Goal: Task Accomplishment & Management: Manage account settings

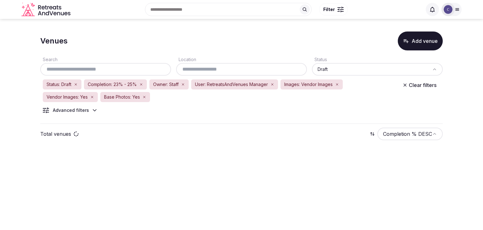
click at [212, 71] on input "text" at bounding box center [242, 69] width 126 height 8
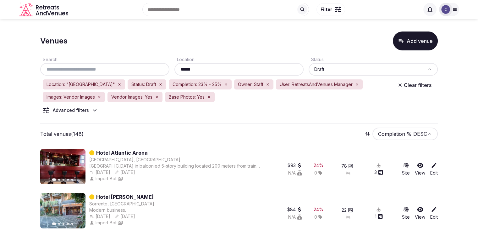
scroll to position [63, 0]
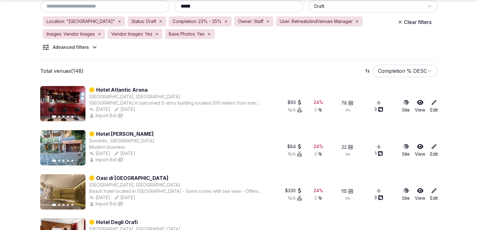
type input "*****"
drag, startPoint x: 123, startPoint y: 84, endPoint x: 118, endPoint y: 91, distance: 8.1
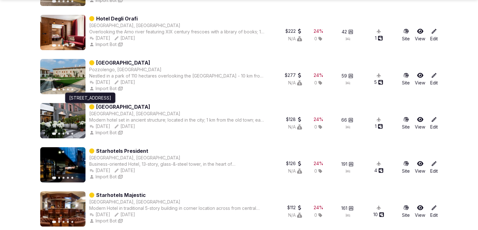
scroll to position [346, 0]
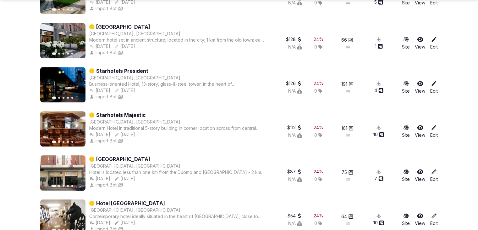
drag, startPoint x: 137, startPoint y: 158, endPoint x: 185, endPoint y: 81, distance: 90.4
click at [185, 81] on div "Business-oriented Hotel, 13-story, glass-&-steel tower, in the heart of Genoa, …" at bounding box center [177, 84] width 176 height 6
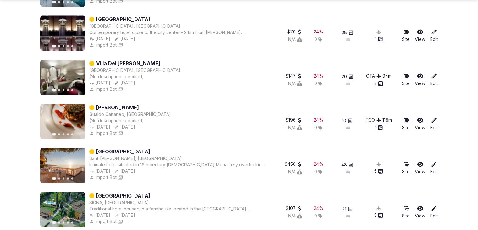
scroll to position [958, 0]
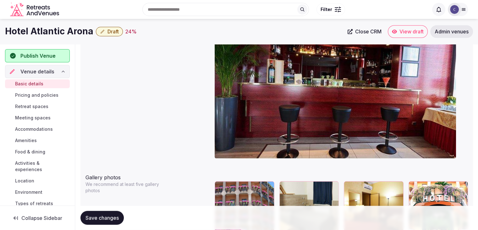
scroll to position [600, 0]
click at [65, 36] on h1 "Hotel Atlantic Arona" at bounding box center [49, 31] width 88 height 12
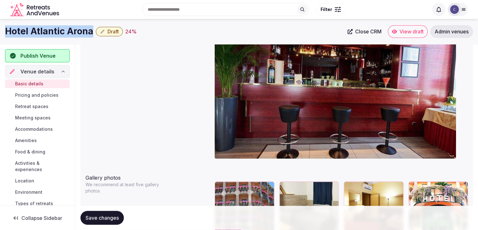
click at [65, 36] on h1 "Hotel Atlantic Arona" at bounding box center [49, 31] width 88 height 12
copy div "Hotel Atlantic Arona"
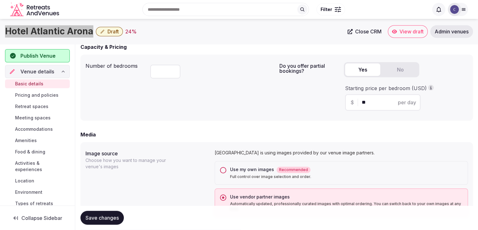
scroll to position [380, 0]
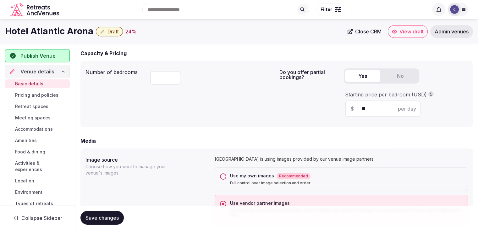
click at [227, 176] on div "Use my own images Recommended Full control over image selection and order." at bounding box center [341, 179] width 253 height 24
click at [226, 175] on button "Use my own images Recommended Full control over image selection and order." at bounding box center [223, 176] width 6 height 6
click at [117, 217] on span "Save changes" at bounding box center [102, 217] width 33 height 6
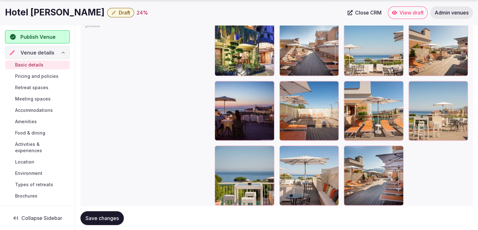
scroll to position [755, 0]
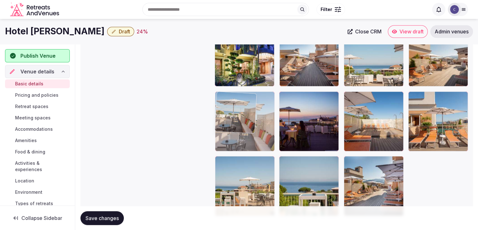
drag, startPoint x: 283, startPoint y: 164, endPoint x: 239, endPoint y: 115, distance: 65.9
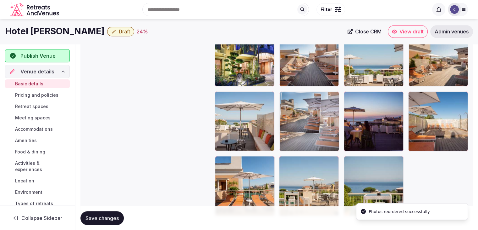
drag, startPoint x: 352, startPoint y: 167, endPoint x: 311, endPoint y: 116, distance: 65.7
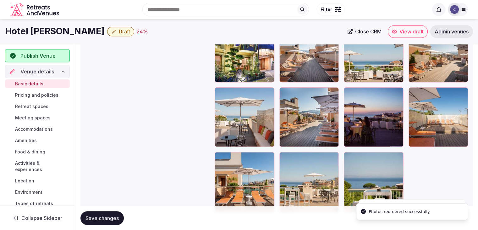
scroll to position [786, 0]
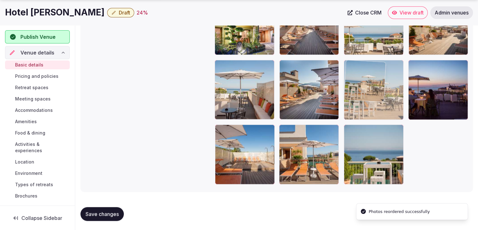
drag, startPoint x: 282, startPoint y: 128, endPoint x: 349, endPoint y: 90, distance: 77.3
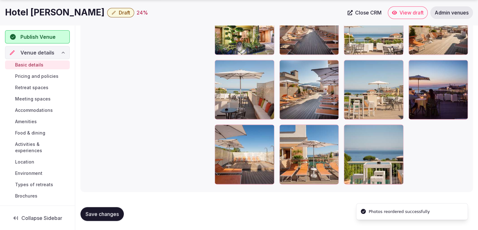
click at [352, 133] on div at bounding box center [374, 154] width 60 height 60
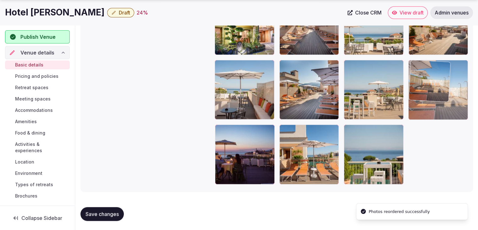
drag, startPoint x: 218, startPoint y: 133, endPoint x: 413, endPoint y: 96, distance: 198.4
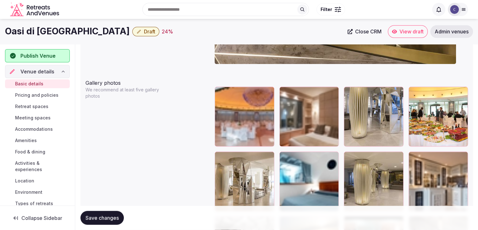
scroll to position [694, 0]
click at [63, 34] on h1 "Oasi di Kufra Hotel" at bounding box center [67, 31] width 125 height 12
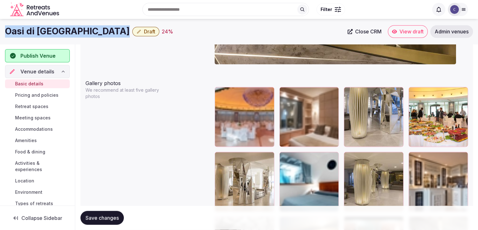
click at [63, 34] on h1 "Oasi di Kufra Hotel" at bounding box center [67, 31] width 125 height 12
copy div "Oasi di Kufra Hotel"
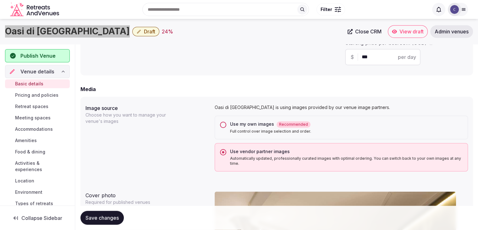
scroll to position [411, 0]
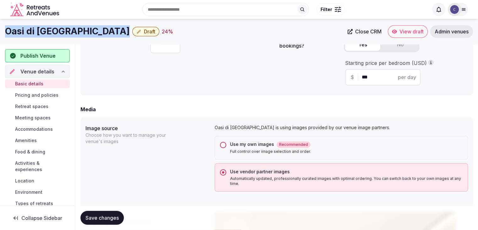
click at [223, 145] on button "Use my own images Recommended Full control over image selection and order." at bounding box center [223, 144] width 6 height 6
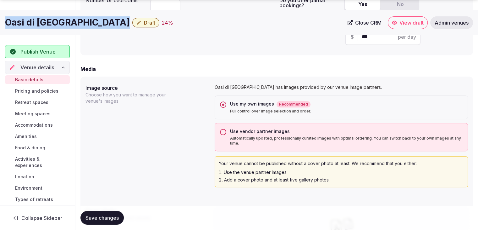
scroll to position [506, 0]
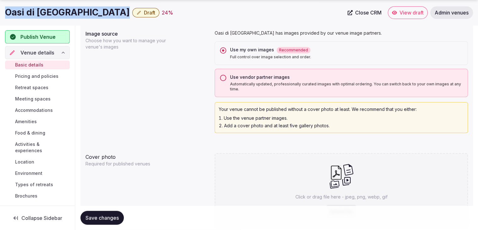
click at [111, 220] on span "Save changes" at bounding box center [102, 217] width 33 height 6
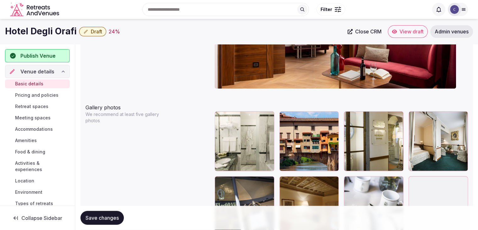
scroll to position [660, 0]
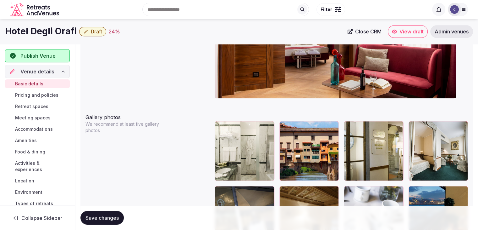
click at [334, 126] on icon "button" at bounding box center [332, 127] width 3 height 4
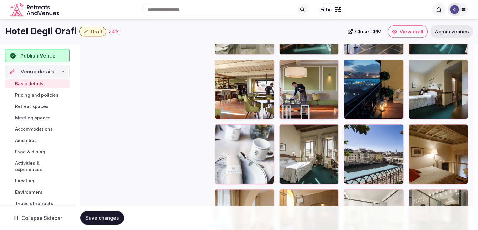
scroll to position [786, 0]
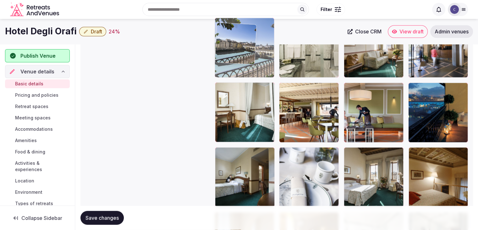
drag, startPoint x: 350, startPoint y: 131, endPoint x: 227, endPoint y: 41, distance: 151.8
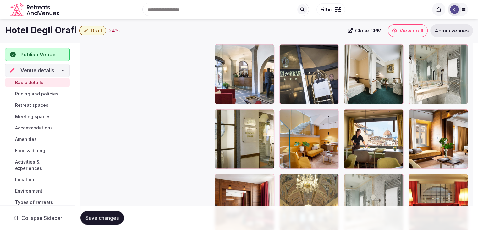
scroll to position [979, 0]
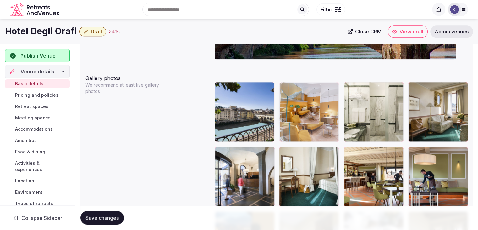
drag, startPoint x: 285, startPoint y: 131, endPoint x: 297, endPoint y: 79, distance: 53.8
click at [297, 73] on body "**********" at bounding box center [239, 35] width 478 height 1469
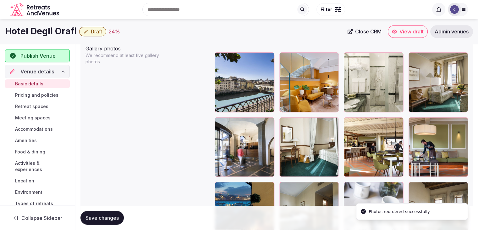
scroll to position [762, 0]
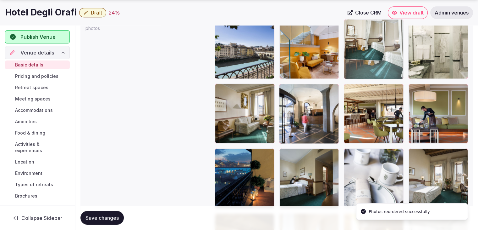
drag, startPoint x: 282, startPoint y: 92, endPoint x: 368, endPoint y: 59, distance: 92.4
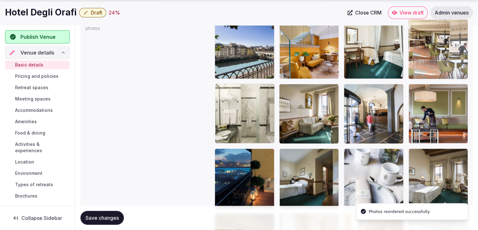
drag, startPoint x: 349, startPoint y: 90, endPoint x: 416, endPoint y: 58, distance: 74.3
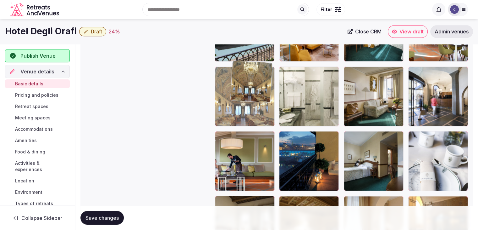
scroll to position [778, 0]
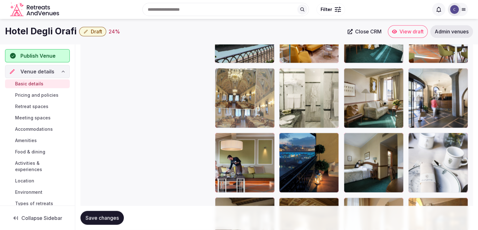
drag, startPoint x: 282, startPoint y: 155, endPoint x: 236, endPoint y: 97, distance: 73.9
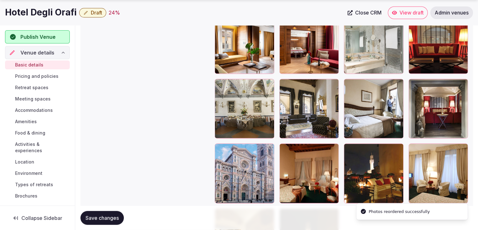
scroll to position [1187, 0]
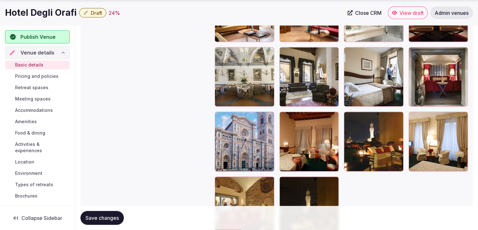
click at [216, 48] on icon at bounding box center [220, 52] width 8 height 8
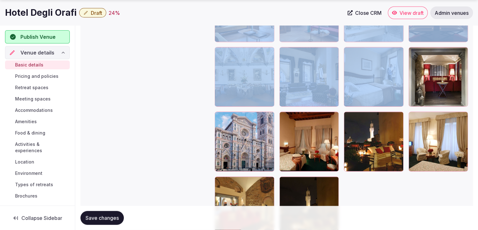
click at [216, 48] on icon at bounding box center [220, 52] width 8 height 8
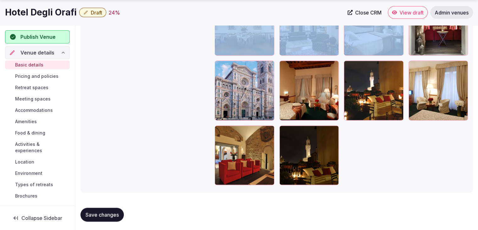
scroll to position [1239, 0]
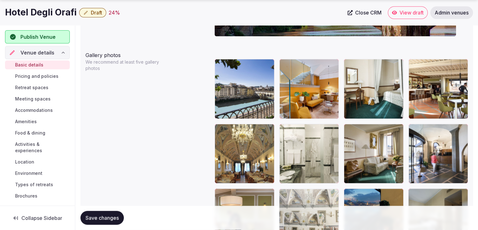
scroll to position [723, 0]
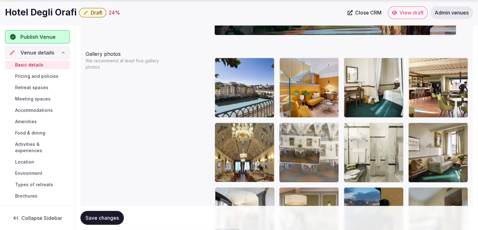
drag, startPoint x: 221, startPoint y: 94, endPoint x: 287, endPoint y: 136, distance: 78.2
click at [287, 136] on body "**********" at bounding box center [239, 11] width 478 height 1469
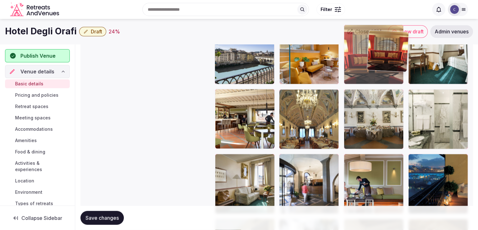
scroll to position [756, 0]
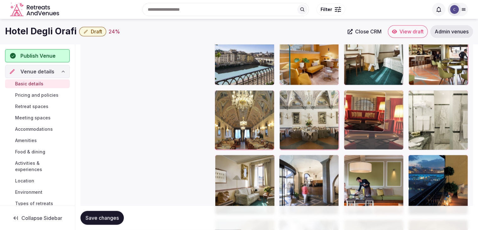
drag, startPoint x: 219, startPoint y: 136, endPoint x: 372, endPoint y: 96, distance: 158.5
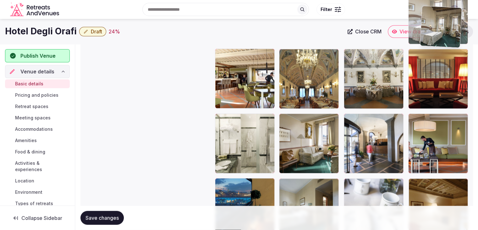
scroll to position [738, 0]
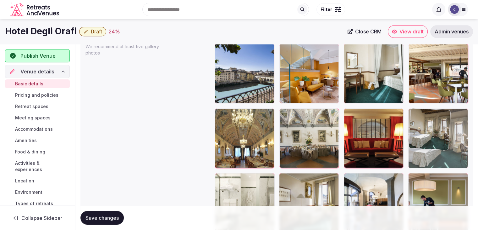
drag, startPoint x: 351, startPoint y: 98, endPoint x: 428, endPoint y: 108, distance: 77.9
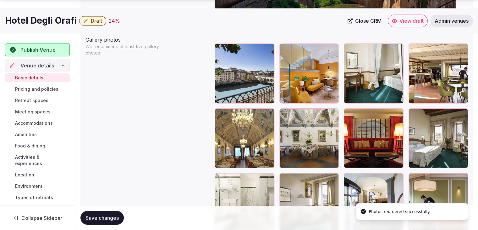
scroll to position [832, 0]
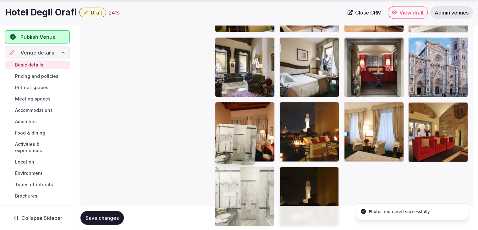
drag, startPoint x: 222, startPoint y: 81, endPoint x: 234, endPoint y: 166, distance: 85.8
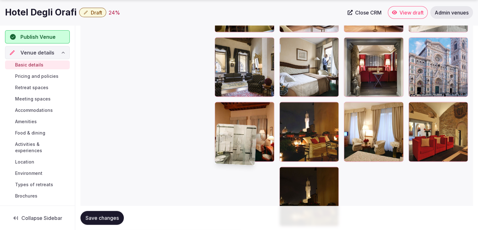
scroll to position [1239, 0]
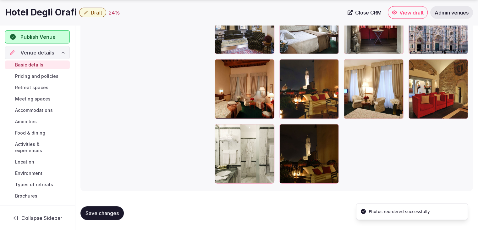
click at [107, 207] on button "Save changes" at bounding box center [101, 213] width 43 height 14
click at [34, 8] on h1 "Hotel Degli Orafi" at bounding box center [41, 12] width 72 height 12
copy div "Hotel Degli Orafi"
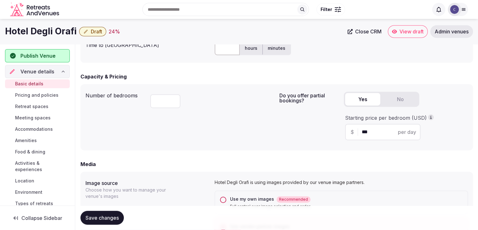
scroll to position [264, 0]
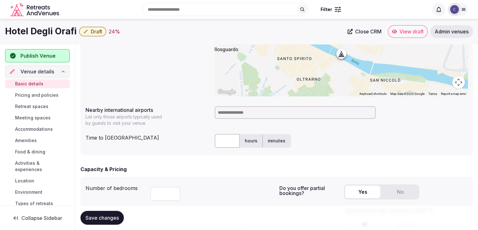
click at [240, 114] on input at bounding box center [295, 112] width 161 height 13
type input "***"
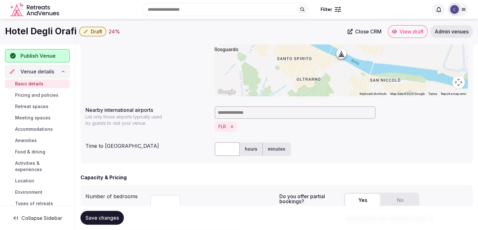
click at [232, 147] on input "text" at bounding box center [227, 149] width 25 height 14
type input "**"
click at [314, 148] on div "** hours minutes" at bounding box center [341, 149] width 253 height 14
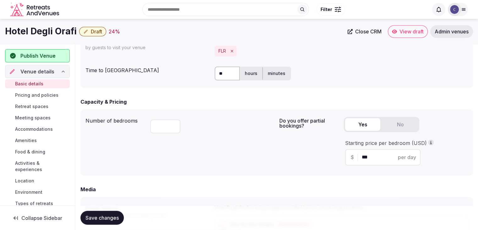
scroll to position [390, 0]
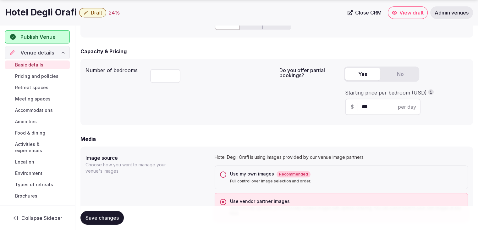
click at [100, 215] on span "Save changes" at bounding box center [102, 217] width 33 height 6
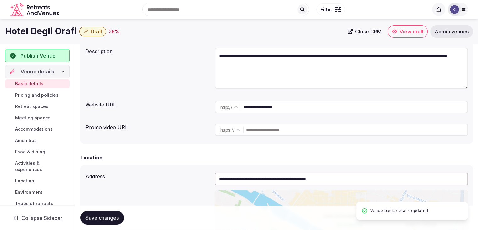
scroll to position [0, 0]
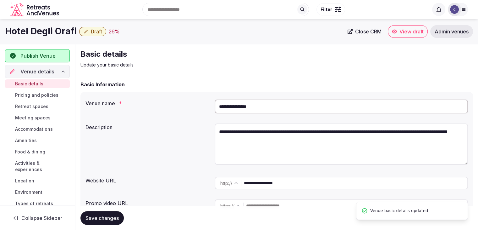
click at [94, 27] on button "Draft" at bounding box center [92, 31] width 27 height 9
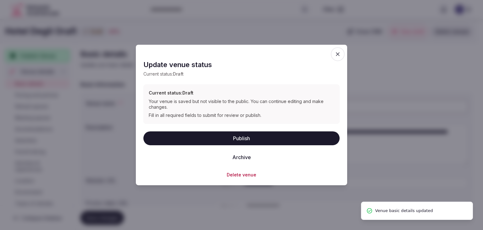
click at [245, 133] on button "Publish" at bounding box center [241, 138] width 196 height 14
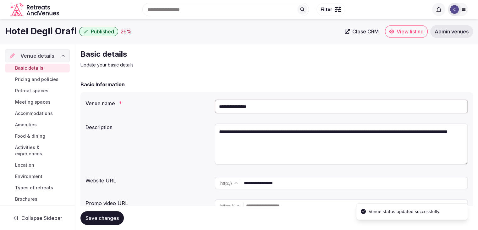
click at [45, 32] on h1 "Hotel Degli Orafi" at bounding box center [41, 31] width 72 height 12
copy div "Hotel Degli Orafi"
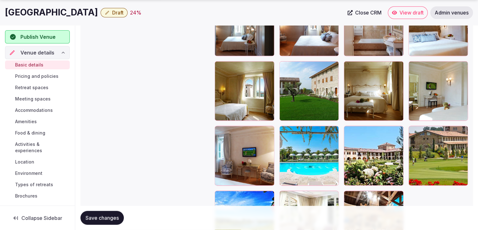
scroll to position [786, 0]
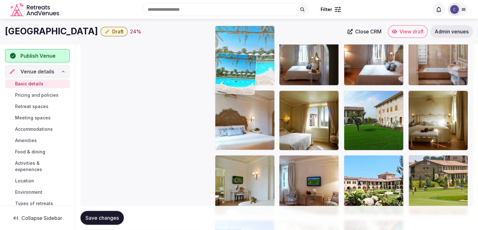
drag, startPoint x: 286, startPoint y: 127, endPoint x: 239, endPoint y: 24, distance: 113.5
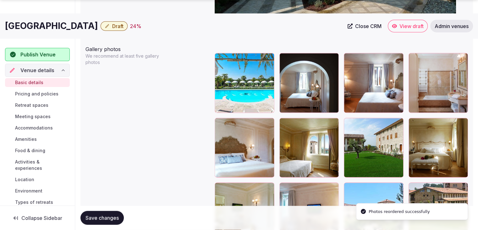
scroll to position [791, 0]
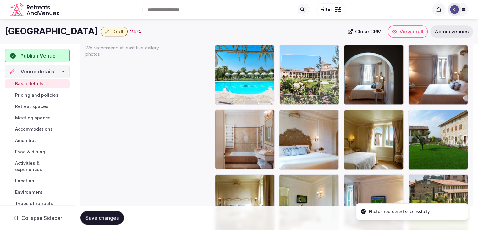
drag, startPoint x: 348, startPoint y: 121, endPoint x: 309, endPoint y: 33, distance: 96.0
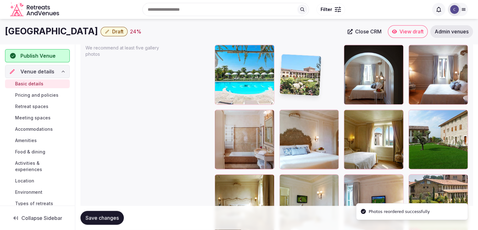
scroll to position [727, 0]
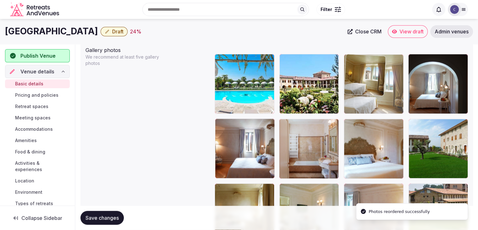
drag, startPoint x: 350, startPoint y: 123, endPoint x: 356, endPoint y: 81, distance: 41.7
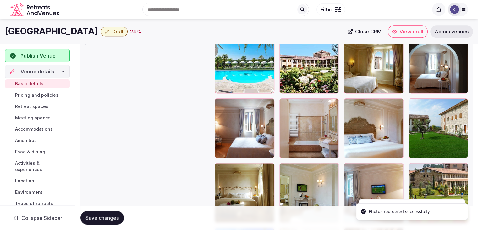
scroll to position [759, 0]
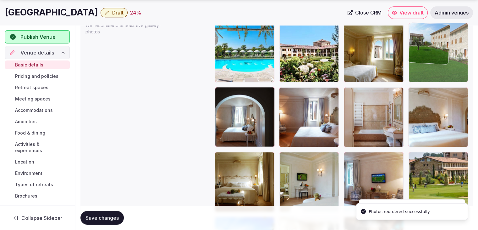
drag, startPoint x: 415, startPoint y: 94, endPoint x: 420, endPoint y: 76, distance: 18.8
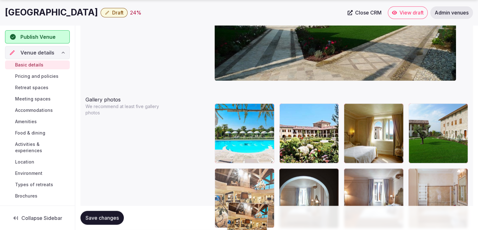
scroll to position [719, 0]
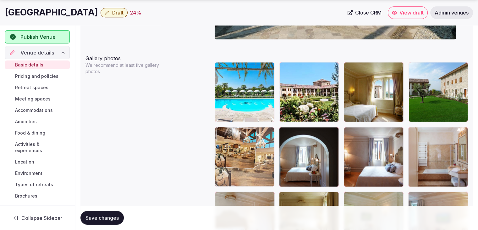
drag, startPoint x: 351, startPoint y: 166, endPoint x: 234, endPoint y: 135, distance: 121.3
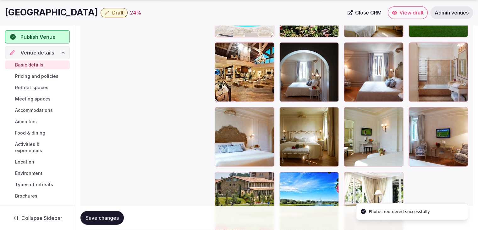
scroll to position [845, 0]
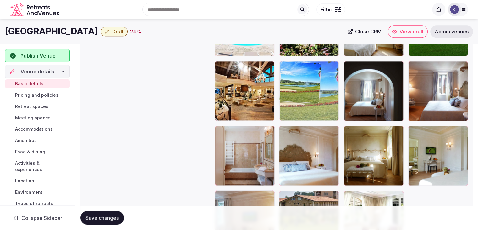
drag, startPoint x: 287, startPoint y: 135, endPoint x: 301, endPoint y: 68, distance: 68.6
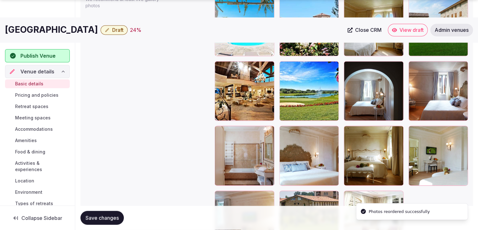
scroll to position [816, 0]
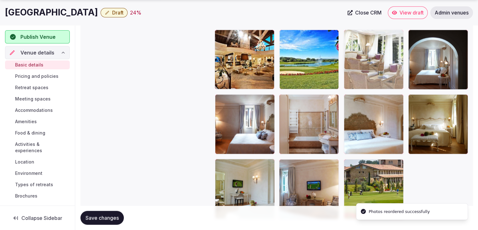
drag, startPoint x: 353, startPoint y: 165, endPoint x: 351, endPoint y: 67, distance: 98.4
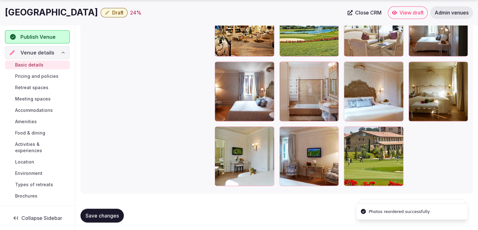
scroll to position [851, 0]
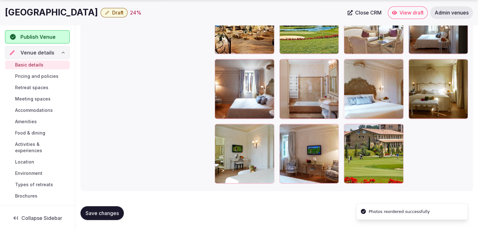
click at [110, 215] on button "Save changes" at bounding box center [101, 213] width 43 height 14
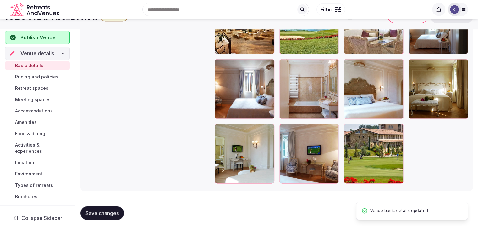
scroll to position [694, 0]
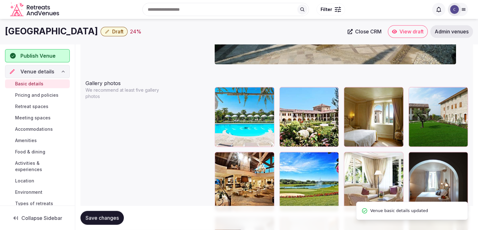
click at [86, 32] on h1 "Golf Hotel Spa and Resort San Vigilio" at bounding box center [51, 31] width 93 height 12
copy div "Golf Hotel Spa and Resort San Vigilio"
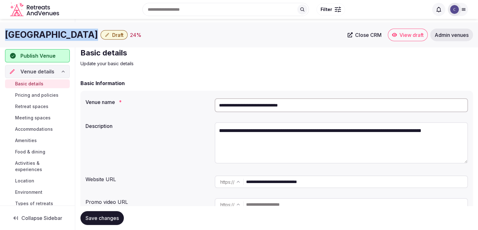
scroll to position [0, 0]
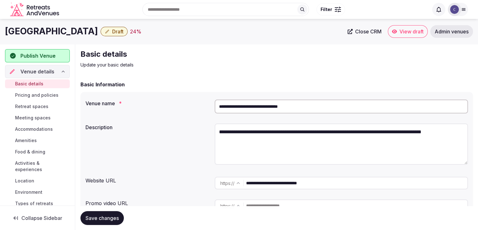
click at [248, 103] on input "**********" at bounding box center [341, 106] width 253 height 14
paste input "text"
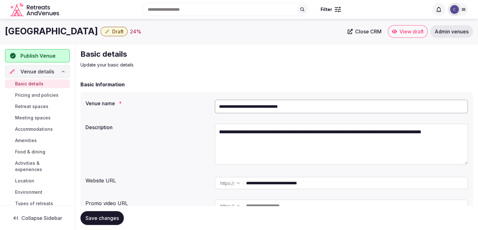
paste input "text"
type input "**********"
click at [108, 218] on span "Save changes" at bounding box center [102, 217] width 33 height 6
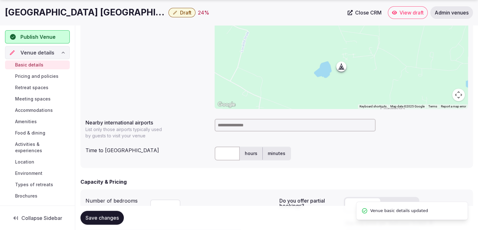
scroll to position [283, 0]
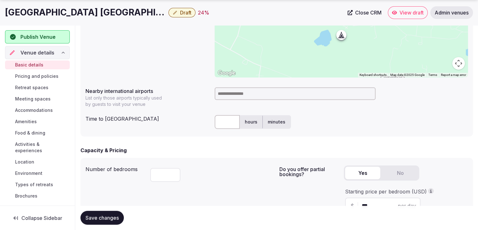
click at [224, 82] on div "**********" at bounding box center [276, 47] width 393 height 179
click at [225, 93] on input at bounding box center [295, 93] width 161 height 13
type input "***"
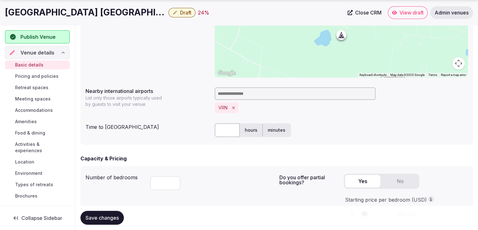
click at [230, 133] on input "text" at bounding box center [227, 130] width 25 height 14
type input "**"
click at [111, 218] on span "Save changes" at bounding box center [102, 217] width 33 height 6
click at [180, 15] on span "Draft" at bounding box center [185, 12] width 11 height 6
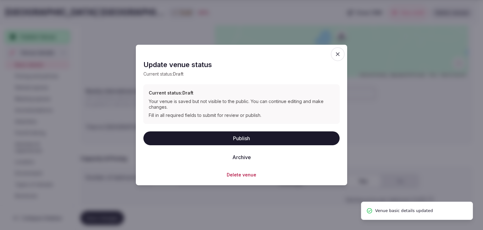
click at [233, 137] on button "Publish" at bounding box center [241, 138] width 196 height 14
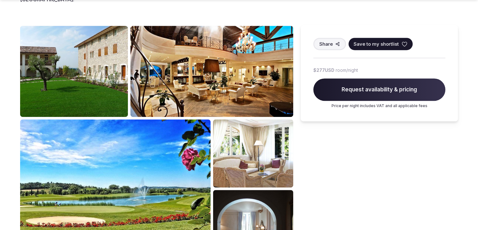
scroll to position [377, 0]
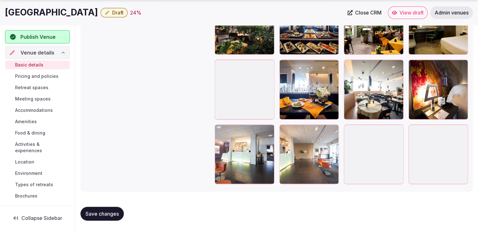
scroll to position [851, 0]
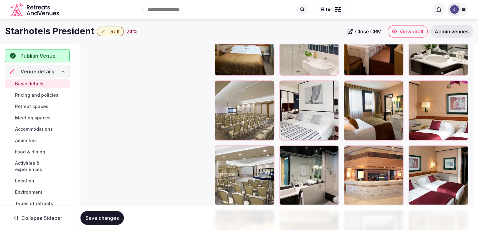
scroll to position [1698, 0]
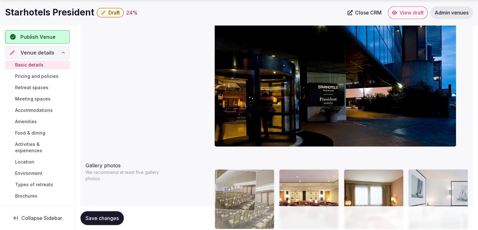
drag, startPoint x: 223, startPoint y: 120, endPoint x: 236, endPoint y: 171, distance: 53.3
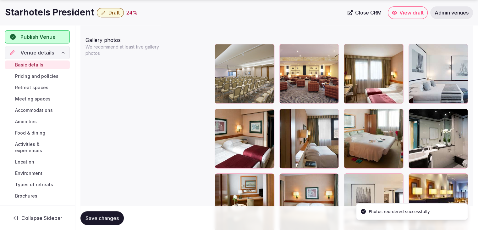
scroll to position [738, 0]
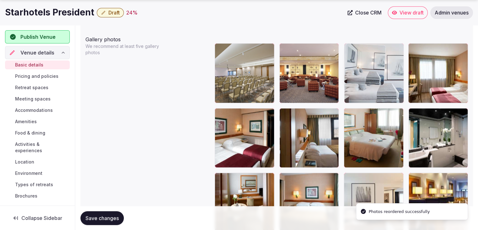
drag, startPoint x: 411, startPoint y: 47, endPoint x: 378, endPoint y: 49, distance: 33.1
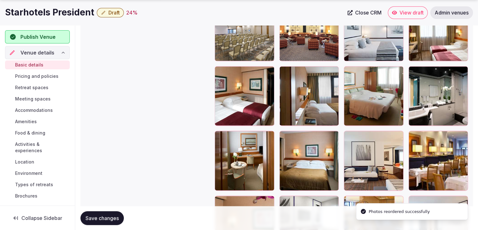
scroll to position [801, 0]
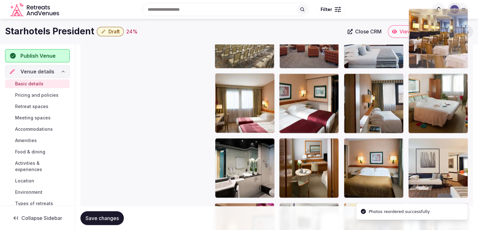
drag, startPoint x: 412, startPoint y: 111, endPoint x: 427, endPoint y: 27, distance: 84.5
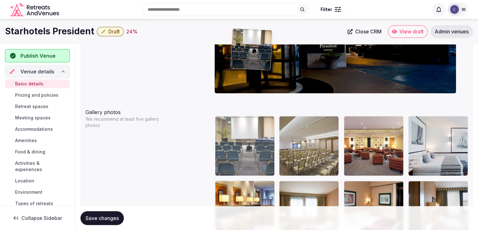
scroll to position [665, 0]
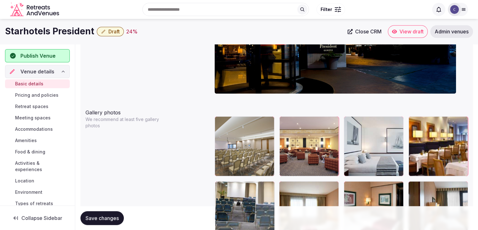
drag, startPoint x: 280, startPoint y: 92, endPoint x: 240, endPoint y: 175, distance: 92.5
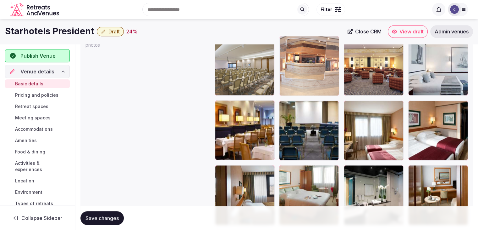
scroll to position [743, 0]
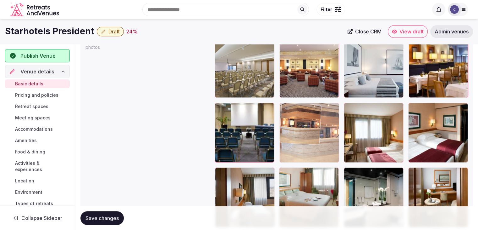
drag, startPoint x: 350, startPoint y: 92, endPoint x: 292, endPoint y: 119, distance: 63.7
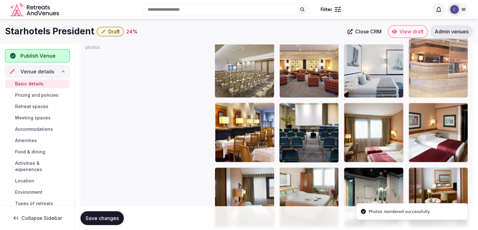
drag, startPoint x: 285, startPoint y: 108, endPoint x: 419, endPoint y: 74, distance: 138.9
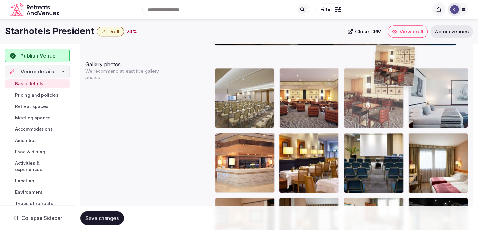
scroll to position [709, 0]
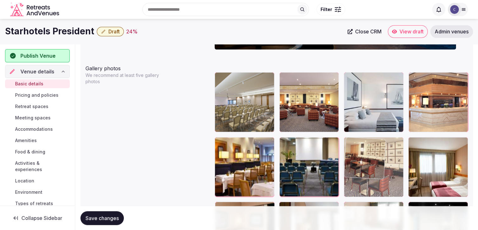
drag, startPoint x: 285, startPoint y: 86, endPoint x: 375, endPoint y: 132, distance: 100.1
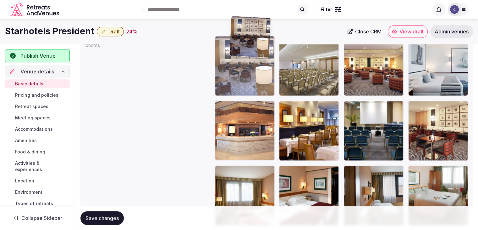
scroll to position [739, 0]
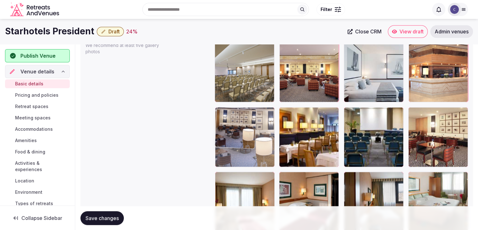
drag, startPoint x: 415, startPoint y: 113, endPoint x: 226, endPoint y: 104, distance: 189.2
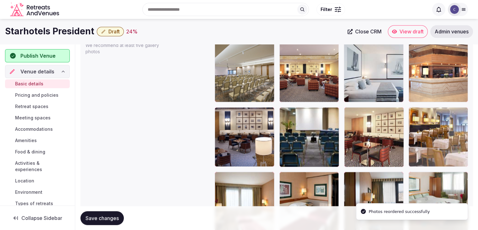
drag, startPoint x: 373, startPoint y: 113, endPoint x: 434, endPoint y: 124, distance: 61.7
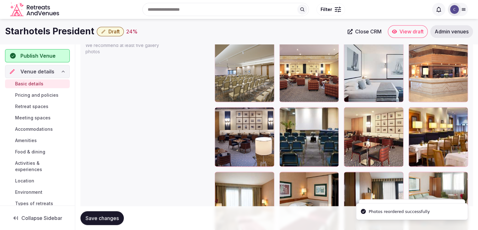
click at [112, 220] on span "Save changes" at bounding box center [102, 217] width 33 height 6
drag, startPoint x: 405, startPoint y: 38, endPoint x: 405, endPoint y: 34, distance: 3.8
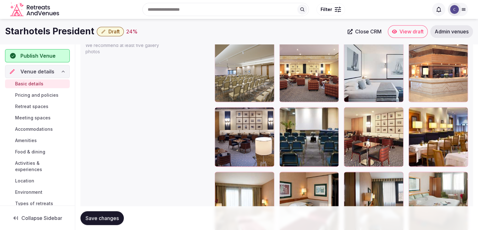
click at [42, 33] on h1 "Starhotels President" at bounding box center [49, 31] width 89 height 12
copy div "Starhotels President"
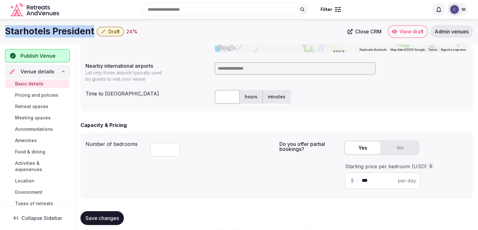
scroll to position [299, 0]
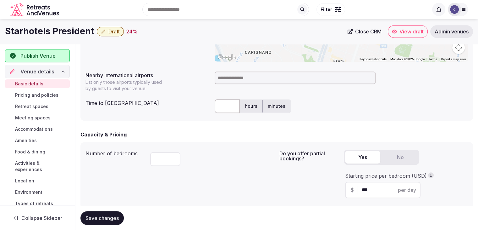
click at [239, 80] on input at bounding box center [295, 77] width 161 height 13
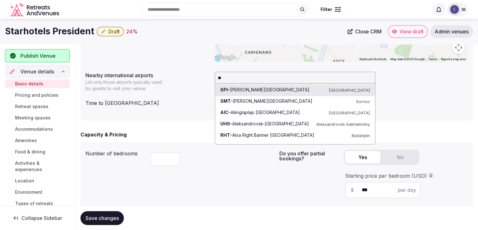
type input "*"
type input "*****"
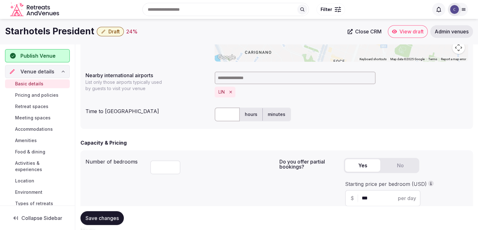
click at [220, 149] on div "Capacity & Pricing Number of bedrooms *** Do you offer partial bookings? Yes No…" at bounding box center [276, 177] width 393 height 77
click at [221, 106] on div "hours minutes" at bounding box center [341, 114] width 253 height 19
click at [224, 118] on input "text" at bounding box center [227, 114] width 25 height 14
type input "**"
drag, startPoint x: 218, startPoint y: 175, endPoint x: 121, endPoint y: 219, distance: 106.8
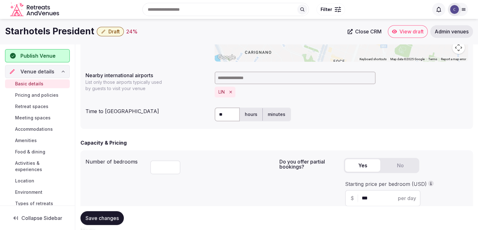
click at [218, 175] on div "***" at bounding box center [212, 165] width 124 height 21
click at [89, 215] on span "Save changes" at bounding box center [102, 217] width 33 height 6
click at [110, 29] on span "Draft" at bounding box center [113, 31] width 11 height 6
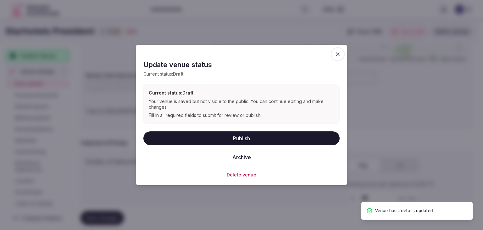
click at [201, 136] on button "Publish" at bounding box center [241, 138] width 196 height 14
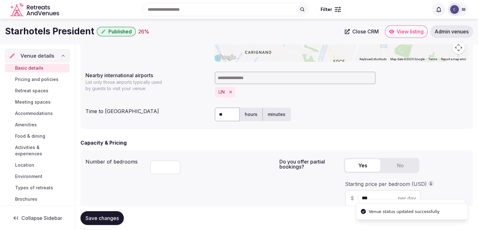
click at [80, 29] on h1 "Starhotels President" at bounding box center [49, 31] width 89 height 12
copy div "Starhotels President"
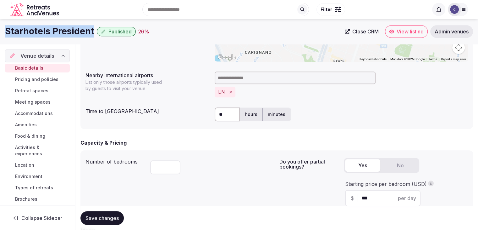
click at [58, 34] on h1 "Starhotels President" at bounding box center [49, 31] width 89 height 12
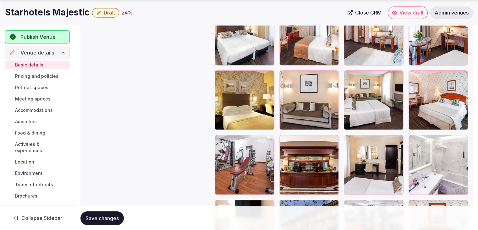
scroll to position [1258, 0]
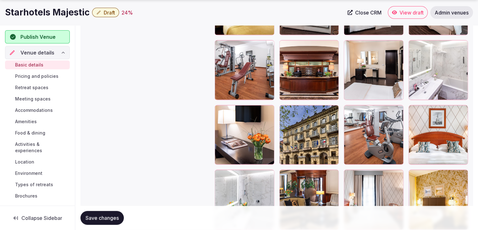
click at [332, 112] on icon "button" at bounding box center [332, 111] width 5 height 5
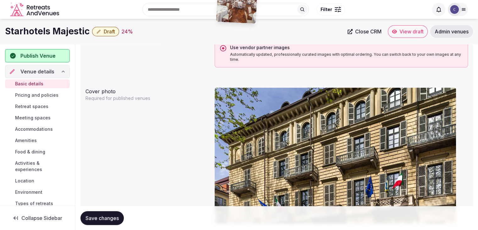
scroll to position [526, 0]
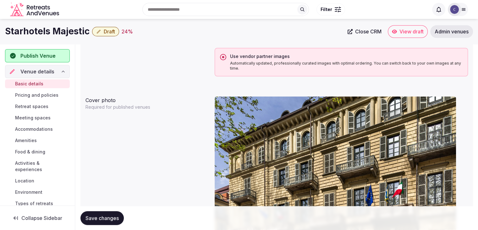
drag, startPoint x: 287, startPoint y: 67, endPoint x: 215, endPoint y: 148, distance: 108.9
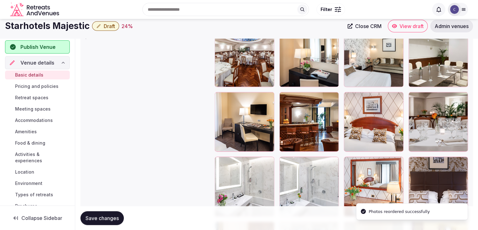
scroll to position [723, 0]
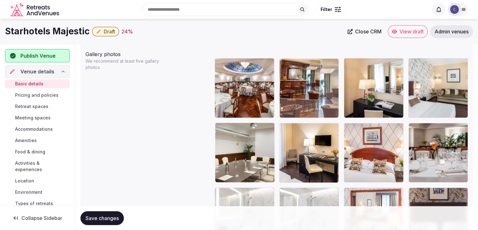
drag, startPoint x: 284, startPoint y: 130, endPoint x: 297, endPoint y: 92, distance: 39.9
click at [297, 92] on body "**********" at bounding box center [239, 108] width 478 height 1663
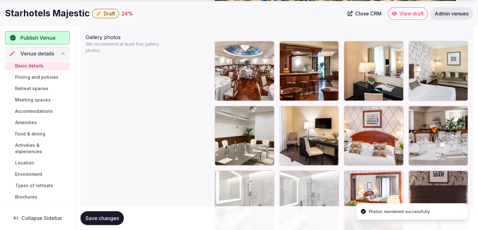
scroll to position [755, 0]
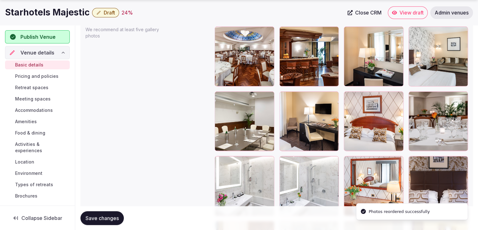
drag, startPoint x: 213, startPoint y: 101, endPoint x: 434, endPoint y: 58, distance: 225.5
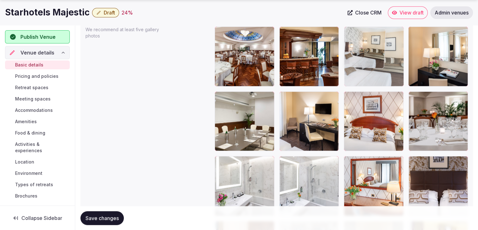
drag, startPoint x: 418, startPoint y: 31, endPoint x: 376, endPoint y: 38, distance: 42.7
click at [379, 38] on body "**********" at bounding box center [239, 76] width 478 height 1663
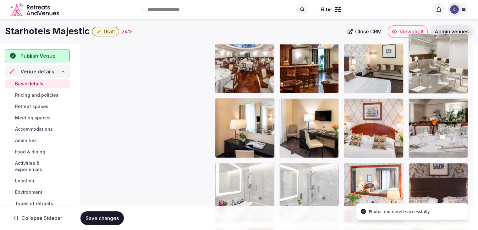
drag, startPoint x: 219, startPoint y: 98, endPoint x: 404, endPoint y: 59, distance: 188.9
click at [449, 49] on body "**********" at bounding box center [239, 83] width 478 height 1663
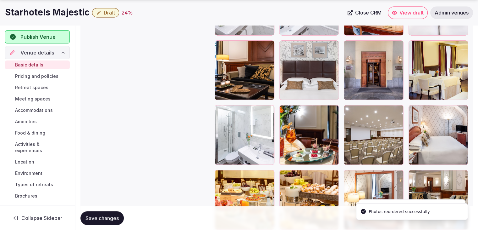
scroll to position [936, 0]
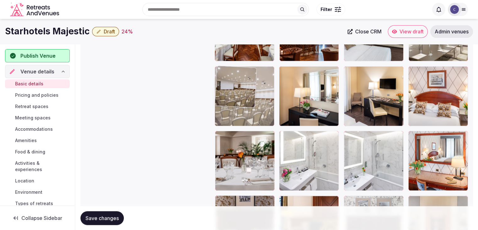
drag, startPoint x: 352, startPoint y: 102, endPoint x: 225, endPoint y: 66, distance: 132.1
click at [225, 66] on body "**********" at bounding box center [239, 51] width 478 height 1663
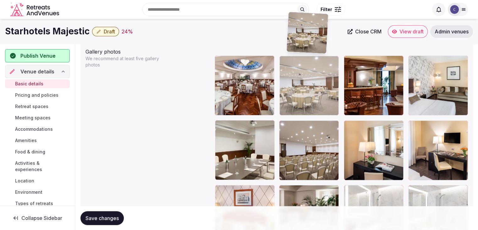
scroll to position [724, 0]
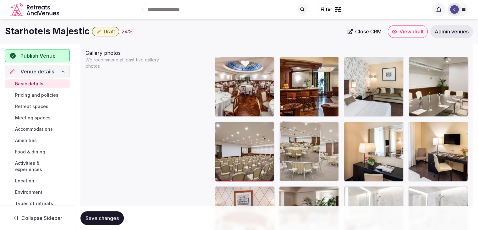
drag, startPoint x: 282, startPoint y: 67, endPoint x: 290, endPoint y: 122, distance: 55.8
click at [290, 122] on body "**********" at bounding box center [239, 107] width 478 height 1663
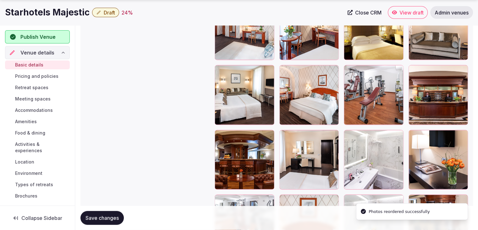
scroll to position [1259, 0]
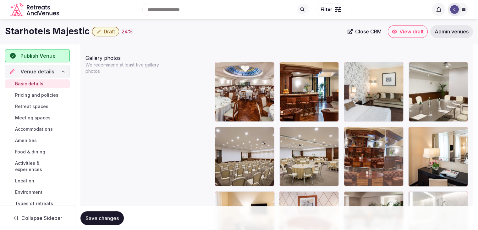
drag, startPoint x: 225, startPoint y: 111, endPoint x: 369, endPoint y: 134, distance: 146.5
click at [369, 134] on body "**********" at bounding box center [239, 112] width 478 height 1663
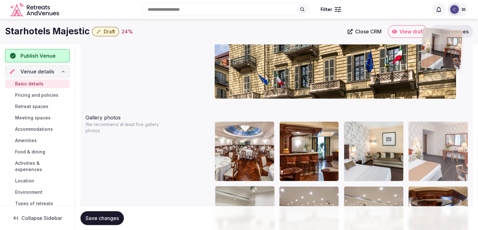
scroll to position [656, 0]
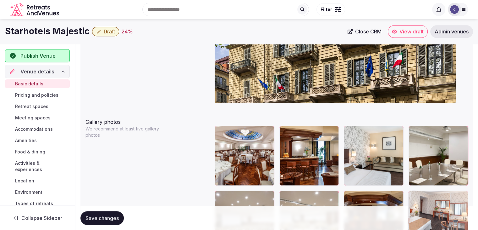
drag, startPoint x: 224, startPoint y: 126, endPoint x: 434, endPoint y: 185, distance: 217.9
click at [434, 185] on body "**********" at bounding box center [239, 175] width 478 height 1663
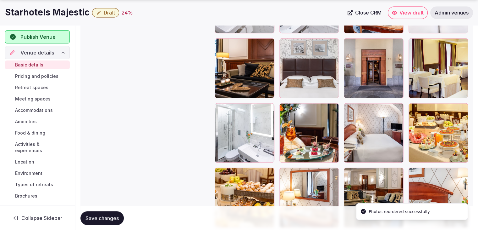
scroll to position [1127, 0]
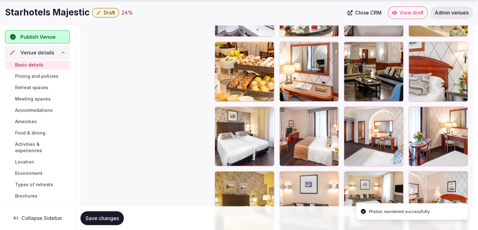
click at [102, 219] on span "Save changes" at bounding box center [102, 217] width 33 height 6
click at [69, 9] on h1 "Starhotels Majestic" at bounding box center [47, 12] width 85 height 12
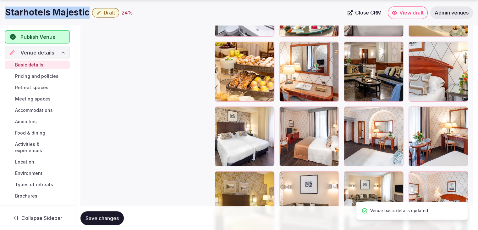
click at [69, 9] on h1 "Starhotels Majestic" at bounding box center [47, 12] width 85 height 12
copy div "Starhotels Majestic"
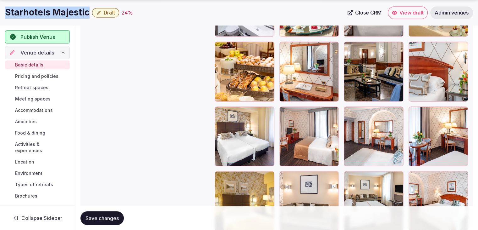
click at [108, 215] on span "Save changes" at bounding box center [102, 217] width 33 height 6
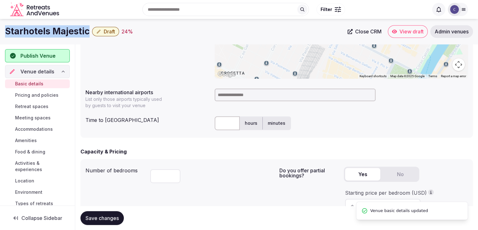
scroll to position [278, 0]
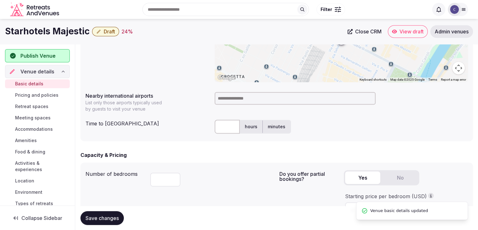
click at [252, 98] on input at bounding box center [295, 98] width 161 height 13
type input "***"
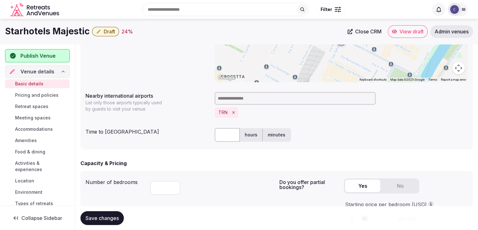
click at [228, 128] on input "text" at bounding box center [227, 135] width 25 height 14
type input "**"
click at [113, 215] on span "Save changes" at bounding box center [102, 217] width 33 height 6
click at [104, 30] on span "Draft" at bounding box center [109, 31] width 11 height 6
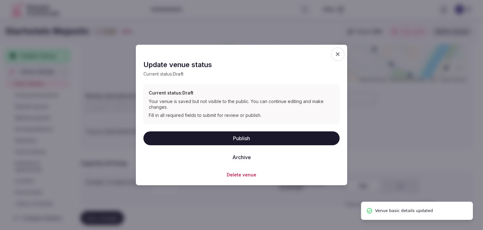
click at [192, 136] on button "Publish" at bounding box center [241, 138] width 196 height 14
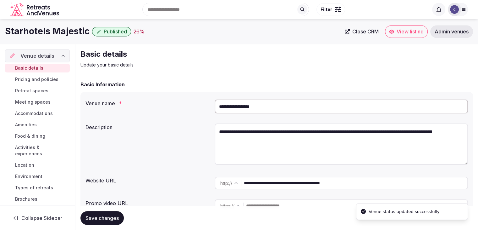
scroll to position [0, 0]
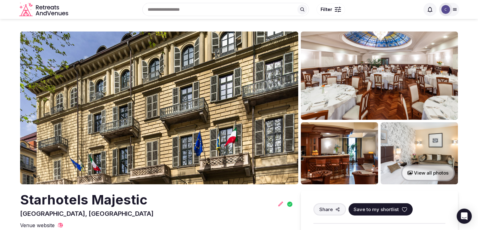
click at [98, 203] on h2 "Starhotels Majestic" at bounding box center [87, 199] width 134 height 19
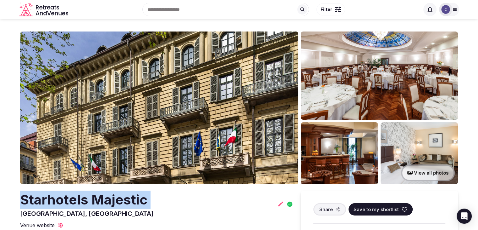
click at [98, 203] on h2 "Starhotels Majestic" at bounding box center [87, 199] width 134 height 19
copy h2 "Starhotels Majestic"
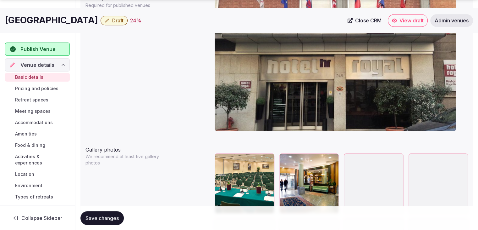
scroll to position [664, 0]
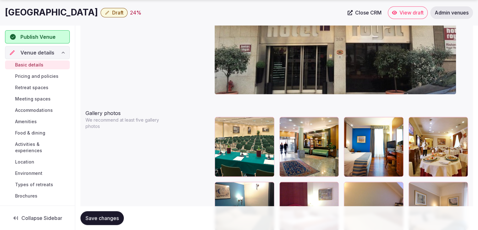
click at [55, 12] on h1 "[GEOGRAPHIC_DATA]" at bounding box center [51, 12] width 93 height 12
copy div "[GEOGRAPHIC_DATA]"
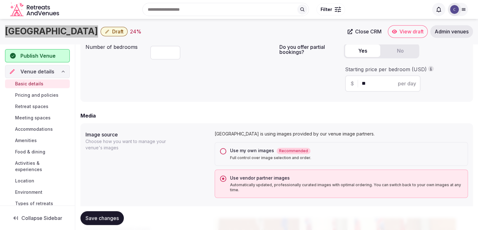
scroll to position [381, 0]
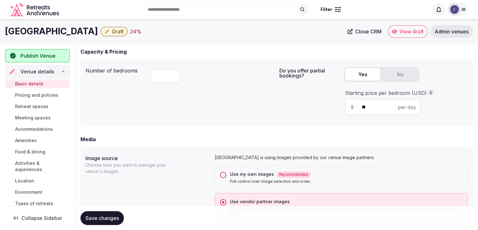
click at [220, 174] on div "Use my own images Recommended Full control over image selection and order." at bounding box center [341, 177] width 253 height 24
click at [222, 176] on button "Use my own images Recommended Full control over image selection and order." at bounding box center [223, 174] width 6 height 6
click at [114, 219] on span "Save changes" at bounding box center [102, 217] width 33 height 6
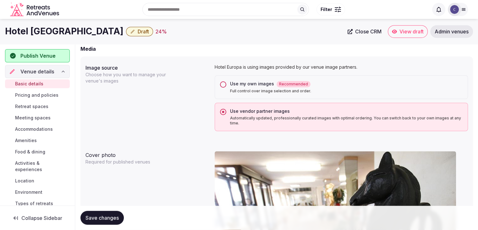
scroll to position [443, 0]
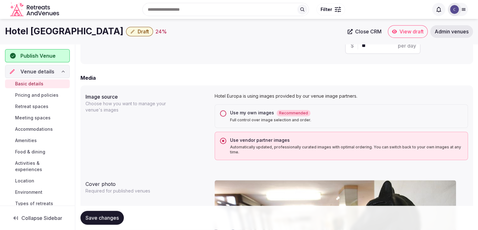
click at [28, 31] on h1 "Hotel [GEOGRAPHIC_DATA]" at bounding box center [64, 31] width 119 height 12
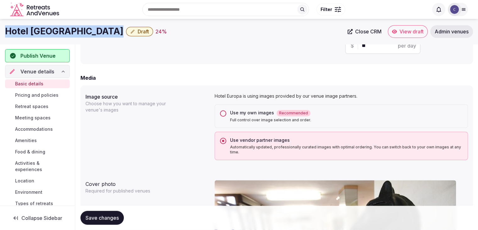
click at [28, 31] on h1 "Hotel Europa" at bounding box center [64, 31] width 119 height 12
copy div "Hotel Europa"
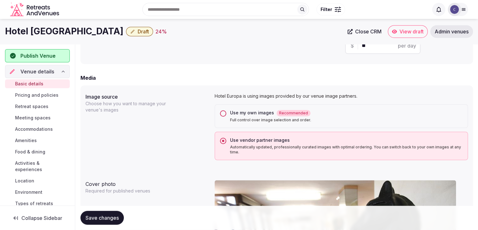
click at [222, 109] on div "Use my own images Recommended Full control over image selection and order." at bounding box center [341, 116] width 253 height 24
click at [221, 117] on div "Use my own images Recommended Full control over image selection and order." at bounding box center [341, 116] width 253 height 24
click at [223, 112] on button "Use my own images Recommended Full control over image selection and order." at bounding box center [223, 113] width 6 height 6
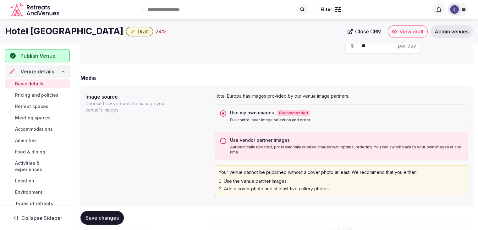
click at [109, 219] on span "Save changes" at bounding box center [102, 217] width 33 height 6
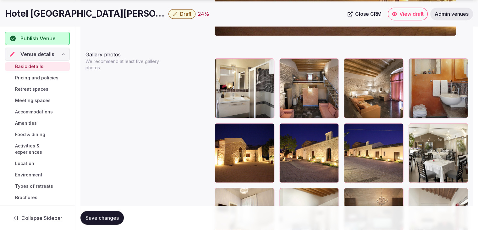
scroll to position [726, 0]
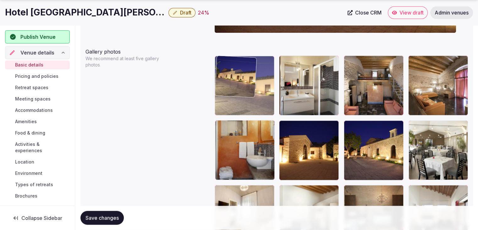
drag, startPoint x: 350, startPoint y: 129, endPoint x: 240, endPoint y: 92, distance: 115.4
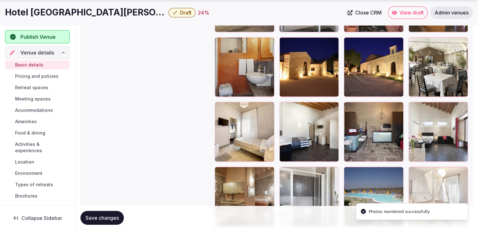
scroll to position [851, 0]
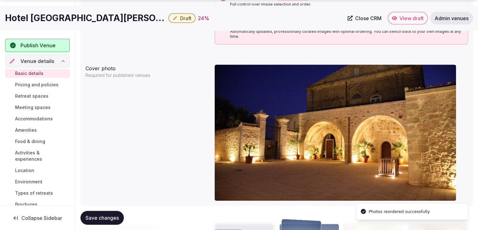
drag, startPoint x: 350, startPoint y: 130, endPoint x: 297, endPoint y: 215, distance: 100.7
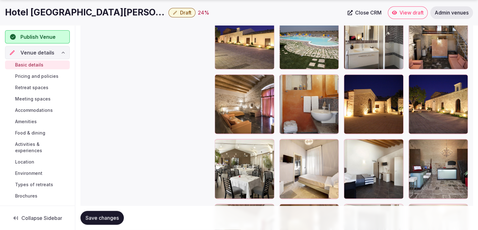
scroll to position [783, 0]
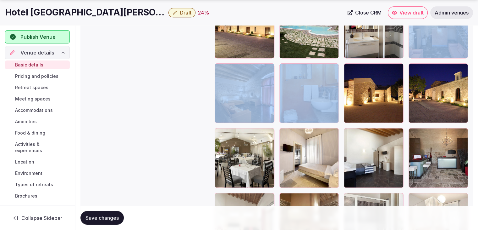
drag, startPoint x: 221, startPoint y: 62, endPoint x: 329, endPoint y: 36, distance: 111.6
click at [346, 32] on div at bounding box center [341, 124] width 253 height 253
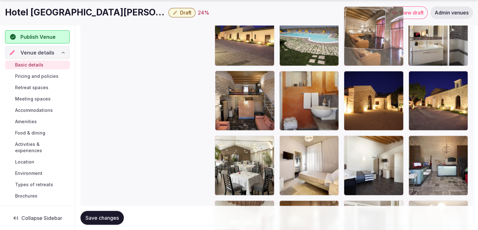
drag, startPoint x: 214, startPoint y: 72, endPoint x: 344, endPoint y: 38, distance: 134.1
click at [344, 38] on div at bounding box center [374, 36] width 60 height 60
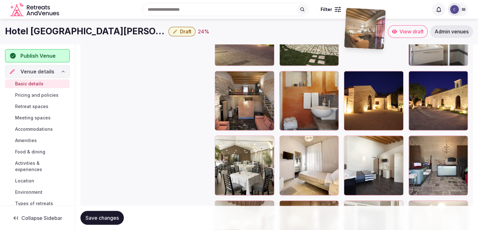
scroll to position [773, 0]
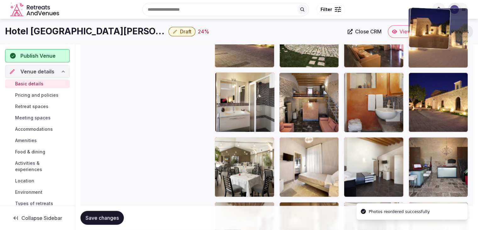
drag, startPoint x: 357, startPoint y: 84, endPoint x: 436, endPoint y: 58, distance: 82.3
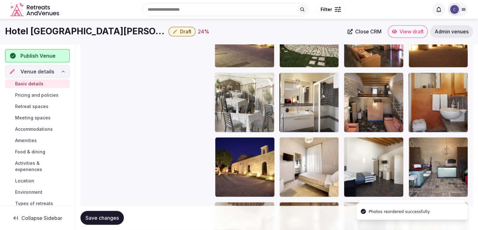
drag, startPoint x: 229, startPoint y: 142, endPoint x: 234, endPoint y: 115, distance: 27.5
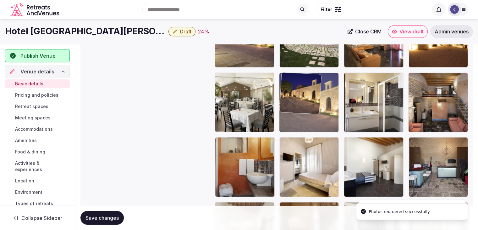
drag, startPoint x: 221, startPoint y: 149, endPoint x: 298, endPoint y: 101, distance: 90.8
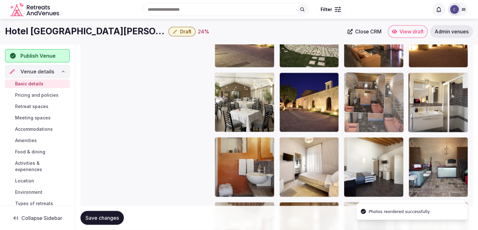
drag, startPoint x: 420, startPoint y: 72, endPoint x: 336, endPoint y: 90, distance: 86.1
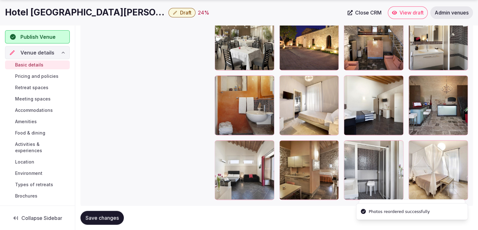
scroll to position [836, 0]
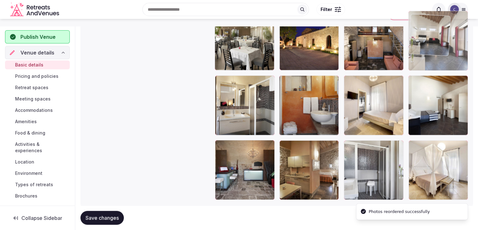
drag, startPoint x: 224, startPoint y: 145, endPoint x: 435, endPoint y: 43, distance: 234.7
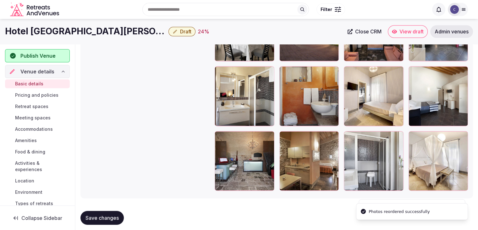
scroll to position [851, 0]
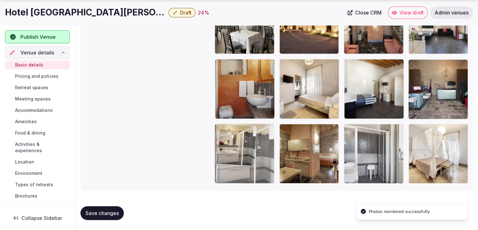
drag, startPoint x: 224, startPoint y: 59, endPoint x: 224, endPoint y: 122, distance: 63.5
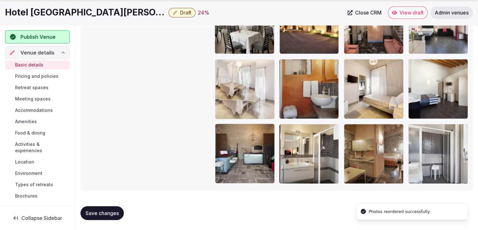
drag, startPoint x: 421, startPoint y: 132, endPoint x: 160, endPoint y: 119, distance: 261.9
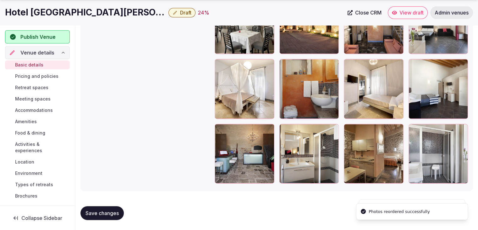
click at [112, 213] on span "Save changes" at bounding box center [102, 212] width 33 height 6
click at [60, 17] on h1 "Hotel Casato Licitra" at bounding box center [85, 12] width 161 height 12
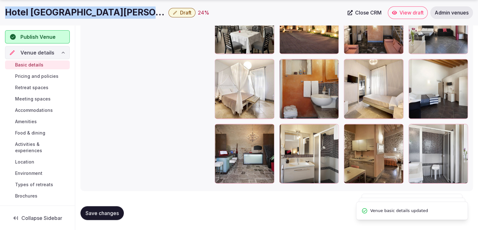
click at [60, 17] on h1 "Hotel Casato Licitra" at bounding box center [85, 12] width 161 height 12
copy div "Hotel Casato Licitra"
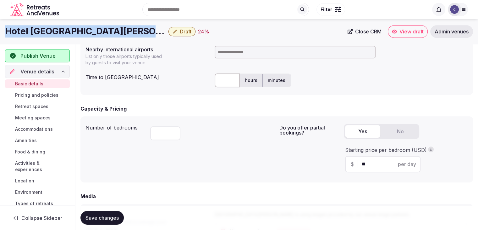
scroll to position [317, 0]
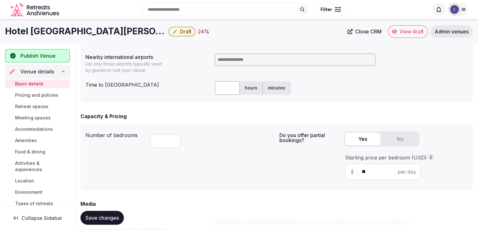
click at [233, 58] on input at bounding box center [295, 59] width 161 height 13
type input "***"
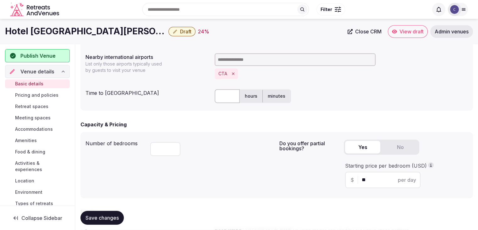
click at [228, 95] on input "text" at bounding box center [227, 96] width 25 height 14
type input "**"
click at [101, 220] on span "Save changes" at bounding box center [102, 217] width 33 height 6
click at [169, 28] on button "Draft" at bounding box center [182, 31] width 27 height 9
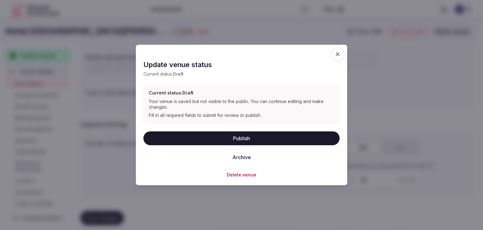
click at [244, 141] on button "Publish" at bounding box center [241, 138] width 196 height 14
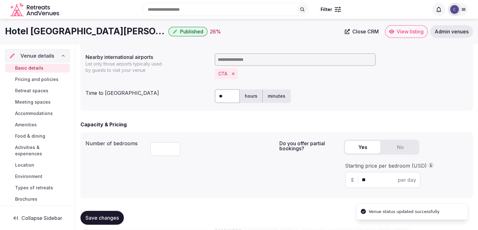
click at [31, 28] on h1 "Hotel Casato Licitra" at bounding box center [85, 31] width 161 height 12
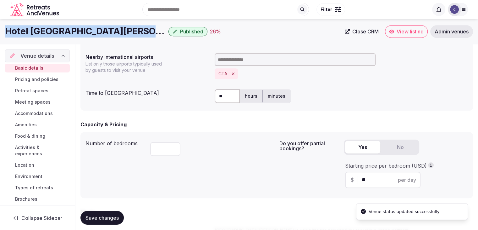
click at [31, 28] on h1 "Hotel Casato Licitra" at bounding box center [85, 31] width 161 height 12
copy div "Hotel Casato Licitra"
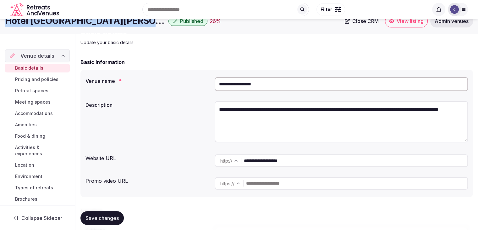
scroll to position [0, 0]
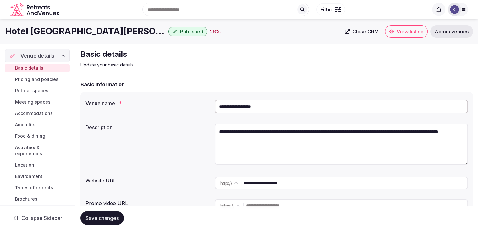
click at [266, 107] on input "**********" at bounding box center [341, 106] width 253 height 14
paste input "text"
type input "**********"
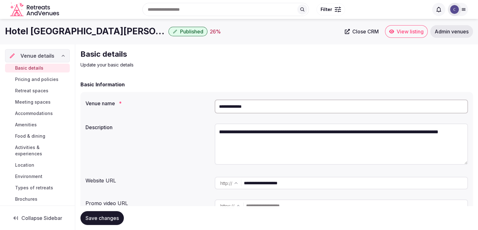
click at [111, 218] on span "Save changes" at bounding box center [102, 217] width 33 height 6
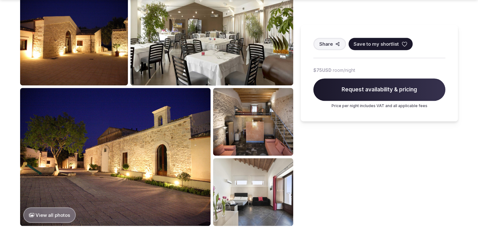
scroll to position [314, 0]
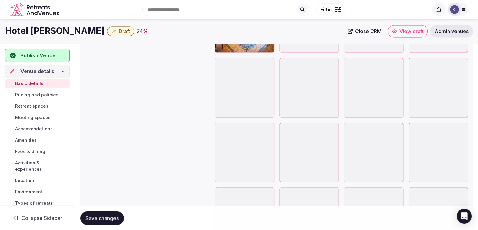
scroll to position [1100, 0]
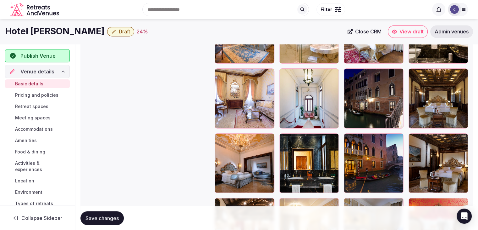
click at [397, 73] on icon "button" at bounding box center [397, 75] width 3 height 4
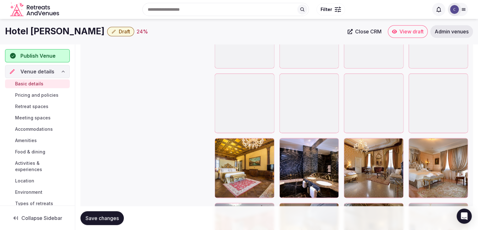
scroll to position [615, 0]
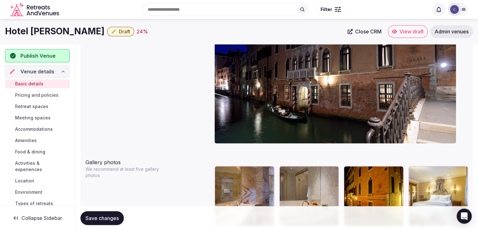
click at [96, 34] on h1 "Hotel [PERSON_NAME]" at bounding box center [55, 31] width 100 height 12
copy div "Hotel [PERSON_NAME]"
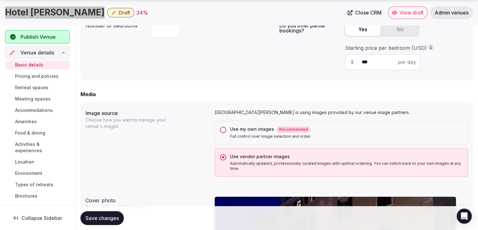
scroll to position [427, 0]
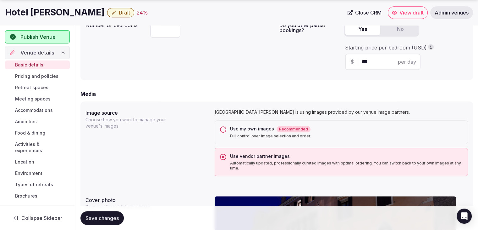
click at [226, 130] on div "Use my own images Recommended Full control over image selection and order." at bounding box center [341, 132] width 253 height 24
click at [223, 130] on button "Use my own images Recommended Full control over image selection and order." at bounding box center [223, 129] width 6 height 6
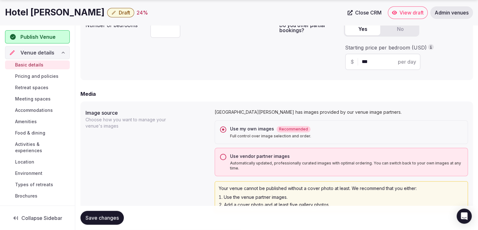
click at [100, 214] on span "Save changes" at bounding box center [102, 217] width 33 height 6
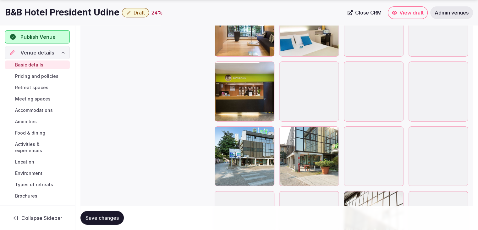
scroll to position [912, 0]
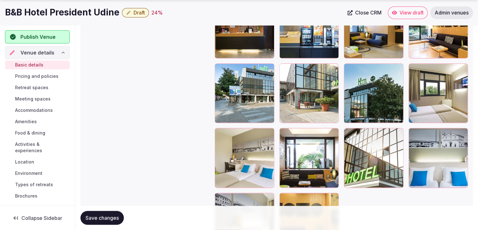
click at [270, 70] on icon "button" at bounding box center [268, 69] width 5 height 5
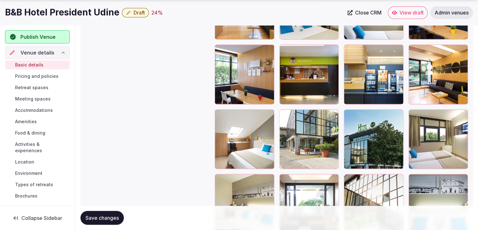
scroll to position [877, 0]
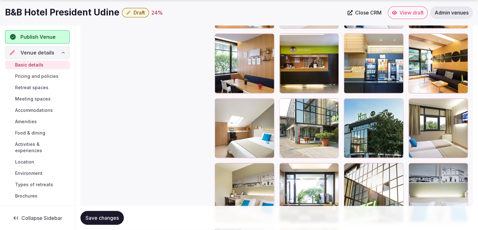
click at [334, 103] on icon "button" at bounding box center [332, 104] width 3 height 4
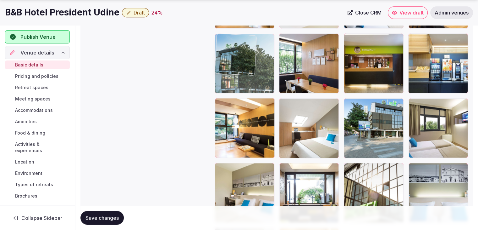
drag, startPoint x: 351, startPoint y: 103, endPoint x: 239, endPoint y: 65, distance: 117.6
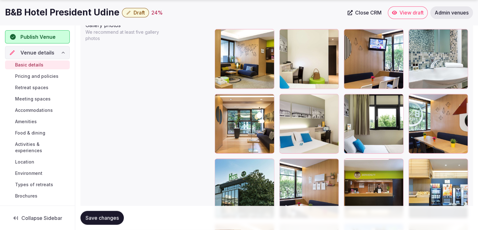
scroll to position [792, 0]
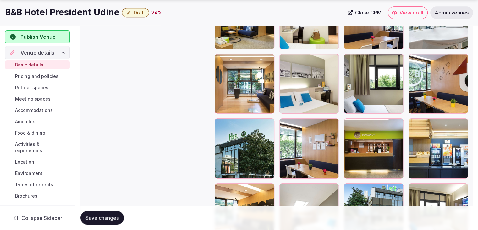
click at [104, 213] on button "Save changes" at bounding box center [101, 218] width 43 height 14
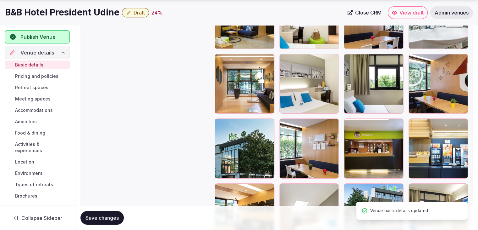
click at [91, 14] on h1 "B&B Hotel President Udine" at bounding box center [62, 12] width 114 height 12
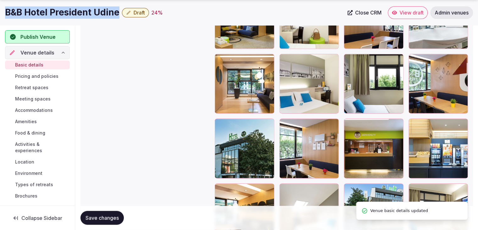
click at [91, 14] on h1 "B&B Hotel President Udine" at bounding box center [62, 12] width 114 height 12
copy div "B&B Hotel President Udine"
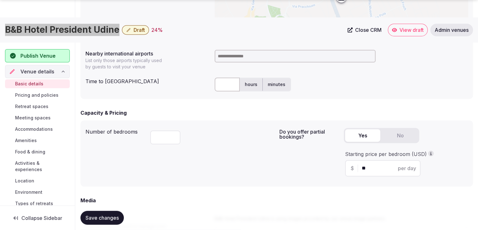
scroll to position [415, 0]
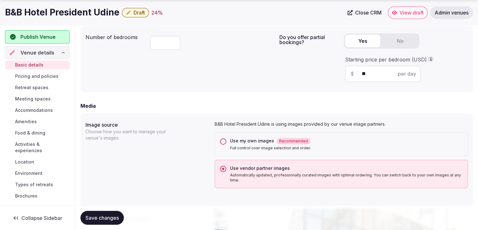
drag, startPoint x: 226, startPoint y: 141, endPoint x: 223, endPoint y: 152, distance: 11.9
click at [226, 141] on div "Use my own images Recommended Full control over image selection and order." at bounding box center [341, 144] width 253 height 24
click at [221, 144] on div "Use my own images Recommended Full control over image selection and order." at bounding box center [341, 144] width 253 height 24
click at [223, 143] on button "Use my own images Recommended Full control over image selection and order." at bounding box center [223, 141] width 6 height 6
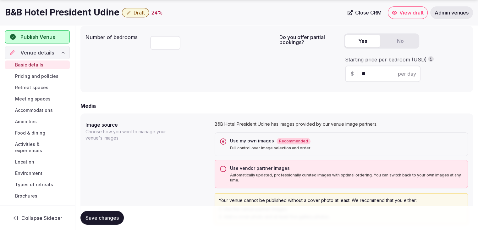
click at [111, 218] on span "Save changes" at bounding box center [102, 217] width 33 height 6
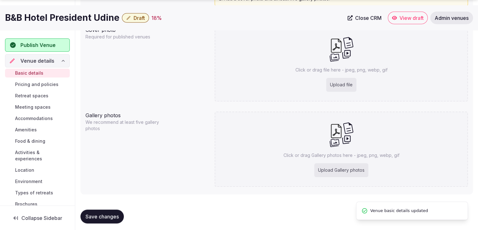
scroll to position [635, 0]
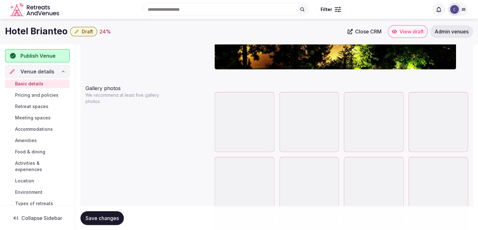
scroll to position [723, 0]
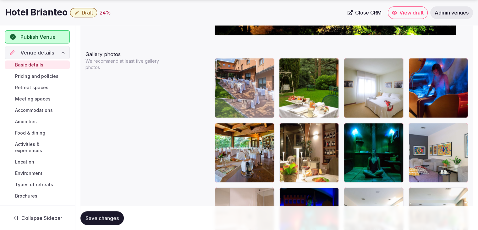
drag, startPoint x: 348, startPoint y: 62, endPoint x: 251, endPoint y: 83, distance: 98.9
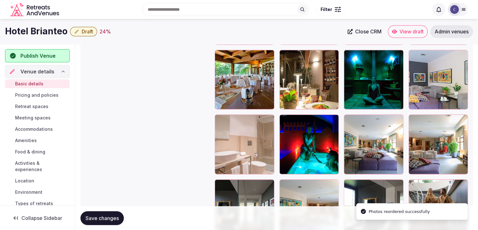
scroll to position [786, 0]
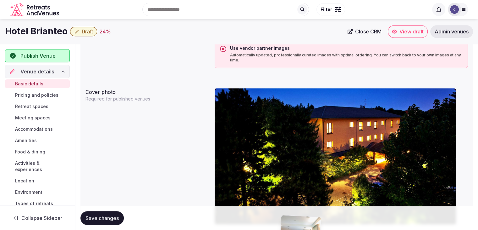
drag, startPoint x: 422, startPoint y: 127, endPoint x: 279, endPoint y: 129, distance: 142.4
click at [279, 129] on body "**********" at bounding box center [239, 103] width 478 height 1275
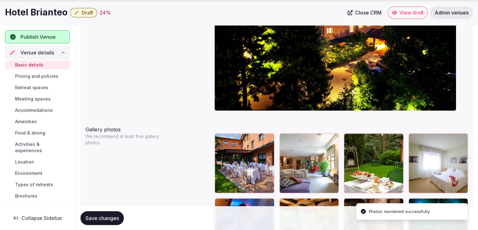
scroll to position [661, 0]
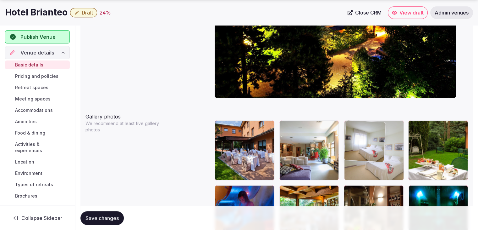
drag, startPoint x: 416, startPoint y: 128, endPoint x: 378, endPoint y: 128, distance: 37.7
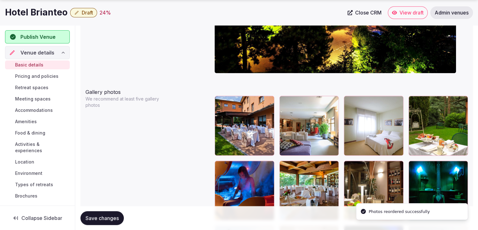
scroll to position [724, 0]
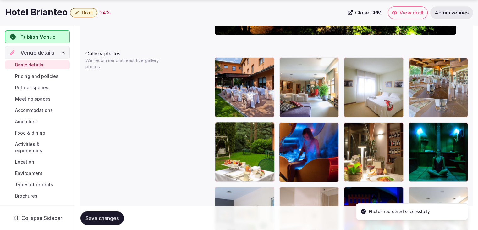
drag, startPoint x: 291, startPoint y: 133, endPoint x: 417, endPoint y: 95, distance: 132.2
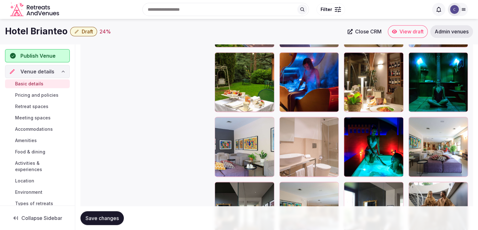
scroll to position [762, 0]
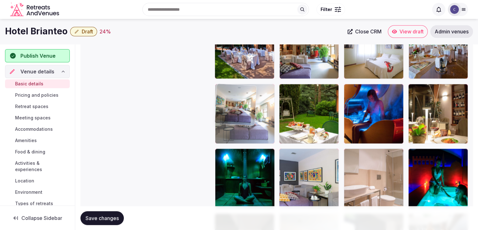
drag, startPoint x: 415, startPoint y: 155, endPoint x: 228, endPoint y: 94, distance: 197.5
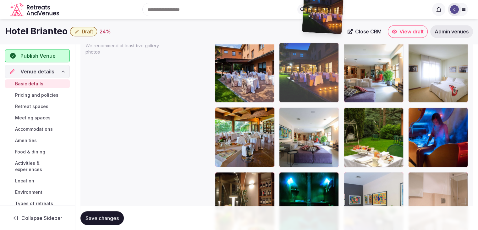
scroll to position [737, 0]
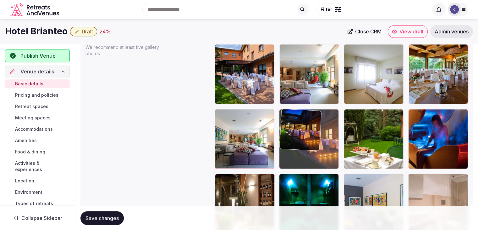
drag, startPoint x: 219, startPoint y: 125, endPoint x: 301, endPoint y: 125, distance: 81.7
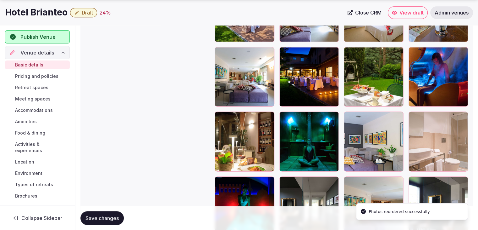
scroll to position [800, 0]
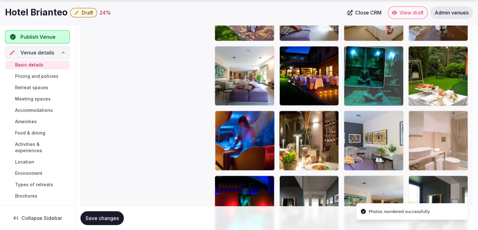
drag, startPoint x: 287, startPoint y: 117, endPoint x: 349, endPoint y: 80, distance: 72.1
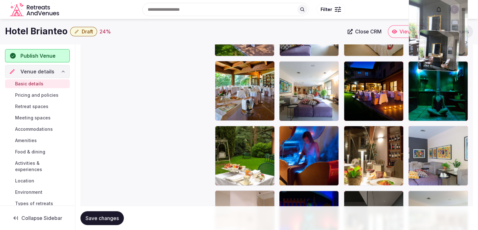
scroll to position [783, 0]
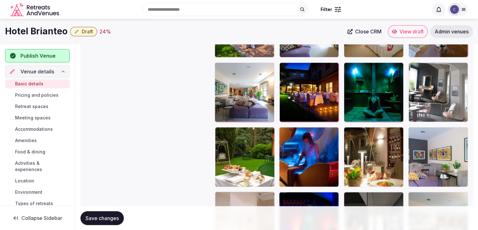
drag, startPoint x: 413, startPoint y: 123, endPoint x: 428, endPoint y: 65, distance: 59.6
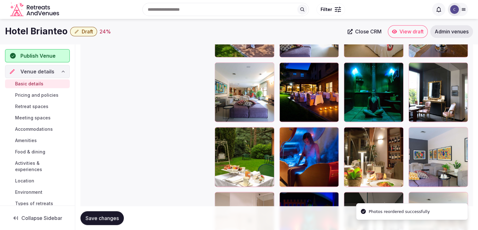
click at [109, 219] on span "Save changes" at bounding box center [102, 217] width 33 height 6
click at [22, 25] on h1 "Hotel Brianteo" at bounding box center [36, 31] width 63 height 12
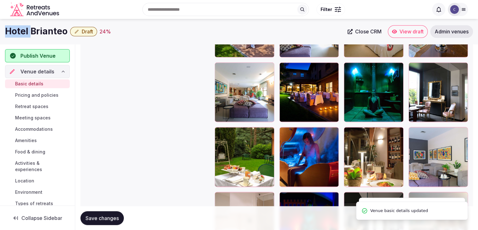
click at [22, 25] on h1 "Hotel Brianteo" at bounding box center [36, 31] width 63 height 12
copy div "Hotel Brianteo"
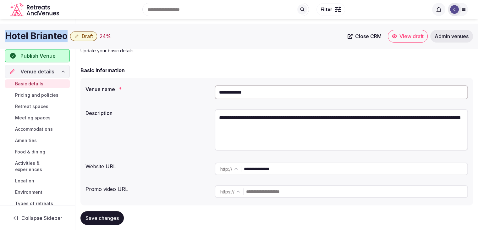
scroll to position [0, 0]
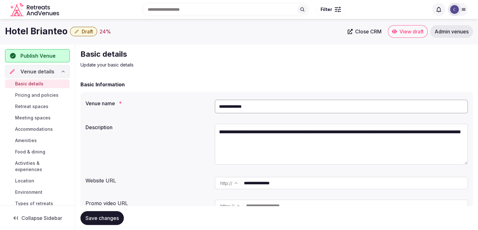
click at [268, 107] on input "**********" at bounding box center [341, 106] width 253 height 14
paste input "**********"
type input "**********"
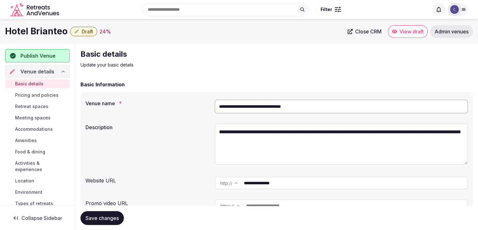
click at [119, 212] on button "Save changes" at bounding box center [101, 218] width 43 height 14
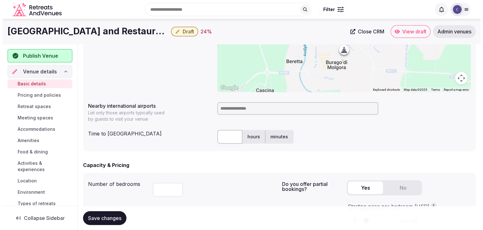
scroll to position [252, 0]
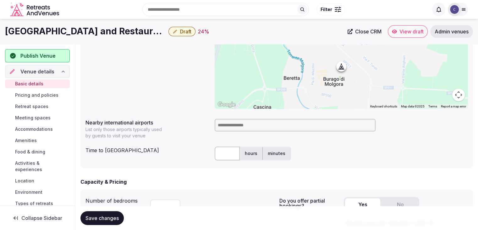
click at [239, 108] on div at bounding box center [341, 61] width 253 height 94
click at [235, 127] on input at bounding box center [295, 125] width 161 height 13
type input "*****"
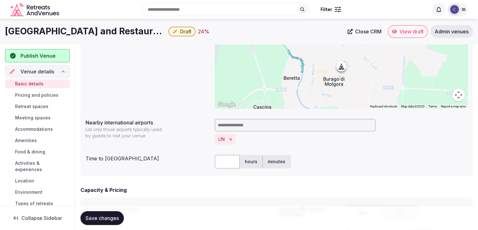
click at [229, 151] on div "**********" at bounding box center [276, 82] width 393 height 187
click at [228, 160] on input "text" at bounding box center [227, 161] width 25 height 14
type input "**"
click at [201, 196] on div "Capacity & Pricing Number of bedrooms ** Do you offer partial bookings? Yes No …" at bounding box center [276, 224] width 393 height 77
click at [112, 220] on span "Save changes" at bounding box center [102, 217] width 33 height 6
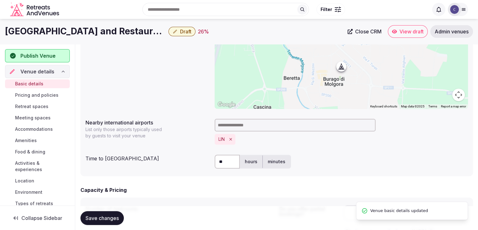
click at [184, 30] on span "Draft" at bounding box center [185, 31] width 11 height 6
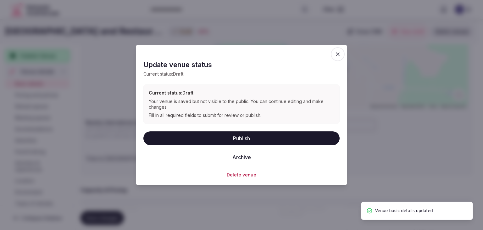
click at [204, 132] on button "Publish" at bounding box center [241, 138] width 196 height 14
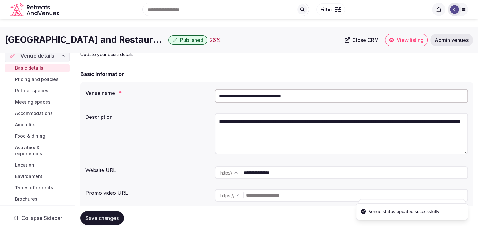
scroll to position [0, 0]
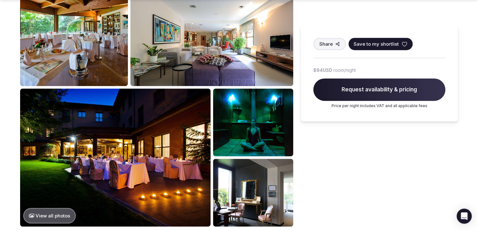
scroll to position [346, 0]
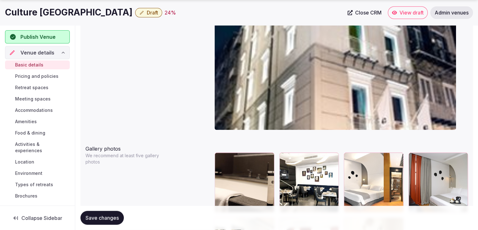
scroll to position [722, 0]
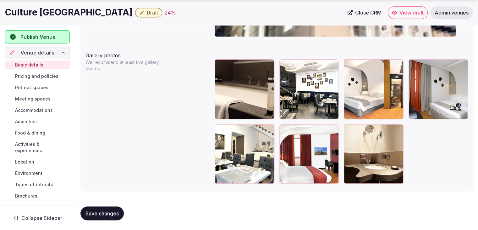
click at [65, 9] on h1 "Culture [GEOGRAPHIC_DATA]" at bounding box center [69, 12] width 128 height 12
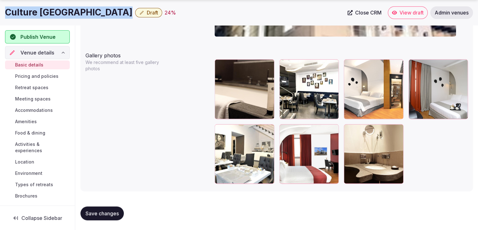
click at [65, 9] on h1 "Culture [GEOGRAPHIC_DATA]" at bounding box center [69, 12] width 128 height 12
copy div "Culture [GEOGRAPHIC_DATA]"
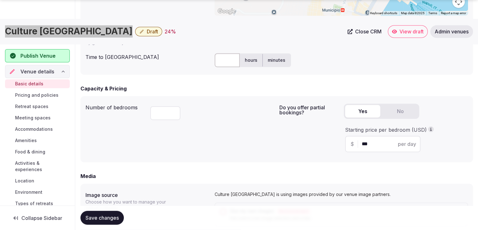
scroll to position [439, 0]
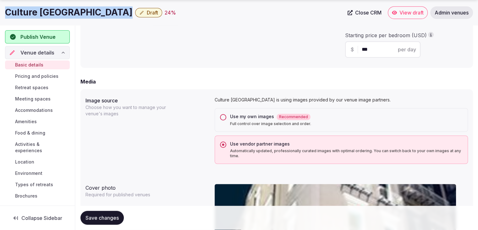
click at [222, 115] on button "Use my own images Recommended Full control over image selection and order." at bounding box center [223, 117] width 6 height 6
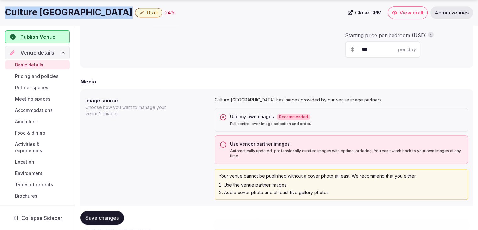
click at [110, 220] on button "Save changes" at bounding box center [101, 218] width 43 height 14
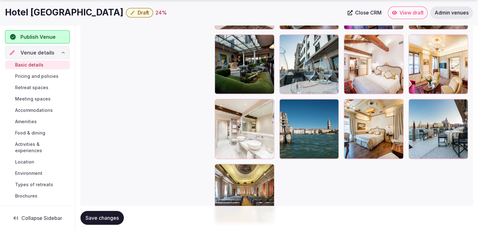
scroll to position [943, 0]
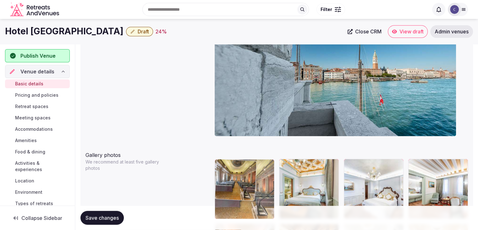
drag, startPoint x: 220, startPoint y: 174, endPoint x: 237, endPoint y: 152, distance: 27.5
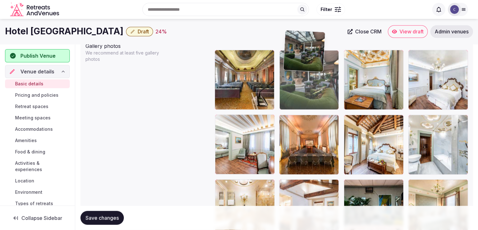
scroll to position [731, 0]
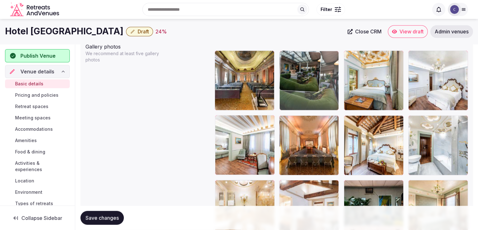
drag, startPoint x: 285, startPoint y: 168, endPoint x: 297, endPoint y: 55, distance: 113.8
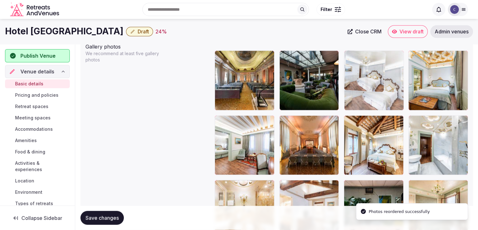
drag, startPoint x: 419, startPoint y: 53, endPoint x: 376, endPoint y: 54, distance: 43.4
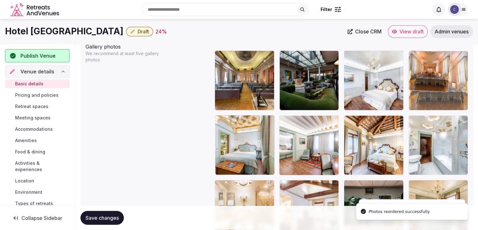
drag, startPoint x: 285, startPoint y: 125, endPoint x: 409, endPoint y: 79, distance: 132.5
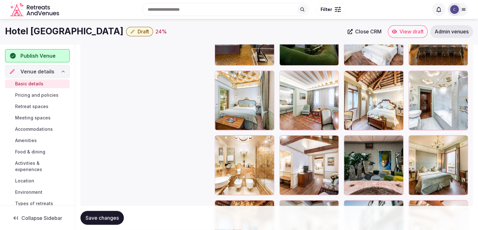
scroll to position [762, 0]
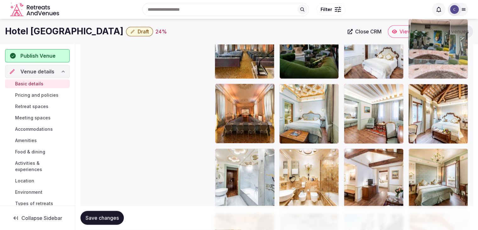
drag, startPoint x: 346, startPoint y: 153, endPoint x: 401, endPoint y: 56, distance: 111.6
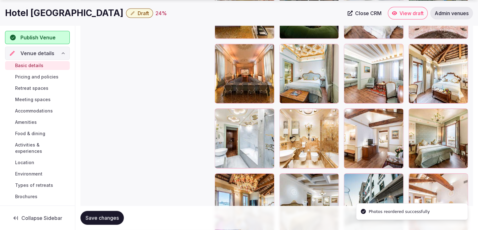
scroll to position [825, 0]
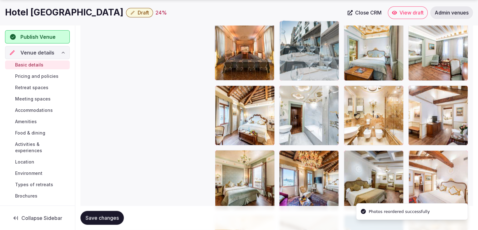
drag, startPoint x: 351, startPoint y: 153, endPoint x: 305, endPoint y: 58, distance: 105.6
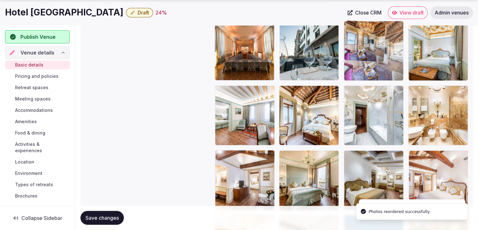
drag, startPoint x: 286, startPoint y: 151, endPoint x: 349, endPoint y: 47, distance: 122.0
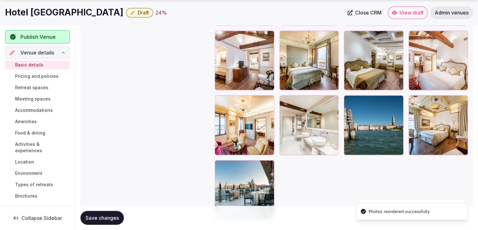
scroll to position [951, 0]
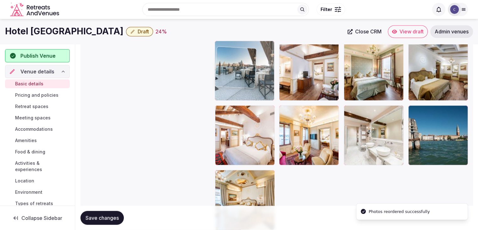
drag, startPoint x: 221, startPoint y: 162, endPoint x: 251, endPoint y: 30, distance: 134.4
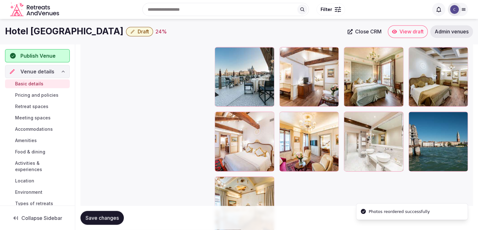
scroll to position [834, 0]
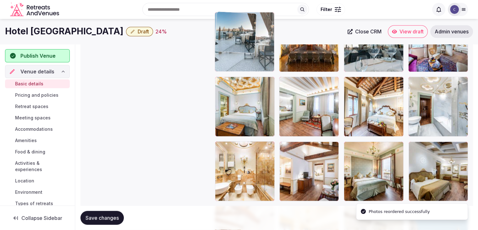
drag, startPoint x: 225, startPoint y: 142, endPoint x: 233, endPoint y: 47, distance: 95.3
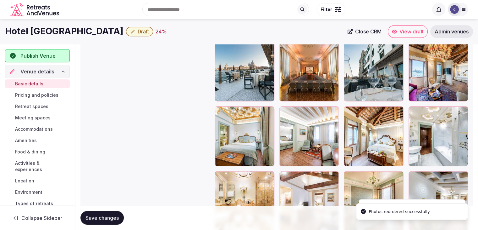
scroll to position [771, 0]
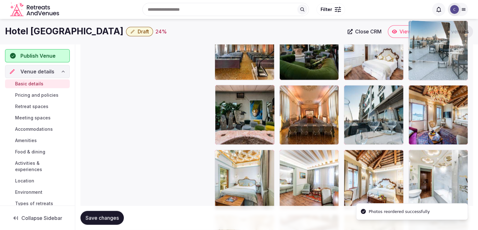
drag, startPoint x: 221, startPoint y: 77, endPoint x: 421, endPoint y: 43, distance: 203.1
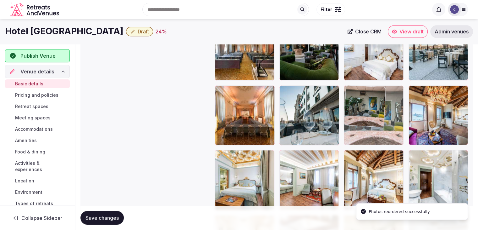
drag, startPoint x: 222, startPoint y: 93, endPoint x: 350, endPoint y: 94, distance: 128.6
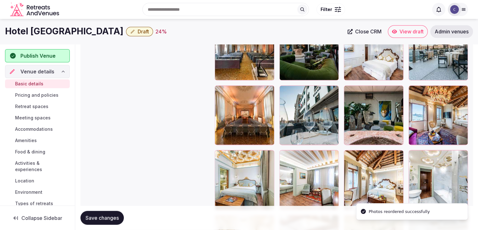
click at [109, 217] on span "Save changes" at bounding box center [102, 217] width 33 height 6
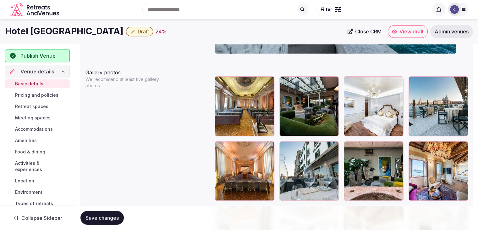
scroll to position [666, 0]
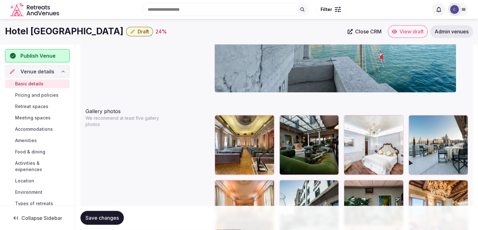
click at [64, 27] on h1 "Hotel Monaco & Grand Canal" at bounding box center [64, 31] width 119 height 12
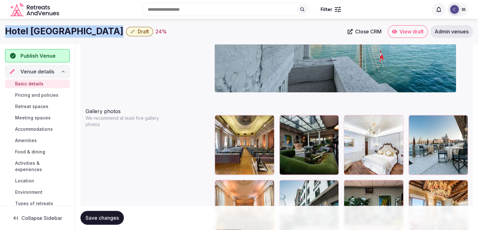
click at [64, 27] on h1 "Hotel Monaco & Grand Canal" at bounding box center [64, 31] width 119 height 12
copy div "Hotel Monaco & Grand Canal"
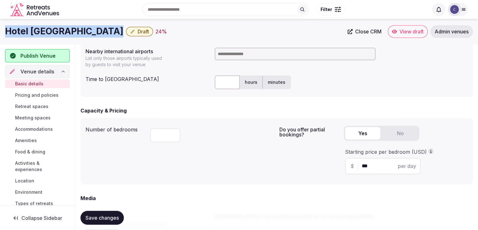
scroll to position [257, 0]
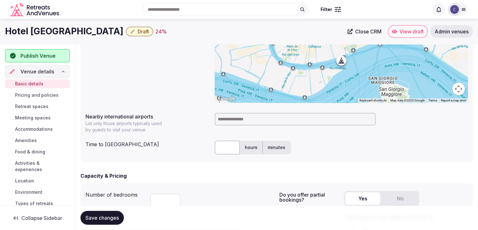
click at [241, 118] on input at bounding box center [295, 119] width 161 height 13
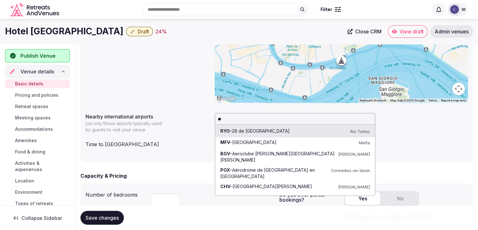
type input "***"
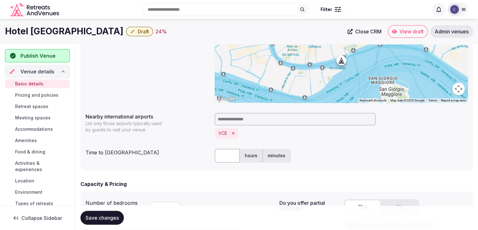
click at [228, 153] on input "text" at bounding box center [227, 155] width 25 height 14
type input "**"
click at [100, 215] on span "Save changes" at bounding box center [102, 217] width 33 height 6
click at [153, 29] on button "Draft" at bounding box center [139, 31] width 27 height 9
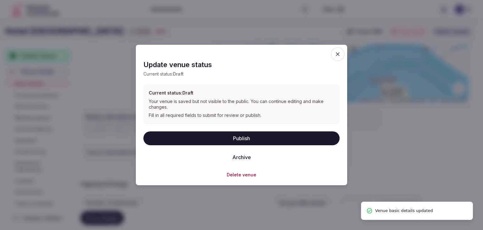
click at [189, 135] on button "Publish" at bounding box center [241, 138] width 196 height 14
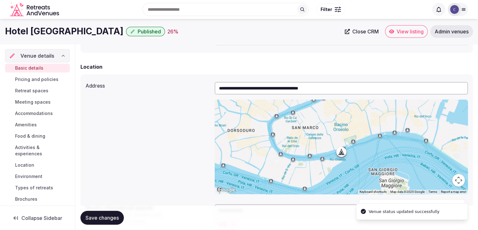
scroll to position [163, 0]
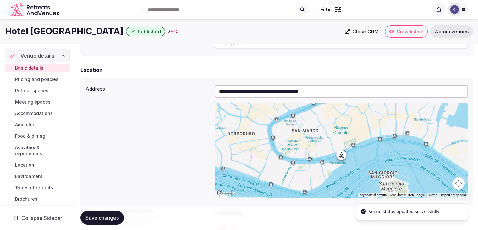
click at [97, 27] on h1 "Hotel Monaco & Grand Canal" at bounding box center [64, 31] width 119 height 12
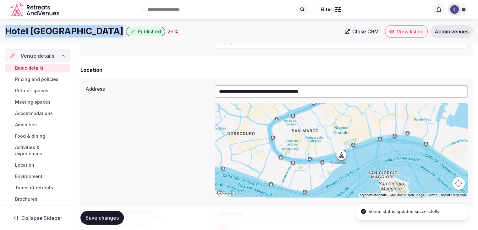
click at [97, 27] on h1 "Hotel Monaco & Grand Canal" at bounding box center [64, 31] width 119 height 12
copy div "Hotel Monaco & Grand Canal"
click at [103, 36] on h1 "Hotel Monaco & Grand Canal" at bounding box center [64, 31] width 119 height 12
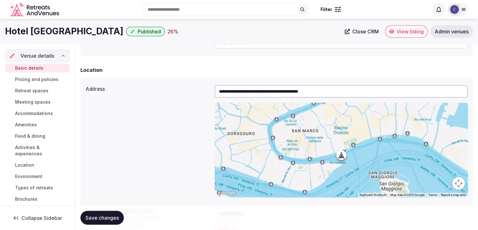
click at [103, 36] on h1 "Hotel Monaco & Grand Canal" at bounding box center [64, 31] width 119 height 12
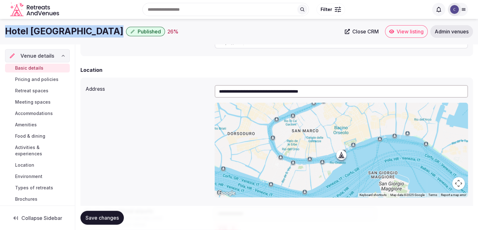
click at [103, 36] on h1 "Hotel Monaco & Grand Canal" at bounding box center [64, 31] width 119 height 12
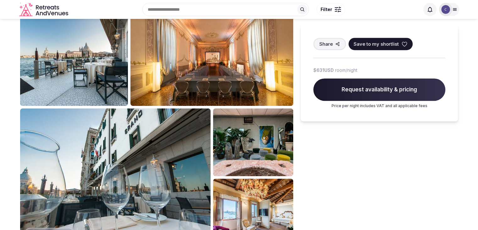
scroll to position [220, 0]
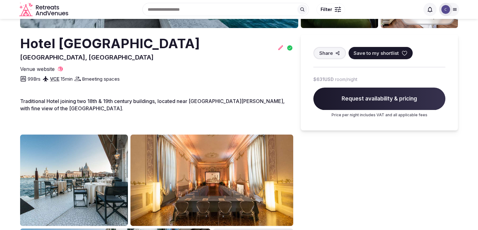
scroll to position [126, 0]
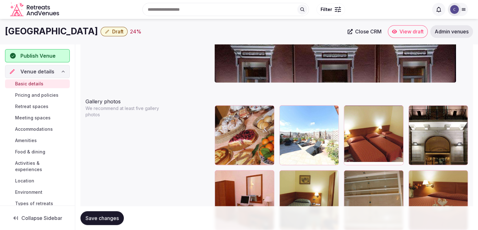
scroll to position [675, 0]
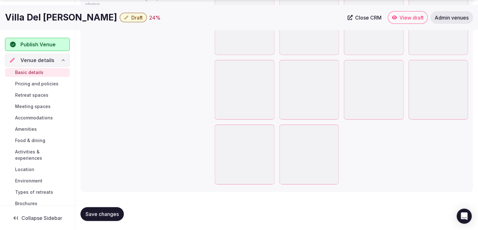
scroll to position [795, 0]
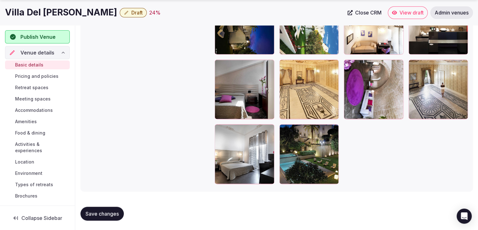
click at [32, 10] on h1 "Villa Del [PERSON_NAME]" at bounding box center [61, 12] width 112 height 12
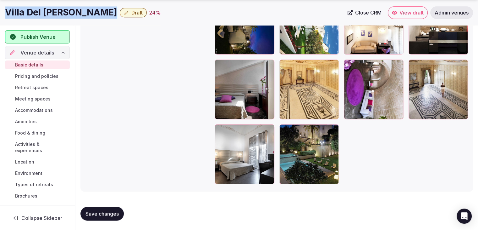
click at [32, 10] on h1 "Villa Del [PERSON_NAME]" at bounding box center [61, 12] width 112 height 12
copy div "Villa Del [PERSON_NAME]"
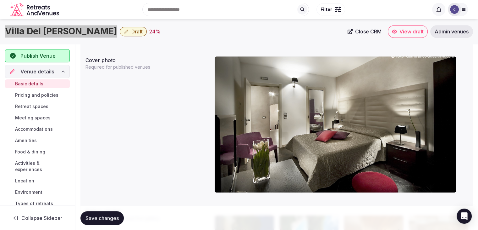
scroll to position [512, 0]
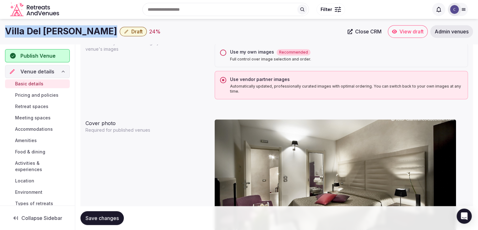
click at [221, 52] on button "Use my own images Recommended Full control over image selection and order." at bounding box center [223, 52] width 6 height 6
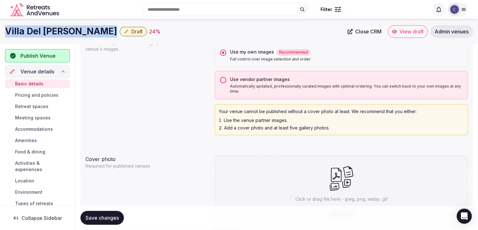
click at [106, 219] on span "Save changes" at bounding box center [102, 217] width 33 height 6
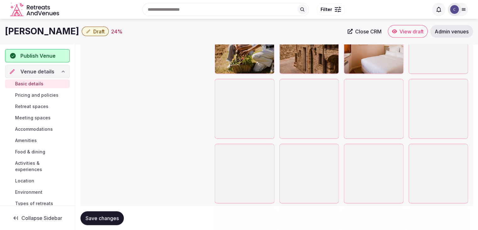
scroll to position [1226, 0]
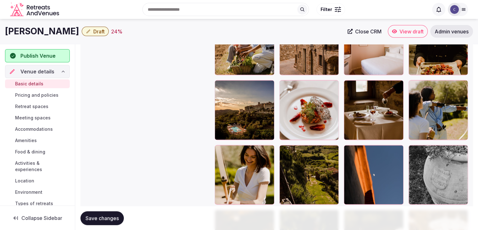
click at [268, 87] on icon "button" at bounding box center [268, 86] width 5 height 5
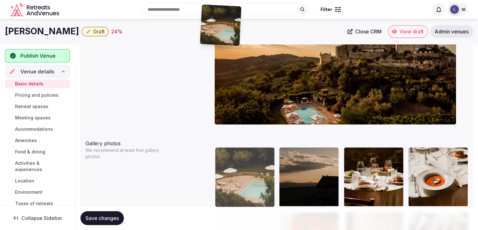
scroll to position [620, 0]
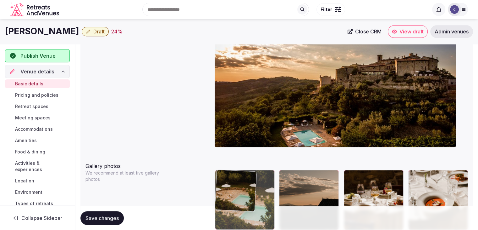
drag, startPoint x: 285, startPoint y: 91, endPoint x: 206, endPoint y: 140, distance: 93.9
click at [206, 140] on body "**********" at bounding box center [239, 215] width 478 height 1671
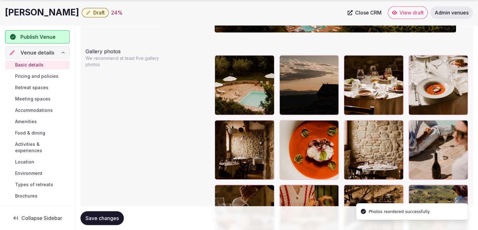
scroll to position [777, 0]
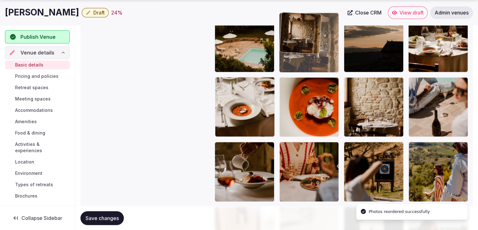
drag, startPoint x: 217, startPoint y: 83, endPoint x: 287, endPoint y: 52, distance: 76.7
click at [290, 49] on body "**********" at bounding box center [239, 58] width 478 height 1671
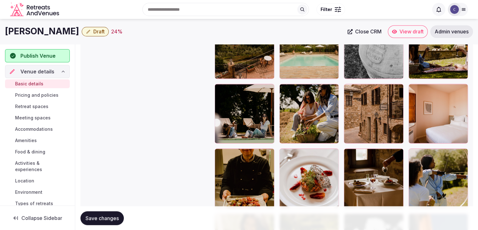
scroll to position [1158, 0]
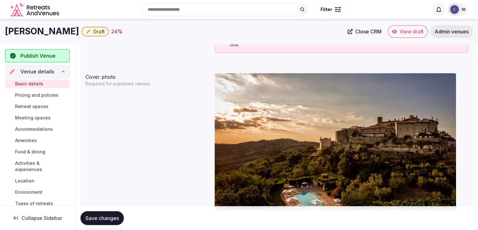
drag, startPoint x: 417, startPoint y: 82, endPoint x: 371, endPoint y: 154, distance: 85.1
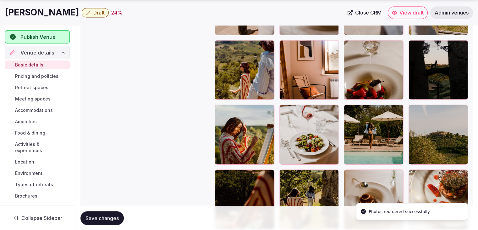
scroll to position [1038, 0]
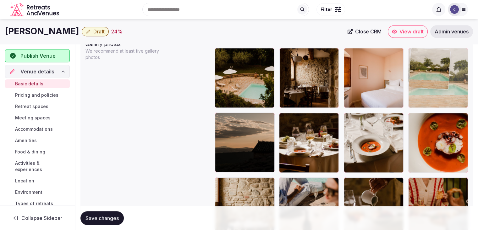
drag, startPoint x: 352, startPoint y: 147, endPoint x: 440, endPoint y: 46, distance: 133.7
click at [440, 46] on body "**********" at bounding box center [239, 93] width 478 height 1671
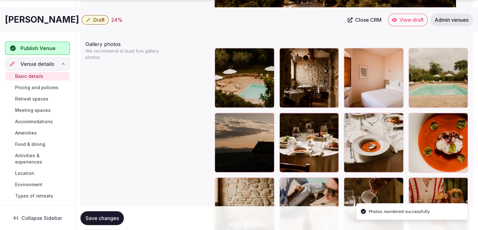
scroll to position [836, 0]
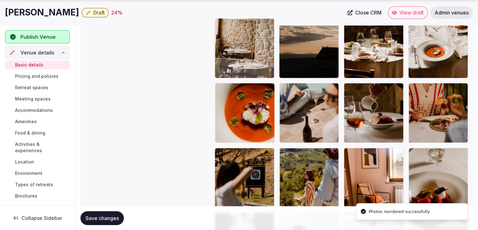
drag, startPoint x: 220, startPoint y: 86, endPoint x: 221, endPoint y: 60, distance: 25.8
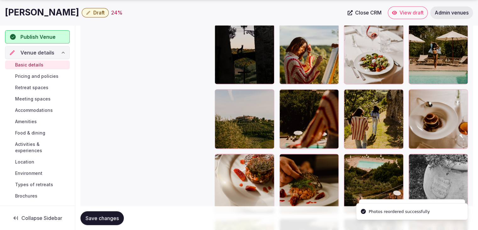
scroll to position [1025, 0]
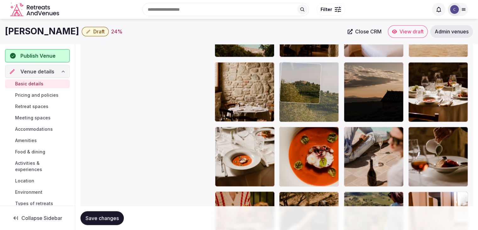
drag, startPoint x: 218, startPoint y: 95, endPoint x: 298, endPoint y: 72, distance: 83.7
click at [298, 72] on body "**********" at bounding box center [239, 43] width 478 height 1671
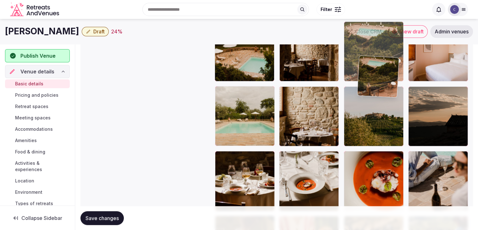
scroll to position [767, 0]
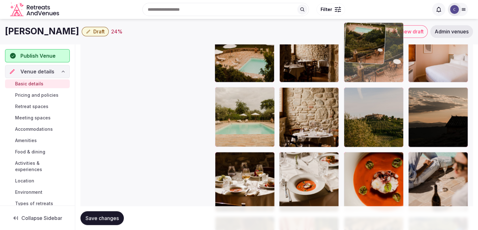
drag, startPoint x: 350, startPoint y: 71, endPoint x: 366, endPoint y: 44, distance: 31.4
click at [366, 44] on body "**********" at bounding box center [239, 68] width 478 height 1671
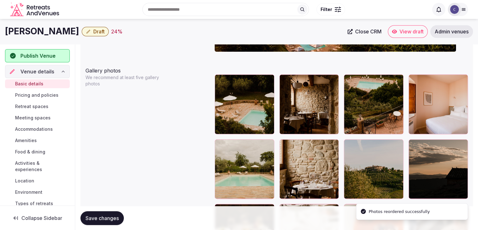
scroll to position [704, 0]
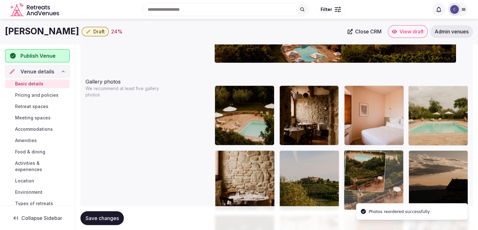
drag, startPoint x: 347, startPoint y: 91, endPoint x: 353, endPoint y: 162, distance: 71.9
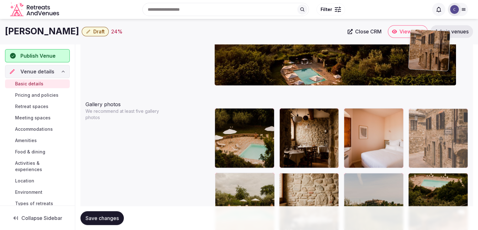
scroll to position [670, 0]
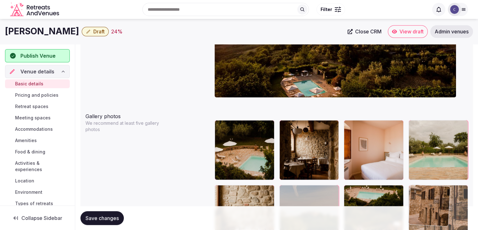
drag, startPoint x: 419, startPoint y: 150, endPoint x: 318, endPoint y: 194, distance: 110.4
click at [436, 166] on body "**********" at bounding box center [239, 165] width 478 height 1671
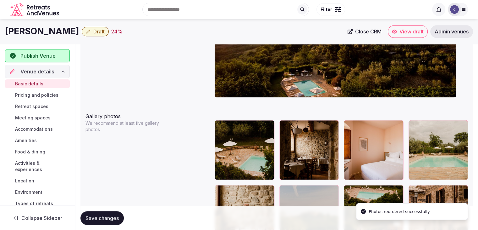
drag, startPoint x: 94, startPoint y: 219, endPoint x: 77, endPoint y: 147, distance: 73.7
click at [94, 219] on span "Save changes" at bounding box center [102, 217] width 33 height 6
click at [47, 29] on h1 "[PERSON_NAME]" at bounding box center [42, 31] width 74 height 12
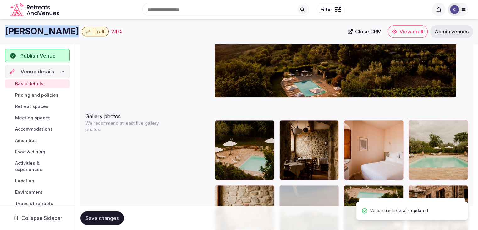
copy div "[PERSON_NAME]"
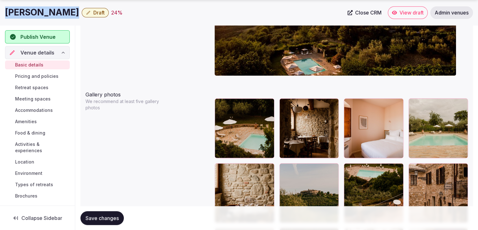
scroll to position [723, 0]
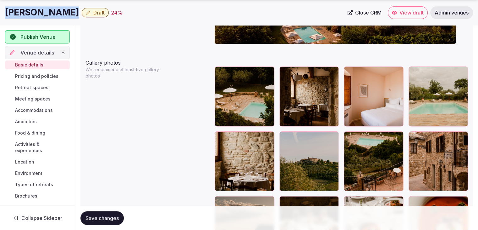
click at [105, 214] on button "Save changes" at bounding box center [101, 218] width 43 height 14
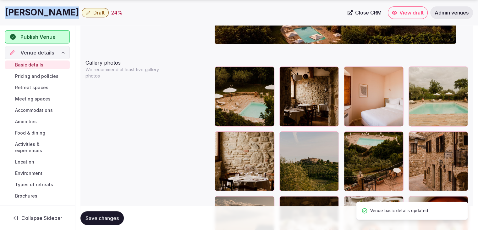
copy div "[PERSON_NAME]"
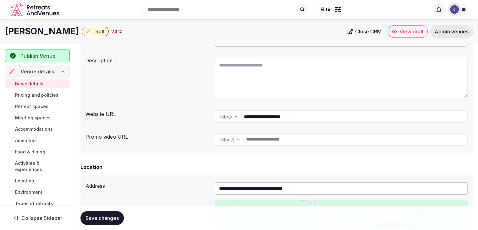
scroll to position [31, 0]
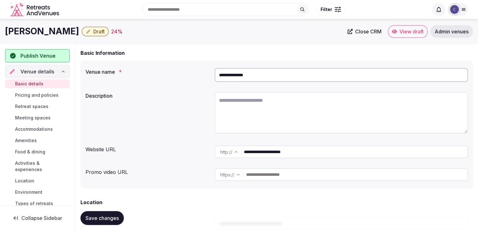
drag, startPoint x: 246, startPoint y: 86, endPoint x: 246, endPoint y: 100, distance: 14.1
click at [246, 87] on div "**********" at bounding box center [276, 124] width 393 height 128
click at [246, 101] on textarea at bounding box center [341, 113] width 253 height 42
paste textarea "**********"
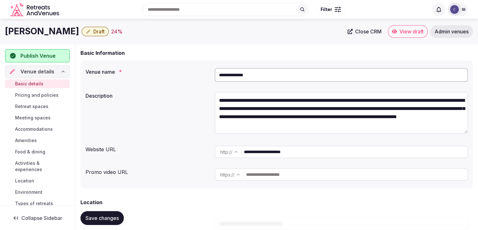
scroll to position [11, 0]
type textarea "**********"
click at [106, 212] on button "Save changes" at bounding box center [101, 218] width 43 height 14
click at [102, 31] on span "Draft" at bounding box center [98, 31] width 11 height 6
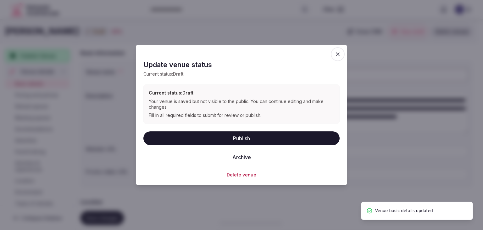
click at [202, 137] on button "Publish" at bounding box center [241, 138] width 196 height 14
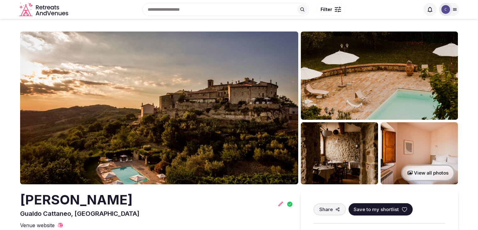
click at [100, 204] on h2 "[PERSON_NAME]" at bounding box center [79, 199] width 119 height 19
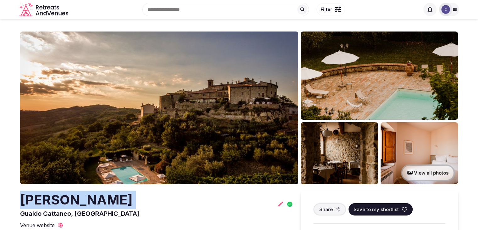
drag, startPoint x: 0, startPoint y: 0, endPoint x: 100, endPoint y: 204, distance: 226.9
click at [100, 204] on h2 "[PERSON_NAME]" at bounding box center [79, 199] width 119 height 19
copy h2 "[PERSON_NAME]"
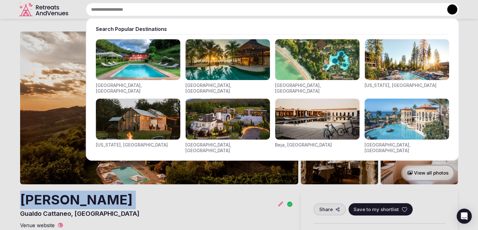
click at [274, 3] on input "text" at bounding box center [273, 9] width 374 height 13
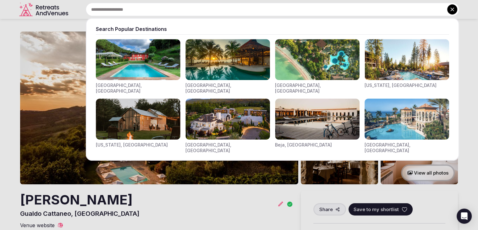
click at [265, 211] on div at bounding box center [239, 115] width 478 height 230
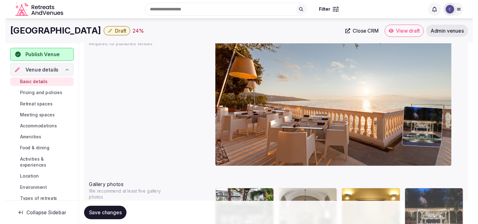
scroll to position [584, 0]
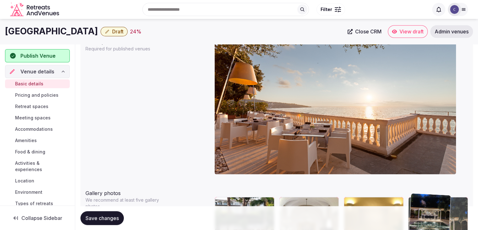
drag, startPoint x: 224, startPoint y: 134, endPoint x: 422, endPoint y: 168, distance: 200.5
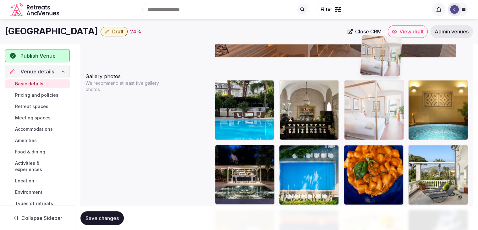
scroll to position [700, 0]
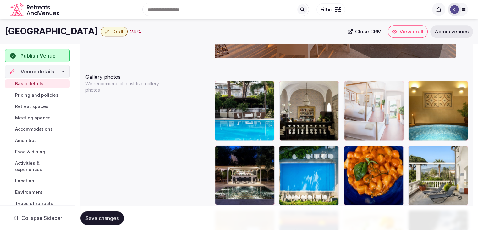
drag, startPoint x: 414, startPoint y: 119, endPoint x: 362, endPoint y: 81, distance: 64.1
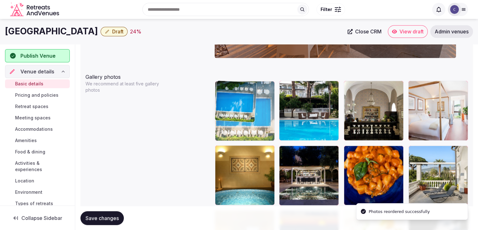
drag, startPoint x: 285, startPoint y: 154, endPoint x: 243, endPoint y: 99, distance: 69.5
click at [247, 104] on body "**********" at bounding box center [239, 131] width 478 height 1663
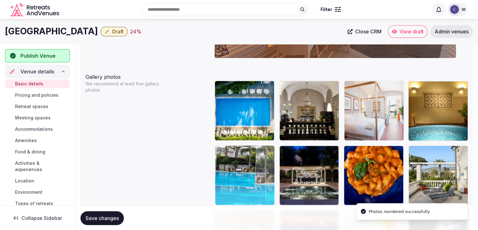
drag, startPoint x: 284, startPoint y: 87, endPoint x: 252, endPoint y: 176, distance: 95.3
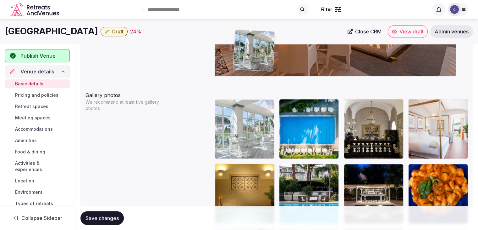
scroll to position [676, 0]
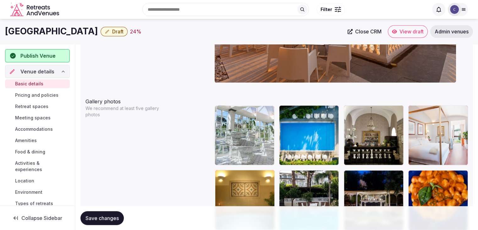
drag, startPoint x: 348, startPoint y: 127, endPoint x: 228, endPoint y: 118, distance: 120.4
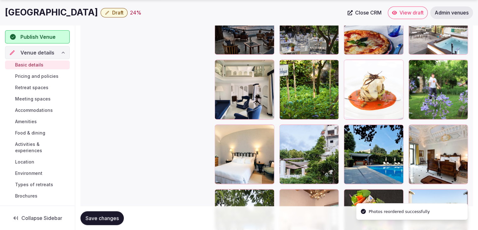
scroll to position [1116, 0]
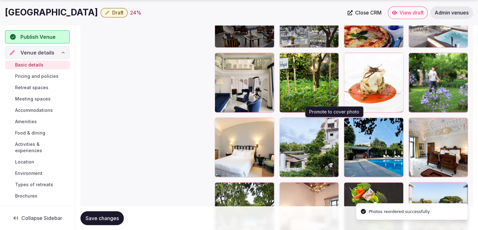
click at [333, 123] on icon "button" at bounding box center [332, 123] width 5 height 5
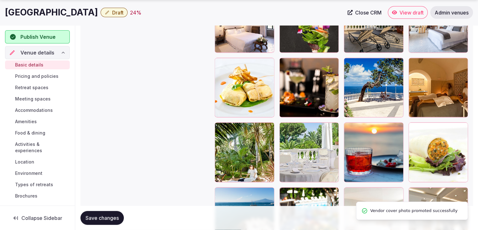
scroll to position [1399, 0]
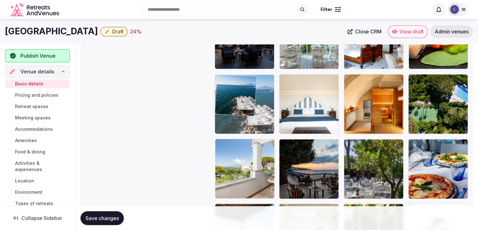
drag, startPoint x: 216, startPoint y: 98, endPoint x: 241, endPoint y: 66, distance: 40.6
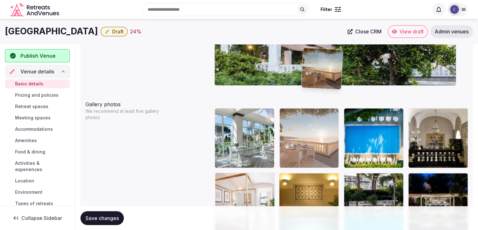
scroll to position [672, 0]
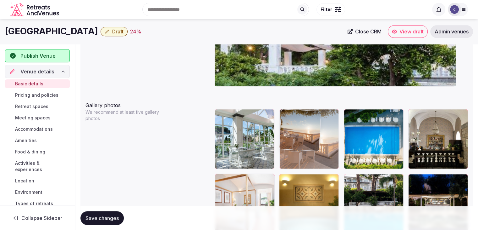
drag, startPoint x: 284, startPoint y: 131, endPoint x: 305, endPoint y: 112, distance: 28.7
click at [305, 112] on body "**********" at bounding box center [239, 159] width 478 height 1663
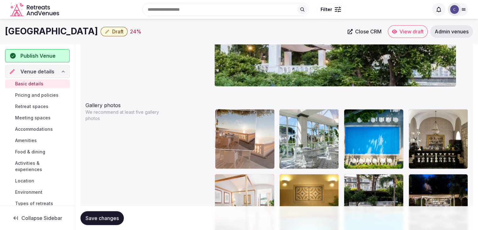
drag, startPoint x: 290, startPoint y: 112, endPoint x: 239, endPoint y: 116, distance: 51.1
click at [239, 116] on body "**********" at bounding box center [239, 159] width 478 height 1663
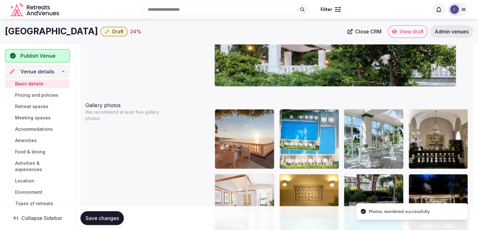
drag, startPoint x: 355, startPoint y: 115, endPoint x: 308, endPoint y: 116, distance: 47.2
click at [308, 116] on body "**********" at bounding box center [239, 159] width 478 height 1663
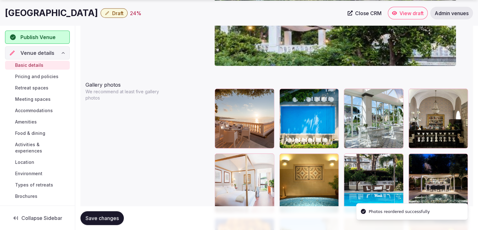
scroll to position [704, 0]
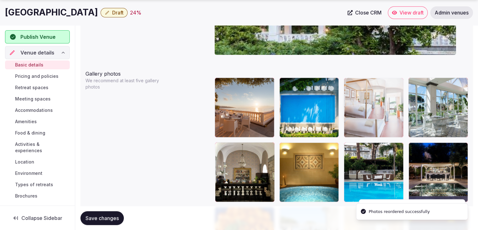
drag, startPoint x: 220, startPoint y: 147, endPoint x: 356, endPoint y: 114, distance: 139.5
click at [356, 114] on body "**********" at bounding box center [239, 127] width 478 height 1663
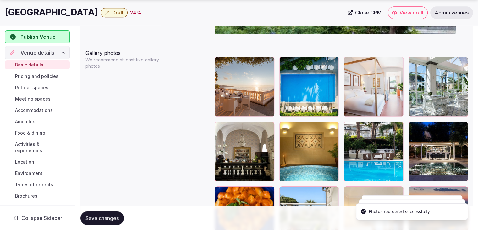
scroll to position [735, 0]
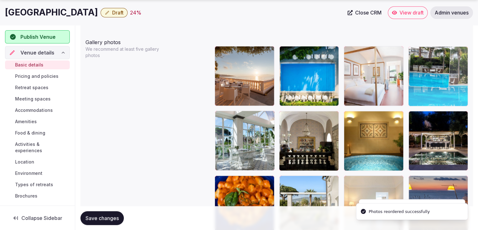
drag, startPoint x: 346, startPoint y: 117, endPoint x: 412, endPoint y: 82, distance: 74.7
click at [412, 82] on body "**********" at bounding box center [239, 96] width 478 height 1663
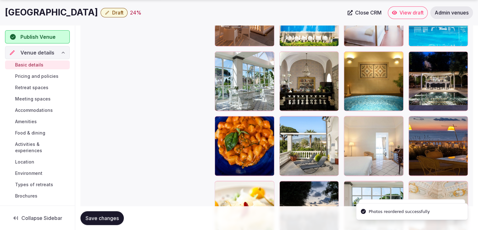
scroll to position [798, 0]
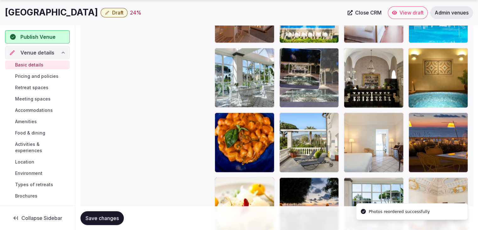
drag, startPoint x: 415, startPoint y: 53, endPoint x: 313, endPoint y: 64, distance: 102.1
click at [313, 64] on body "**********" at bounding box center [239, 33] width 478 height 1663
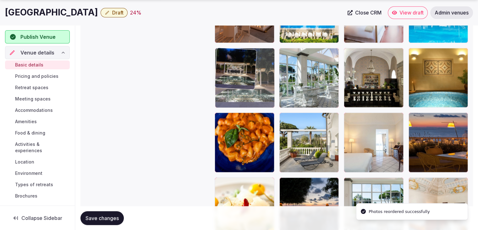
drag, startPoint x: 291, startPoint y: 58, endPoint x: 248, endPoint y: 60, distance: 42.5
click at [246, 60] on body "**********" at bounding box center [239, 33] width 478 height 1663
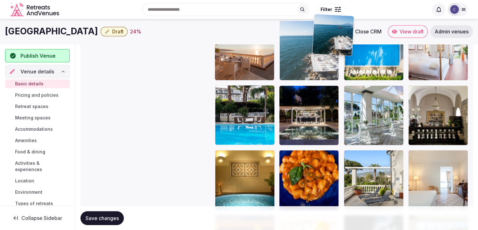
scroll to position [760, 0]
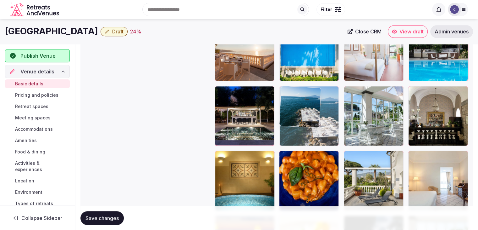
drag, startPoint x: 279, startPoint y: 87, endPoint x: 293, endPoint y: 88, distance: 13.9
click at [293, 88] on body "**********" at bounding box center [239, 71] width 478 height 1663
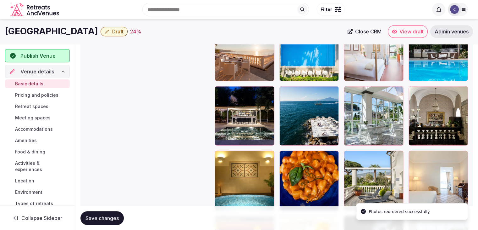
click at [103, 219] on span "Save changes" at bounding box center [102, 217] width 33 height 6
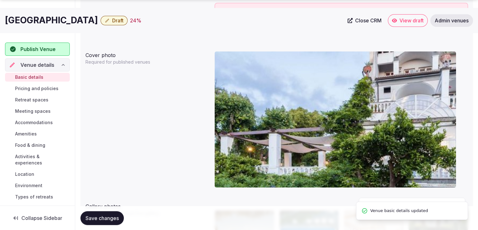
scroll to position [666, 0]
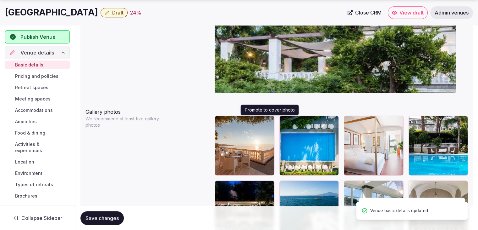
click at [269, 120] on icon "button" at bounding box center [268, 121] width 5 height 5
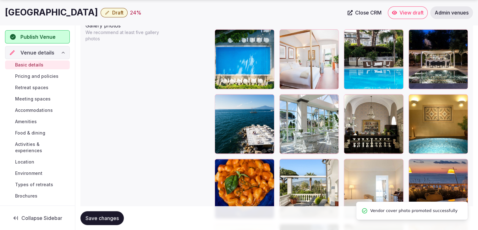
scroll to position [760, 0]
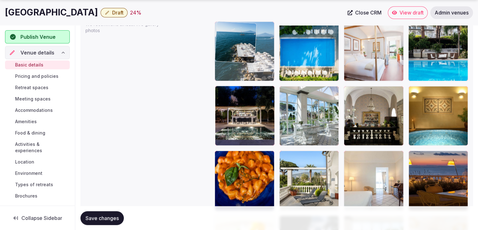
drag, startPoint x: 219, startPoint y: 90, endPoint x: 220, endPoint y: 49, distance: 40.9
click at [220, 49] on body "**********" at bounding box center [239, 71] width 478 height 1663
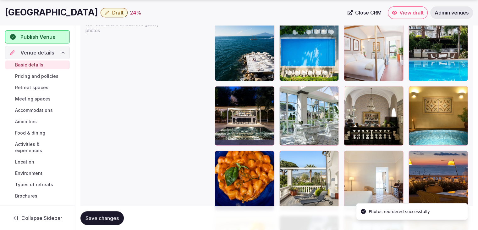
click at [111, 220] on button "Save changes" at bounding box center [101, 218] width 43 height 14
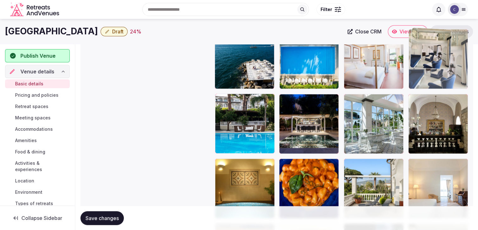
scroll to position [751, 0]
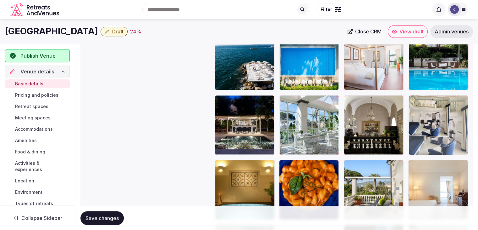
drag, startPoint x: 284, startPoint y: 64, endPoint x: 425, endPoint y: 107, distance: 147.2
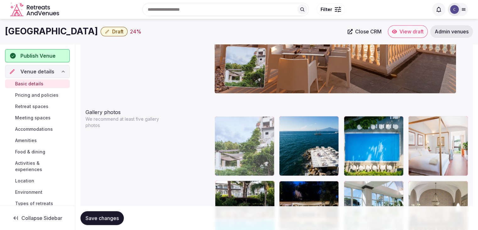
scroll to position [664, 0]
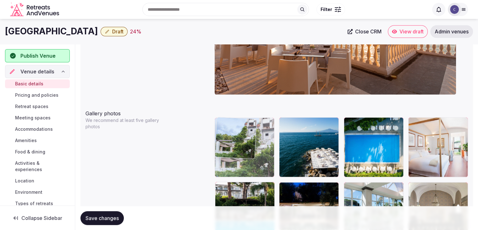
drag, startPoint x: 224, startPoint y: 108, endPoint x: 236, endPoint y: 135, distance: 28.8
click at [235, 134] on body "**********" at bounding box center [239, 167] width 478 height 1663
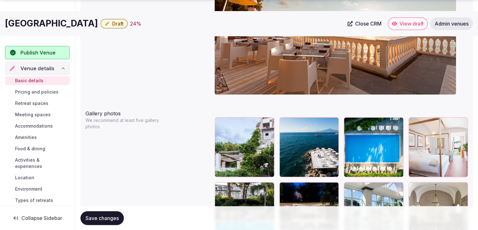
scroll to position [727, 0]
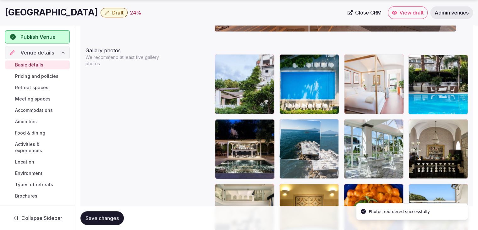
drag, startPoint x: 290, startPoint y: 61, endPoint x: 292, endPoint y: 134, distance: 73.3
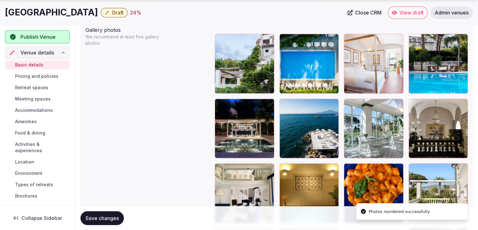
scroll to position [758, 0]
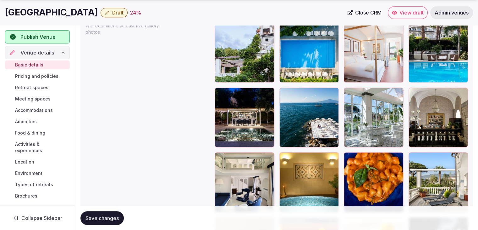
drag, startPoint x: 206, startPoint y: 158, endPoint x: 428, endPoint y: 112, distance: 226.4
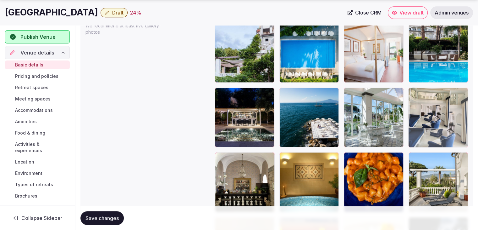
drag, startPoint x: 219, startPoint y: 156, endPoint x: 446, endPoint y: 117, distance: 230.9
click at [446, 117] on body "**********" at bounding box center [239, 73] width 478 height 1663
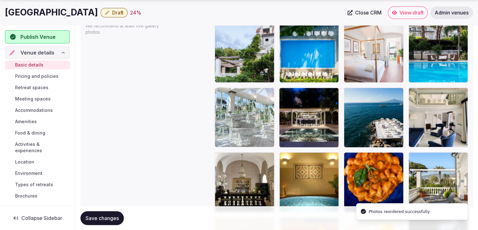
drag, startPoint x: 350, startPoint y: 92, endPoint x: 245, endPoint y: 104, distance: 105.1
click at [245, 104] on body "**********" at bounding box center [239, 73] width 478 height 1663
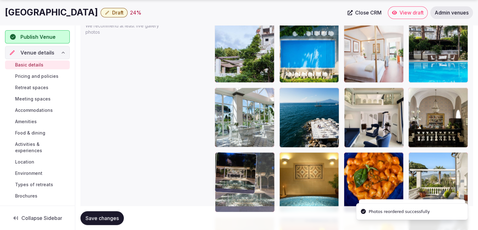
drag, startPoint x: 291, startPoint y: 91, endPoint x: 246, endPoint y: 156, distance: 79.6
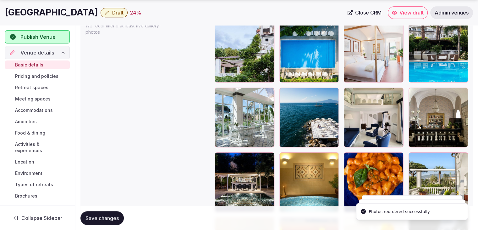
click at [97, 219] on span "Save changes" at bounding box center [102, 217] width 33 height 6
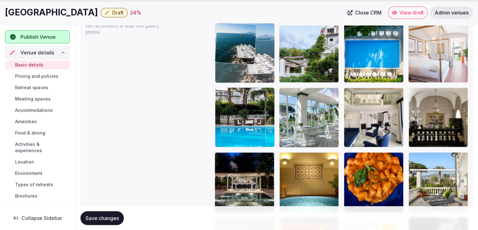
drag, startPoint x: 282, startPoint y: 88, endPoint x: 234, endPoint y: 48, distance: 63.0
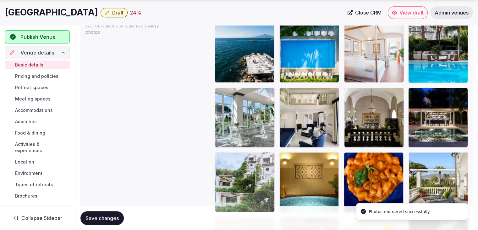
drag, startPoint x: 292, startPoint y: 29, endPoint x: 247, endPoint y: 168, distance: 145.8
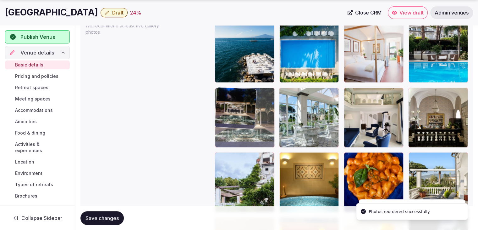
drag, startPoint x: 417, startPoint y: 95, endPoint x: 216, endPoint y: 100, distance: 201.0
click at [216, 100] on body "**********" at bounding box center [239, 73] width 478 height 1663
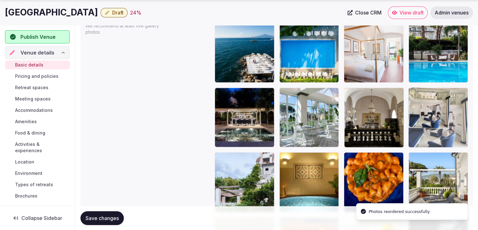
drag, startPoint x: 349, startPoint y: 92, endPoint x: 258, endPoint y: 156, distance: 111.2
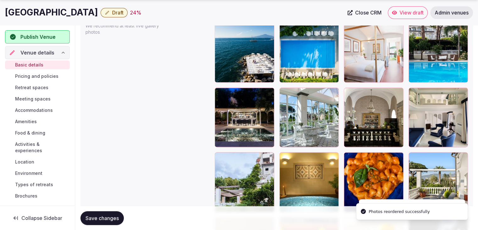
click at [114, 216] on span "Save changes" at bounding box center [102, 217] width 33 height 6
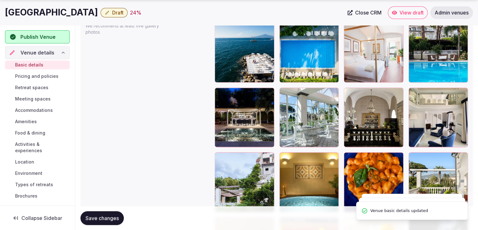
click at [52, 10] on h1 "Grand Hotel Cocumella" at bounding box center [51, 12] width 93 height 12
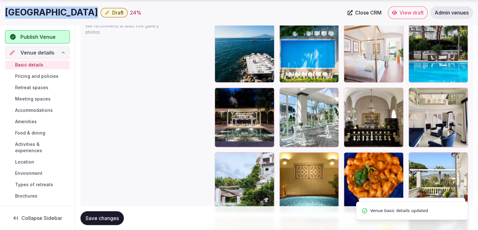
click at [52, 10] on h1 "Grand Hotel Cocumella" at bounding box center [51, 12] width 93 height 12
copy div "Grand Hotel Cocumella"
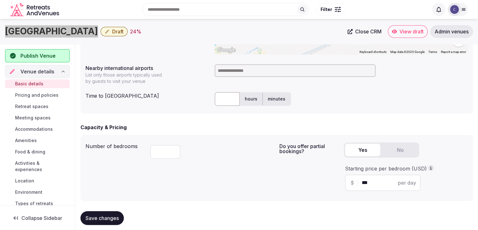
scroll to position [224, 0]
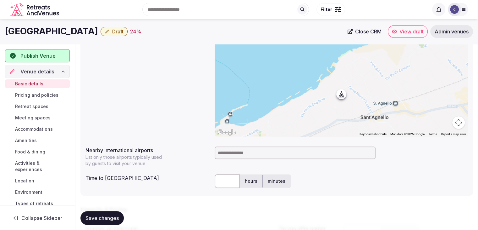
click at [229, 153] on input at bounding box center [295, 152] width 161 height 13
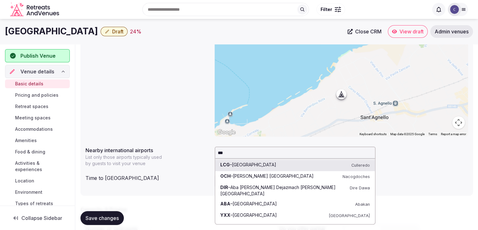
type input "****"
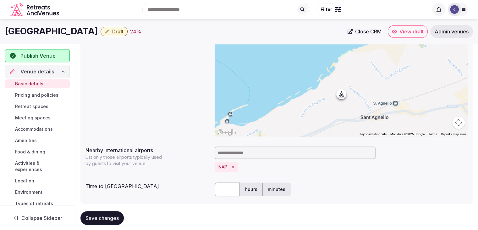
click at [230, 189] on input "text" at bounding box center [227, 189] width 25 height 14
type input "**"
click at [129, 212] on div "Save changes" at bounding box center [276, 218] width 393 height 14
click at [103, 218] on span "Save changes" at bounding box center [102, 217] width 33 height 6
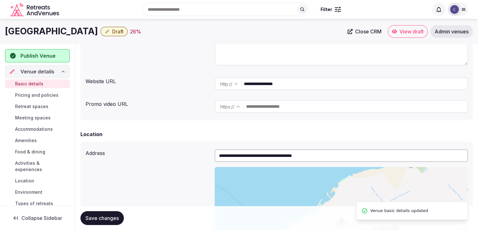
scroll to position [98, 0]
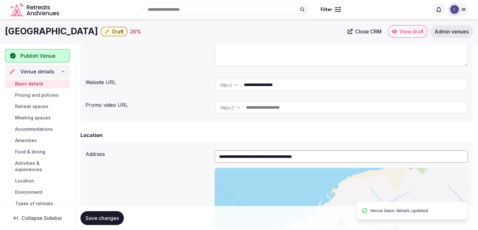
click at [124, 30] on span "Draft" at bounding box center [117, 31] width 11 height 6
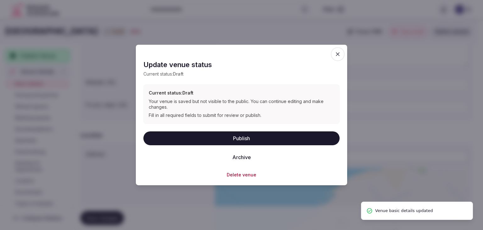
click at [195, 136] on button "Publish" at bounding box center [241, 138] width 196 height 14
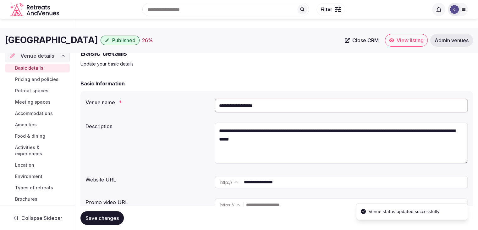
scroll to position [0, 0]
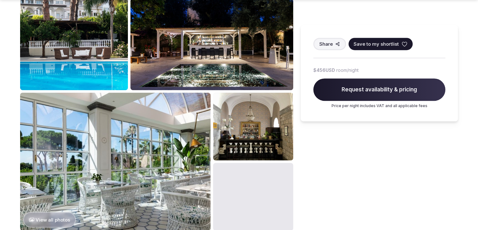
scroll to position [314, 0]
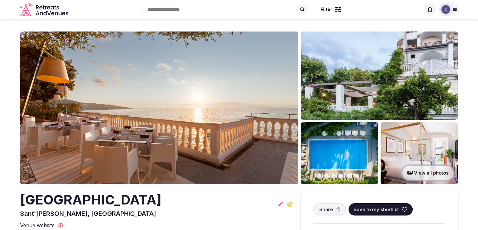
click at [353, 116] on img at bounding box center [379, 75] width 157 height 88
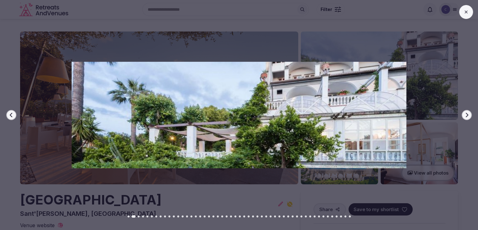
click at [468, 3] on div "Previous slide Next slide" at bounding box center [239, 115] width 478 height 230
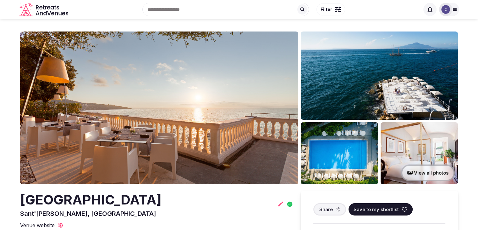
drag, startPoint x: 55, startPoint y: 5, endPoint x: 378, endPoint y: 12, distance: 323.3
click at [377, 9] on div "Search Popular Destinations [GEOGRAPHIC_DATA], [GEOGRAPHIC_DATA] [GEOGRAPHIC_DA…" at bounding box center [245, 9] width 349 height 27
click at [128, 208] on h2 "[GEOGRAPHIC_DATA]" at bounding box center [90, 199] width 141 height 19
click at [132, 196] on h2 "[GEOGRAPHIC_DATA]" at bounding box center [90, 199] width 141 height 19
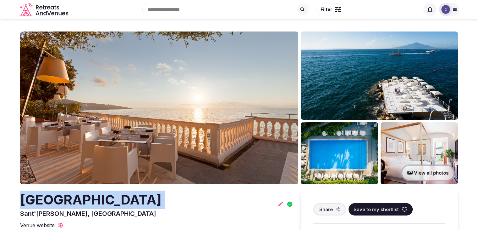
click at [132, 196] on h2 "[GEOGRAPHIC_DATA]" at bounding box center [90, 199] width 141 height 19
copy h2 "[GEOGRAPHIC_DATA]"
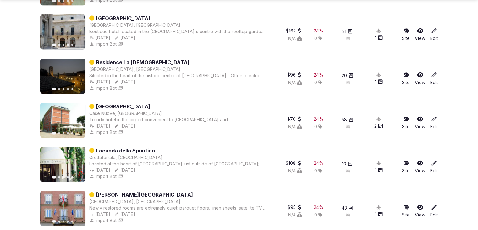
scroll to position [1398, 0]
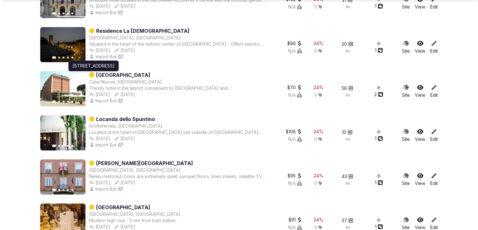
drag, startPoint x: 124, startPoint y: 78, endPoint x: 109, endPoint y: 77, distance: 15.1
drag, startPoint x: 109, startPoint y: 77, endPoint x: 18, endPoint y: 77, distance: 90.9
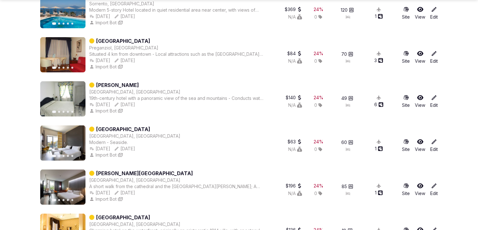
scroll to position [1838, 0]
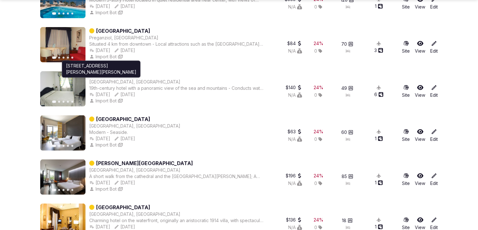
drag, startPoint x: 109, startPoint y: 80, endPoint x: 11, endPoint y: 78, distance: 98.1
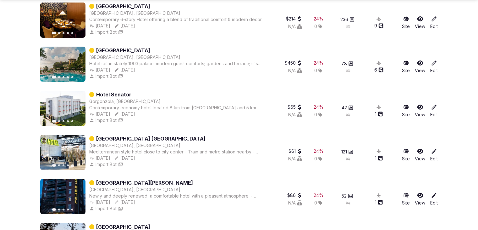
scroll to position [2090, 0]
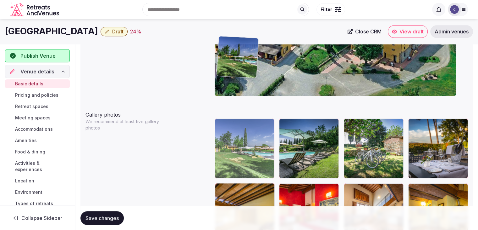
scroll to position [655, 0]
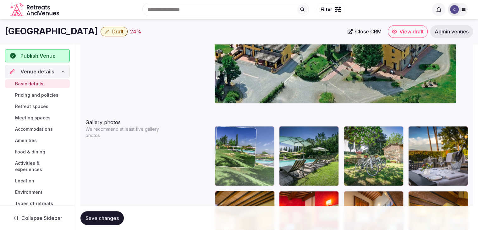
drag, startPoint x: 253, startPoint y: 53, endPoint x: 235, endPoint y: 135, distance: 83.8
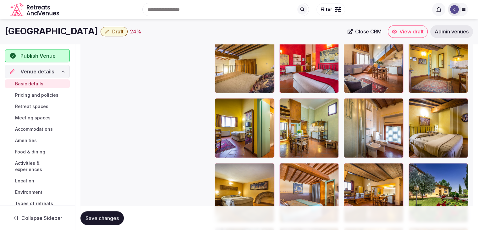
scroll to position [781, 0]
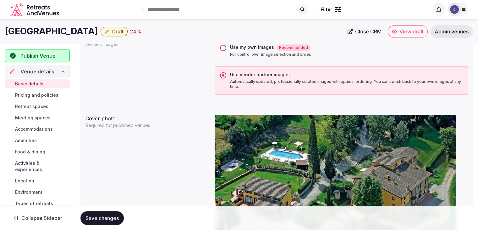
drag, startPoint x: 284, startPoint y: 8, endPoint x: 302, endPoint y: 185, distance: 178.2
click at [302, 185] on body "**********" at bounding box center [239, 129] width 478 height 1275
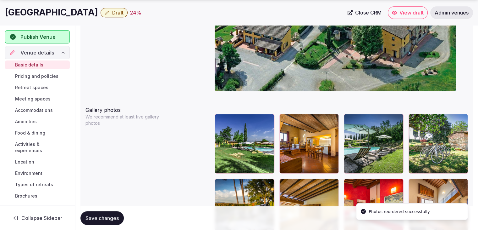
scroll to position [722, 0]
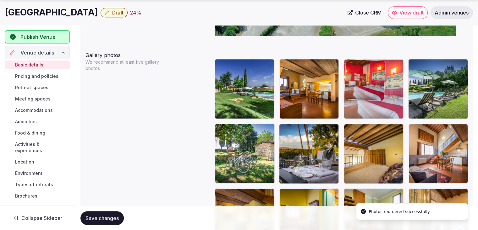
drag, startPoint x: 351, startPoint y: 130, endPoint x: 353, endPoint y: 96, distance: 34.0
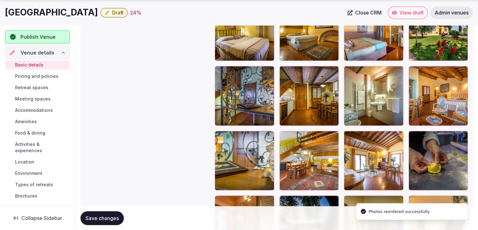
scroll to position [1037, 0]
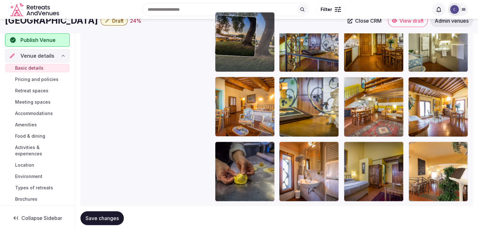
drag, startPoint x: 287, startPoint y: 138, endPoint x: 245, endPoint y: 43, distance: 104.1
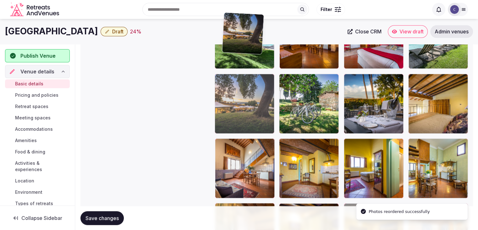
scroll to position [760, 0]
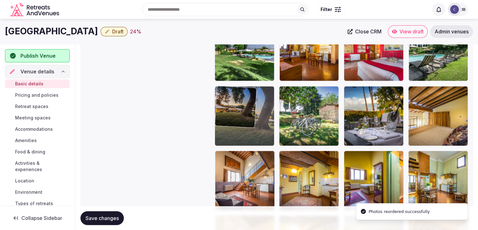
drag, startPoint x: 221, startPoint y: 146, endPoint x: 206, endPoint y: 95, distance: 52.9
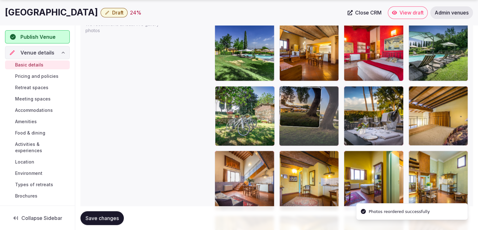
drag, startPoint x: 227, startPoint y: 91, endPoint x: 282, endPoint y: 91, distance: 54.4
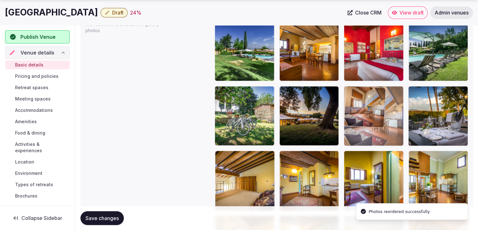
drag, startPoint x: 218, startPoint y: 154, endPoint x: 341, endPoint y: 116, distance: 128.6
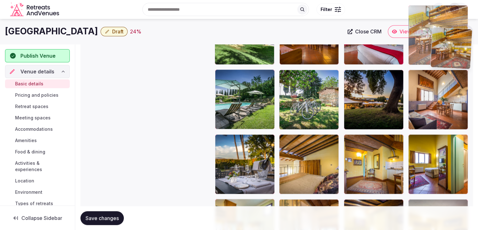
scroll to position [776, 0]
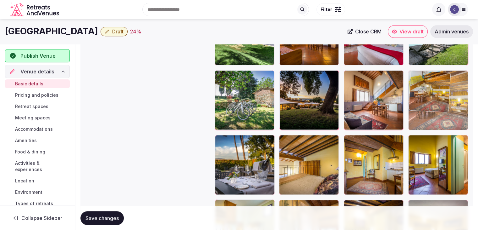
drag, startPoint x: 348, startPoint y: 64, endPoint x: 430, endPoint y: 67, distance: 82.4
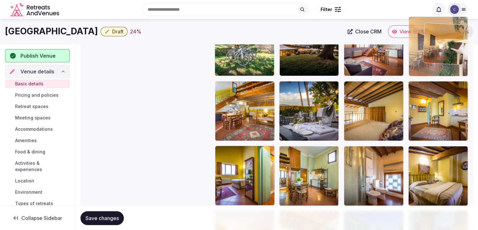
scroll to position [828, 0]
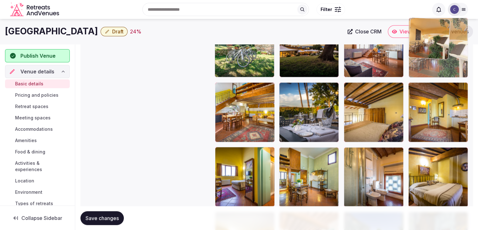
drag, startPoint x: 413, startPoint y: 130, endPoint x: 429, endPoint y: 48, distance: 83.2
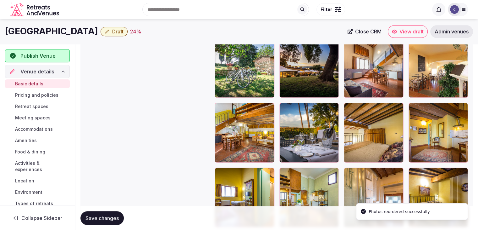
scroll to position [797, 0]
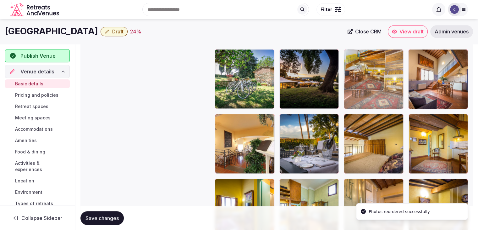
drag, startPoint x: 222, startPoint y: 118, endPoint x: 356, endPoint y: 76, distance: 140.3
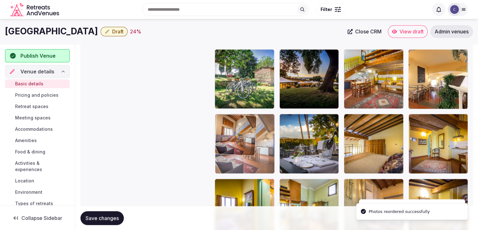
drag, startPoint x: 420, startPoint y: 54, endPoint x: 238, endPoint y: 141, distance: 201.9
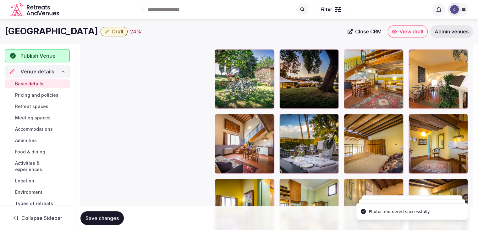
click at [102, 219] on span "Save changes" at bounding box center [102, 217] width 33 height 6
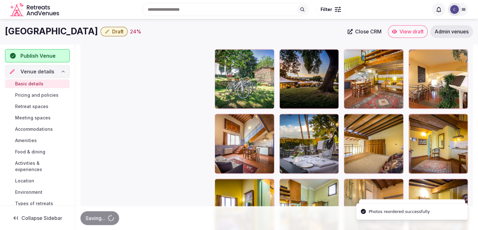
click at [63, 32] on h1 "[GEOGRAPHIC_DATA]" at bounding box center [51, 31] width 93 height 12
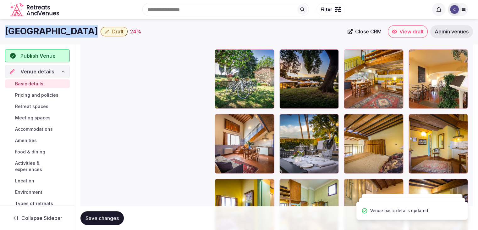
copy div "[GEOGRAPHIC_DATA]"
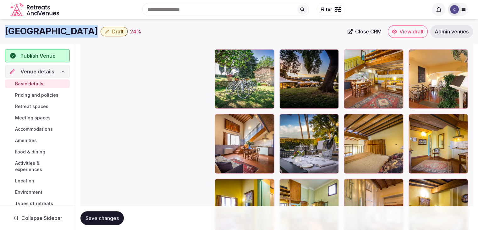
drag, startPoint x: 451, startPoint y: 29, endPoint x: 432, endPoint y: 32, distance: 19.8
click at [432, 32] on link "Admin venues" at bounding box center [451, 31] width 43 height 13
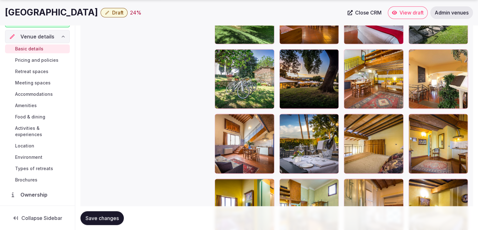
scroll to position [94, 0]
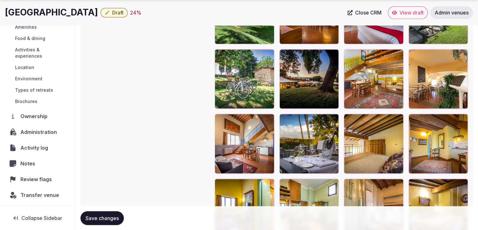
click at [38, 126] on div "Administration" at bounding box center [37, 131] width 65 height 13
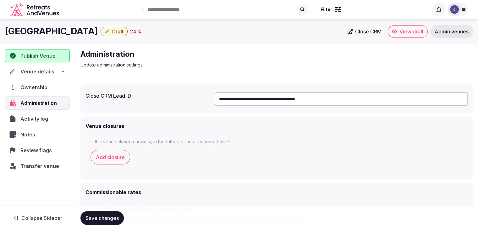
click at [55, 68] on div "Venue details" at bounding box center [37, 72] width 57 height 8
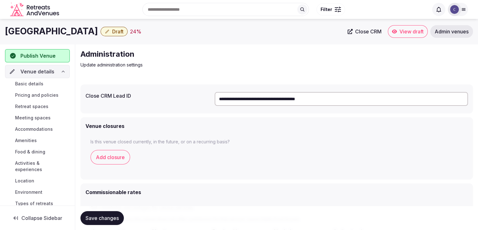
click at [46, 82] on link "Basic details" at bounding box center [37, 83] width 65 height 9
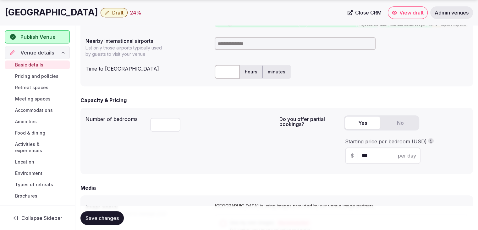
scroll to position [346, 0]
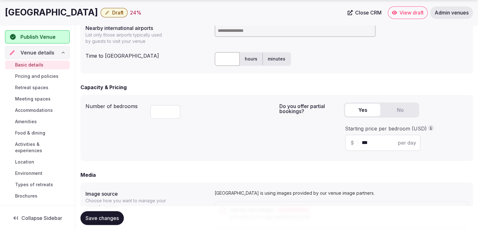
click at [197, 159] on div "Number of bedrooms ** Do you offer partial bookings? Yes No Starting price per …" at bounding box center [276, 128] width 393 height 66
click at [72, 12] on h1 "Borgo Villa Castelletti" at bounding box center [51, 12] width 93 height 12
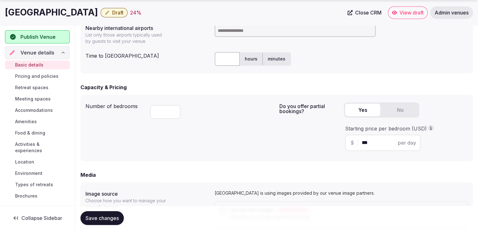
click at [72, 12] on h1 "Borgo Villa Castelletti" at bounding box center [51, 12] width 93 height 12
copy div "Borgo Villa Castelletti"
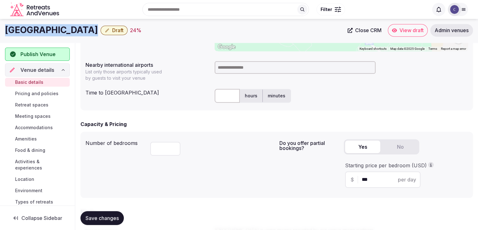
scroll to position [252, 0]
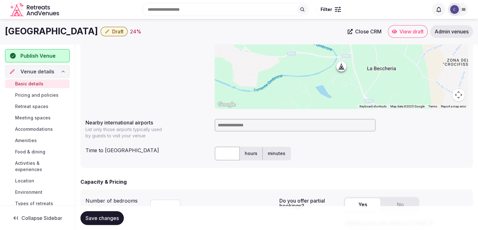
click at [234, 125] on input at bounding box center [295, 125] width 161 height 13
type input "***"
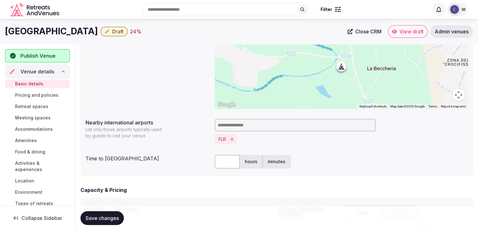
click at [230, 164] on input "text" at bounding box center [227, 161] width 25 height 14
type input "**"
click at [115, 218] on span "Save changes" at bounding box center [102, 217] width 33 height 6
click at [113, 34] on span "Draft" at bounding box center [117, 31] width 11 height 6
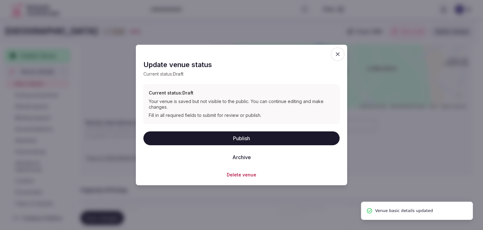
click at [250, 134] on button "Publish" at bounding box center [241, 138] width 196 height 14
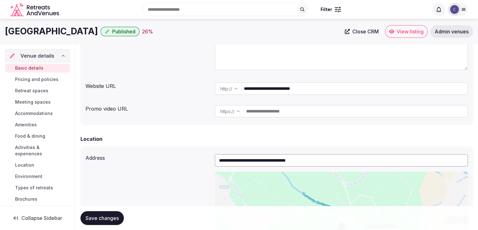
scroll to position [0, 0]
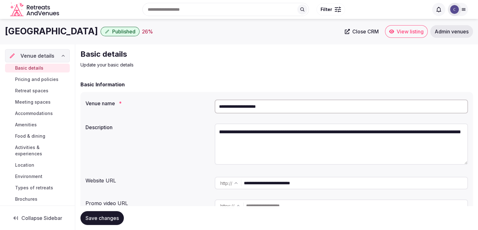
click at [266, 109] on input "**********" at bounding box center [341, 106] width 253 height 14
paste input "**********"
type input "**********"
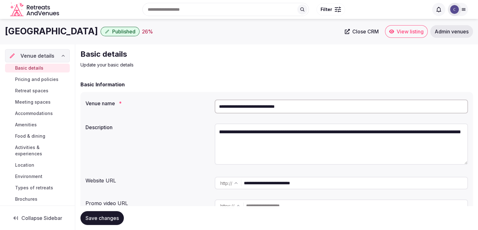
click at [108, 217] on span "Save changes" at bounding box center [102, 217] width 33 height 6
click at [322, 184] on input "**********" at bounding box center [356, 182] width 224 height 13
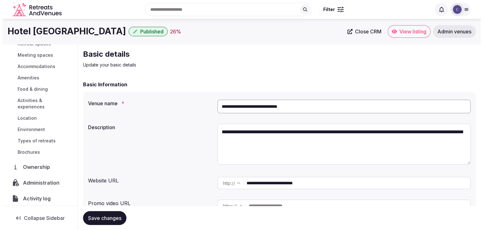
scroll to position [94, 0]
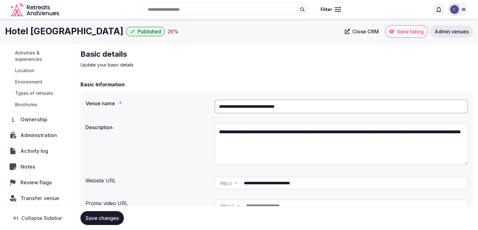
click at [43, 197] on span "Transfer venue" at bounding box center [39, 198] width 39 height 8
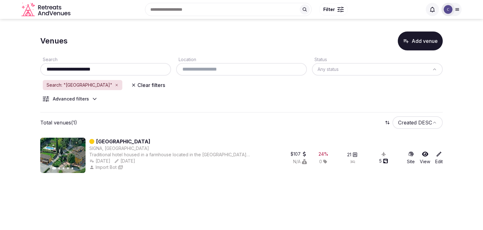
drag, startPoint x: 62, startPoint y: 69, endPoint x: 26, endPoint y: 61, distance: 36.8
click at [29, 62] on section "**********" at bounding box center [241, 101] width 483 height 164
click at [127, 67] on input "**********" at bounding box center [106, 69] width 126 height 8
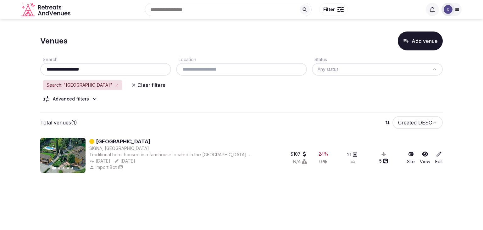
paste input "text"
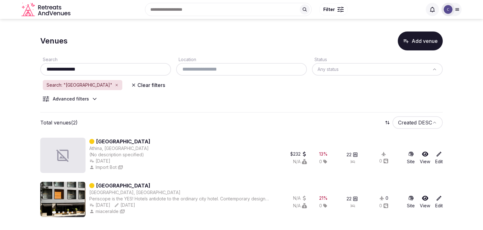
click at [118, 66] on input "**********" at bounding box center [106, 69] width 126 height 8
click at [130, 63] on div "**********" at bounding box center [105, 65] width 131 height 20
click at [128, 69] on input "**********" at bounding box center [106, 69] width 126 height 8
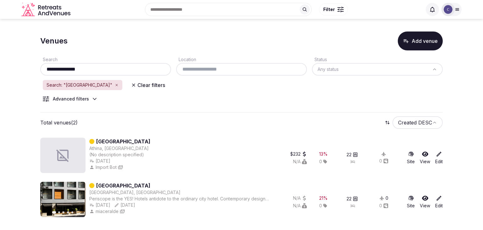
click at [128, 69] on input "**********" at bounding box center [106, 69] width 126 height 8
click at [134, 68] on input "**********" at bounding box center [106, 69] width 126 height 8
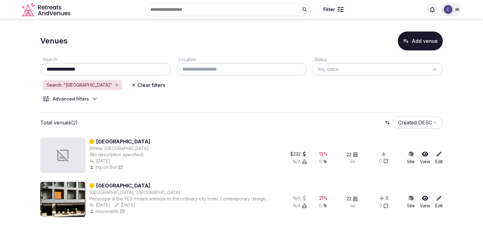
paste input "**"
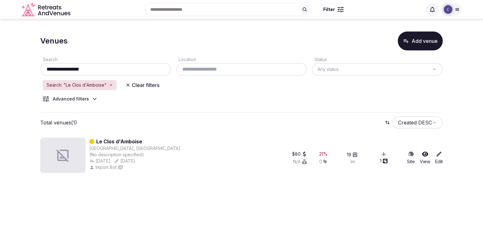
click at [114, 71] on input "**********" at bounding box center [106, 69] width 126 height 8
paste input "text"
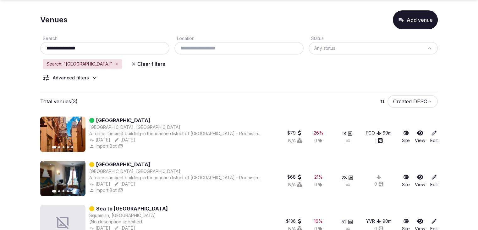
scroll to position [41, 0]
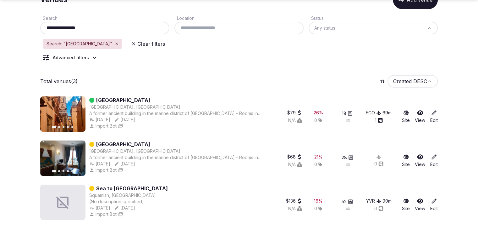
type input "**********"
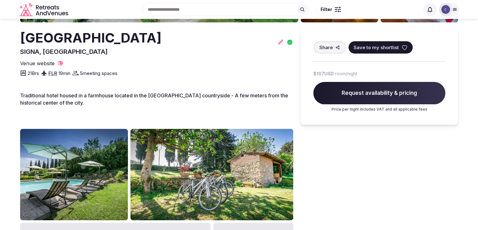
scroll to position [157, 0]
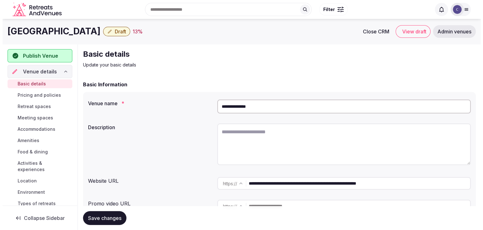
scroll to position [98, 0]
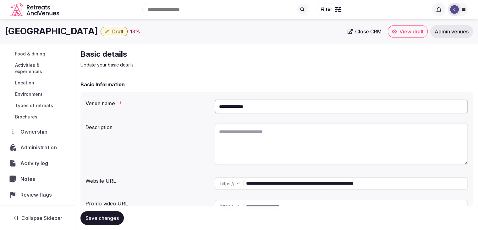
click at [39, 146] on span "Administration" at bounding box center [39, 147] width 39 height 8
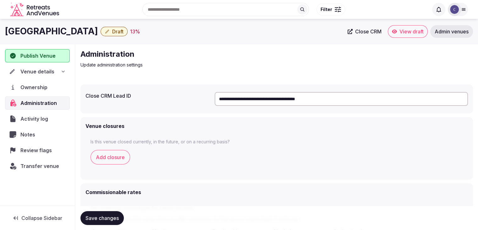
click at [252, 96] on input "**********" at bounding box center [341, 99] width 253 height 14
click at [112, 31] on span "Draft" at bounding box center [117, 31] width 11 height 6
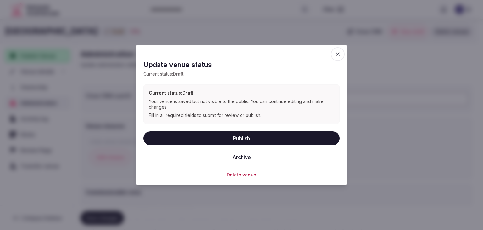
click at [240, 175] on button "Delete venue" at bounding box center [242, 174] width 30 height 6
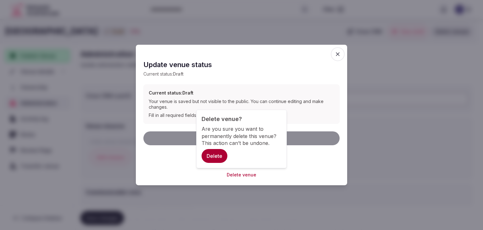
click at [217, 154] on button "Delete" at bounding box center [215, 156] width 26 height 14
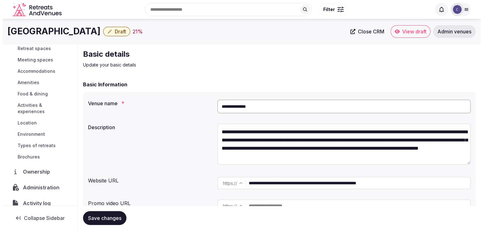
scroll to position [94, 0]
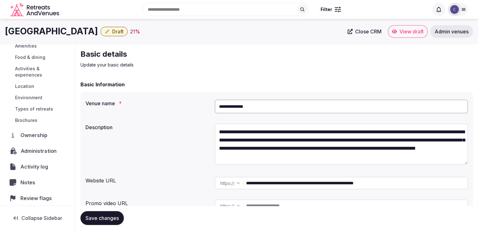
click at [43, 147] on span "Administration" at bounding box center [40, 151] width 39 height 8
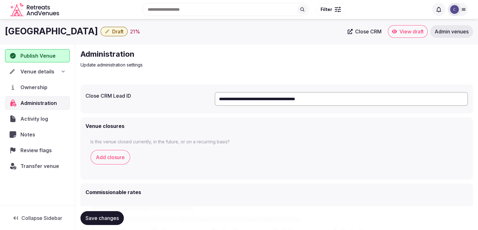
click at [332, 98] on input "**********" at bounding box center [341, 99] width 253 height 14
click at [41, 169] on div "Transfer venue" at bounding box center [37, 165] width 65 height 13
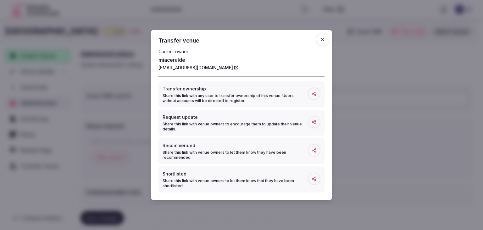
click at [319, 40] on span "button" at bounding box center [323, 40] width 14 height 14
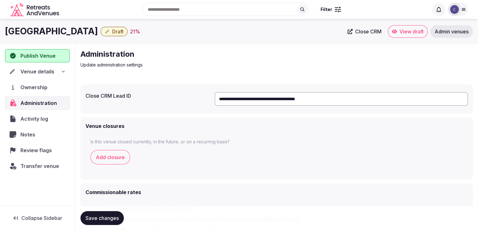
click at [43, 69] on span "Venue details" at bounding box center [37, 72] width 34 height 8
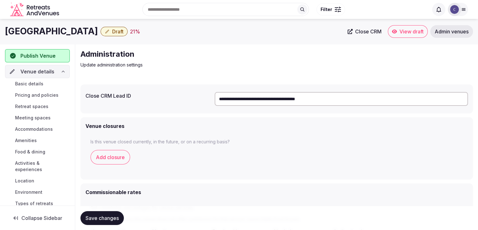
click at [42, 82] on span "Basic details" at bounding box center [29, 83] width 28 height 6
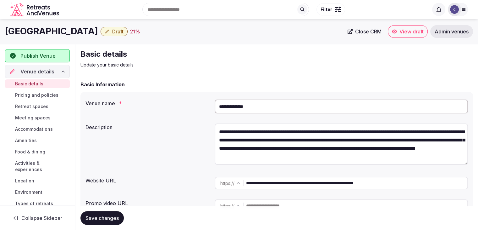
drag, startPoint x: 308, startPoint y: 184, endPoint x: 201, endPoint y: 184, distance: 107.2
click at [201, 184] on div "**********" at bounding box center [277, 183] width 383 height 18
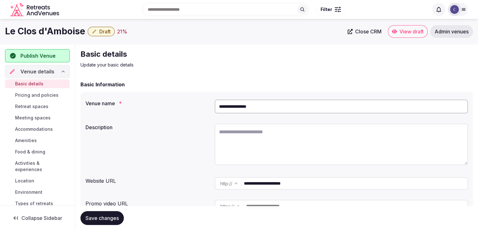
click at [265, 101] on input "**********" at bounding box center [341, 106] width 253 height 14
click at [333, 185] on input "**********" at bounding box center [356, 183] width 224 height 13
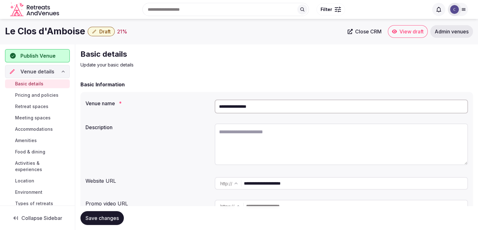
click at [333, 185] on input "**********" at bounding box center [356, 183] width 224 height 13
click at [333, 186] on input "**********" at bounding box center [356, 183] width 224 height 13
click at [332, 187] on input "**********" at bounding box center [356, 183] width 224 height 13
click at [331, 190] on div "**********" at bounding box center [341, 183] width 253 height 18
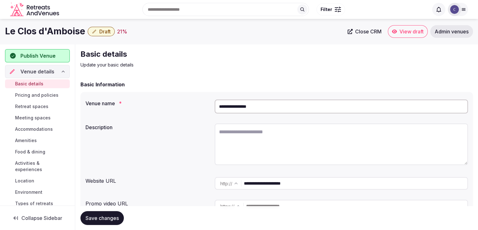
click at [331, 190] on div "**********" at bounding box center [341, 183] width 253 height 18
click at [324, 184] on input "**********" at bounding box center [356, 183] width 224 height 13
click at [323, 184] on input "**********" at bounding box center [356, 183] width 224 height 13
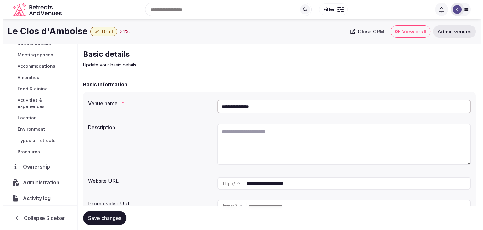
scroll to position [94, 0]
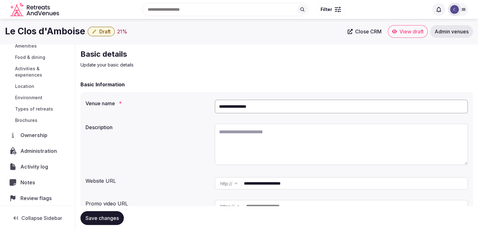
click at [37, 150] on span "Administration" at bounding box center [39, 151] width 39 height 8
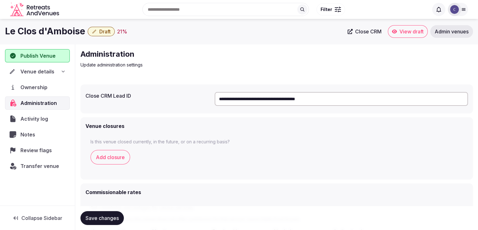
click at [55, 33] on h1 "Le Clos d'Amboise" at bounding box center [45, 31] width 80 height 12
copy div "Le Clos d'Amboise"
click at [287, 96] on input "**********" at bounding box center [341, 99] width 253 height 14
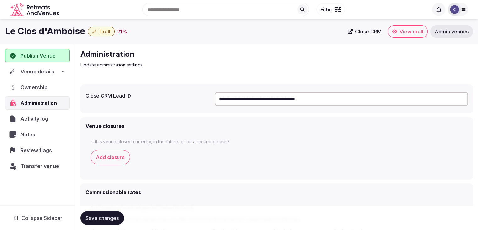
click at [288, 97] on input "**********" at bounding box center [341, 99] width 253 height 14
click at [64, 67] on div "Venue details" at bounding box center [37, 71] width 65 height 13
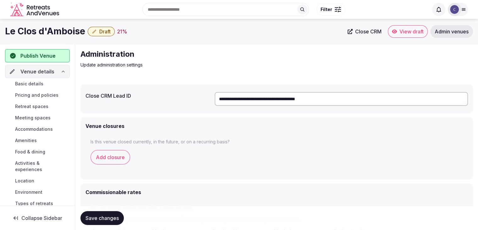
click at [49, 83] on link "Basic details" at bounding box center [37, 83] width 65 height 9
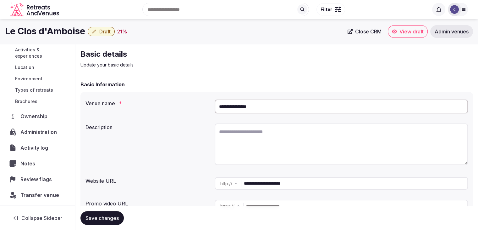
scroll to position [113, 0]
click at [43, 189] on div "Transfer venue" at bounding box center [37, 194] width 65 height 13
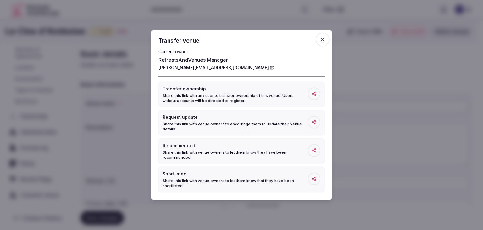
click at [323, 38] on icon "button" at bounding box center [322, 39] width 6 height 6
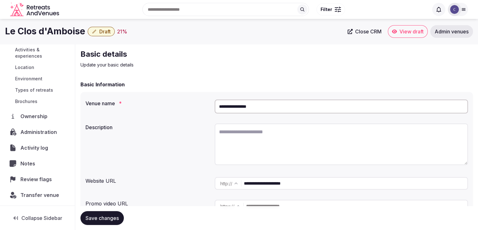
click at [333, 179] on input "**********" at bounding box center [356, 183] width 224 height 13
click at [331, 180] on input "**********" at bounding box center [356, 183] width 224 height 13
click at [331, 182] on input "**********" at bounding box center [356, 183] width 224 height 13
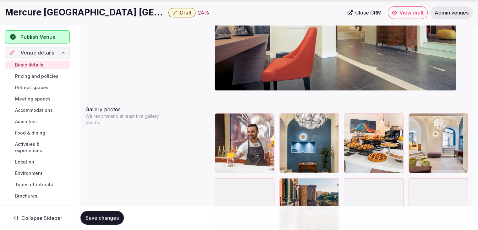
scroll to position [723, 0]
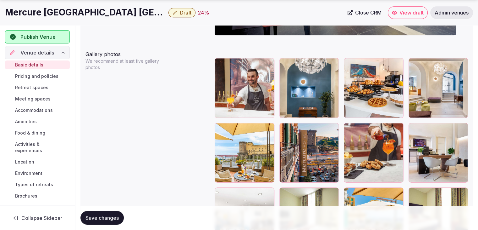
click at [335, 129] on icon "button" at bounding box center [332, 128] width 5 height 5
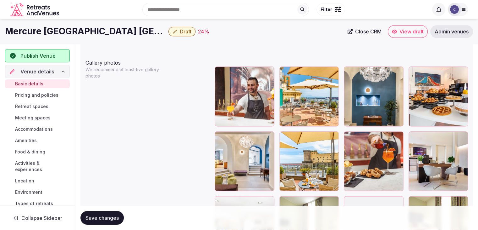
scroll to position [704, 0]
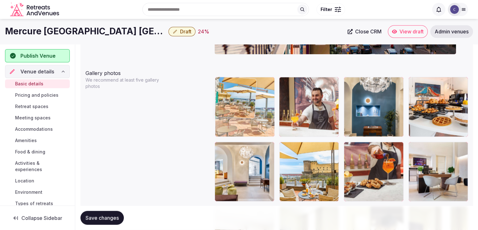
drag, startPoint x: 285, startPoint y: 84, endPoint x: 234, endPoint y: 91, distance: 51.7
click at [234, 91] on body "**********" at bounding box center [239, 30] width 478 height 1469
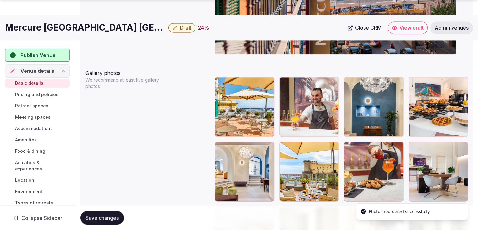
scroll to position [736, 0]
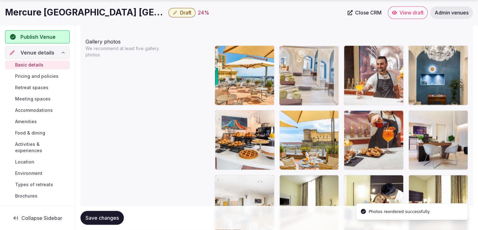
drag, startPoint x: 222, startPoint y: 114, endPoint x: 289, endPoint y: 69, distance: 80.7
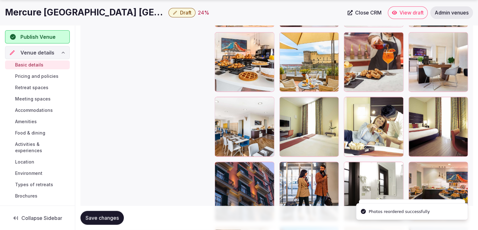
scroll to position [830, 0]
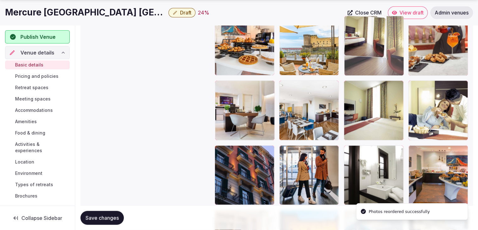
drag, startPoint x: 399, startPoint y: 70, endPoint x: 371, endPoint y: 49, distance: 34.8
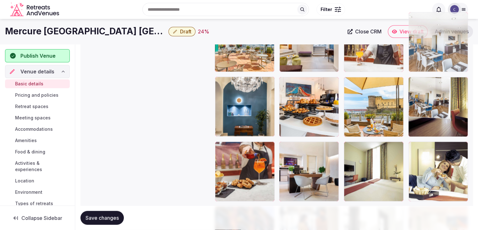
drag, startPoint x: 281, startPoint y: 85, endPoint x: 404, endPoint y: 62, distance: 124.9
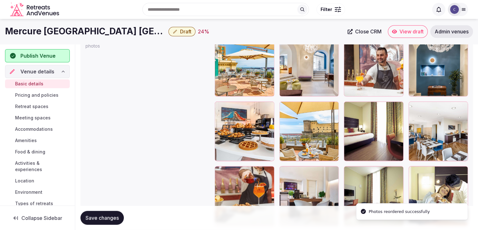
scroll to position [706, 0]
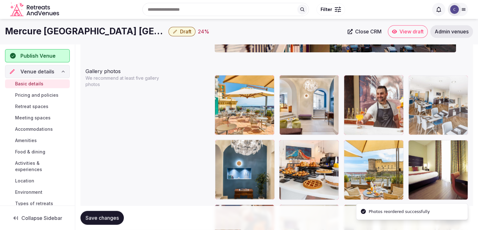
drag, startPoint x: 414, startPoint y: 147, endPoint x: 423, endPoint y: 113, distance: 36.2
click at [423, 113] on body "**********" at bounding box center [239, 28] width 478 height 1469
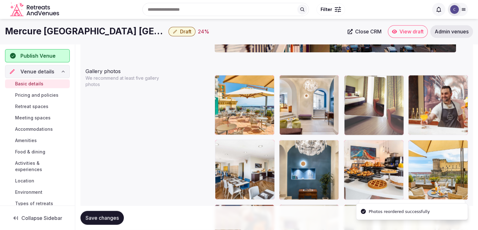
drag, startPoint x: 414, startPoint y: 143, endPoint x: 379, endPoint y: 106, distance: 51.6
click at [379, 106] on body "**********" at bounding box center [239, 28] width 478 height 1469
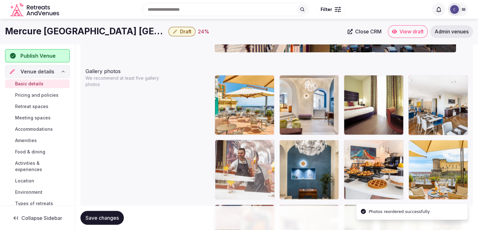
drag, startPoint x: 413, startPoint y: 80, endPoint x: 246, endPoint y: 181, distance: 194.6
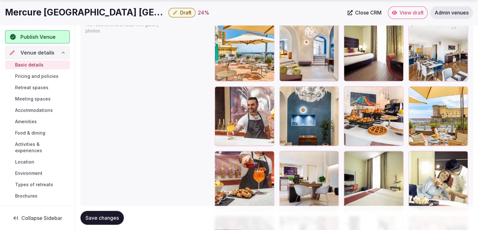
scroll to position [769, 0]
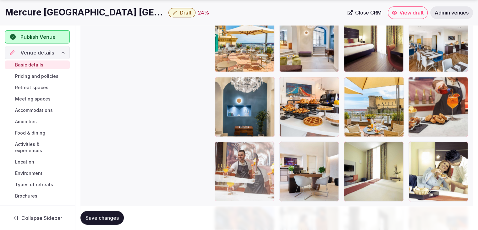
drag, startPoint x: 221, startPoint y: 80, endPoint x: 240, endPoint y: 163, distance: 84.5
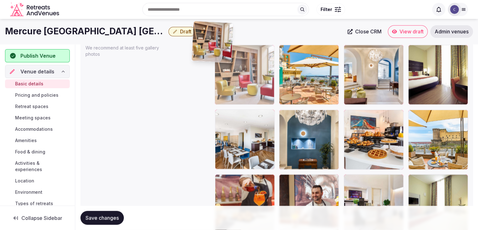
scroll to position [733, 0]
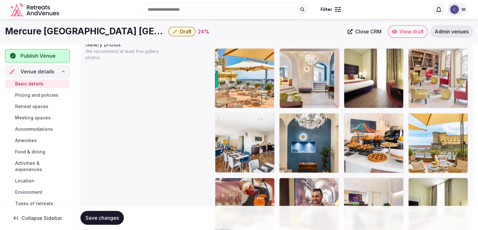
drag, startPoint x: 226, startPoint y: 121, endPoint x: 433, endPoint y: 68, distance: 213.9
click at [433, 68] on body "**********" at bounding box center [239, 1] width 478 height 1469
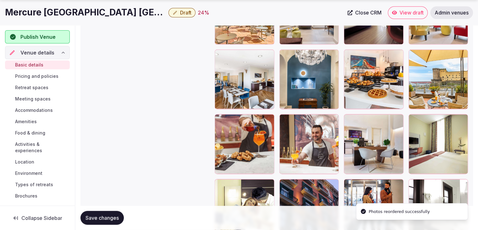
scroll to position [827, 0]
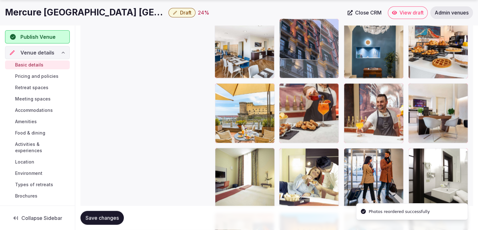
drag, startPoint x: 291, startPoint y: 151, endPoint x: 302, endPoint y: 58, distance: 93.4
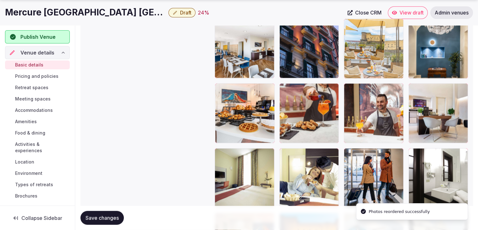
drag, startPoint x: 351, startPoint y: 57, endPoint x: 372, endPoint y: 49, distance: 22.2
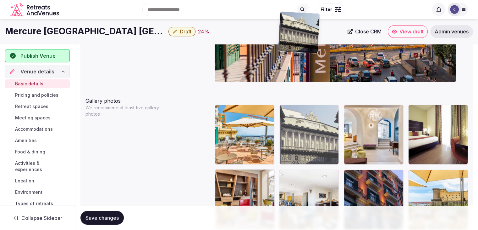
scroll to position [659, 0]
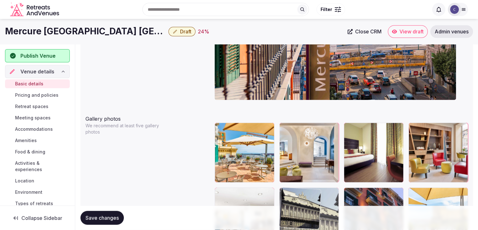
drag, startPoint x: 416, startPoint y: 181, endPoint x: 300, endPoint y: 175, distance: 116.1
click at [300, 175] on body "**********" at bounding box center [239, 75] width 478 height 1469
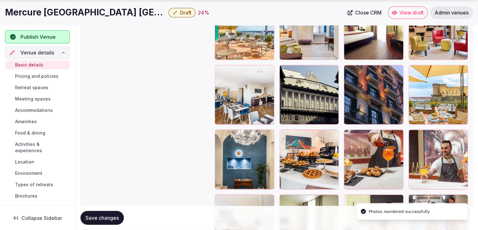
scroll to position [784, 0]
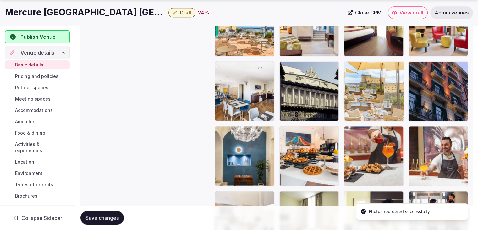
drag, startPoint x: 417, startPoint y: 67, endPoint x: 347, endPoint y: 85, distance: 71.7
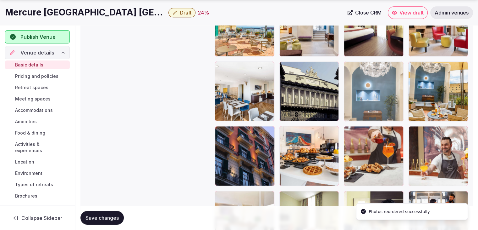
drag, startPoint x: 367, startPoint y: 102, endPoint x: 400, endPoint y: 97, distance: 33.8
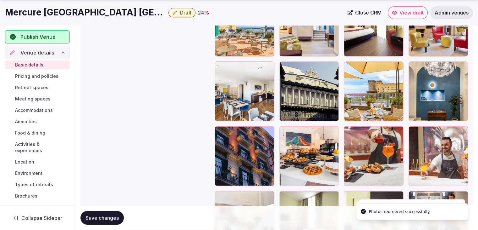
click at [115, 213] on button "Save changes" at bounding box center [101, 218] width 43 height 14
click at [100, 10] on h1 "Mercure Napoli Angioino Centro" at bounding box center [85, 12] width 161 height 12
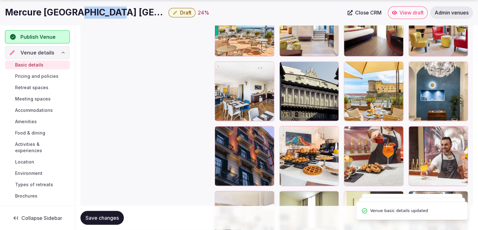
click at [100, 9] on h1 "Mercure Napoli Angioino Centro" at bounding box center [85, 12] width 161 height 12
copy div "Mercure Napoli Angioino Centro"
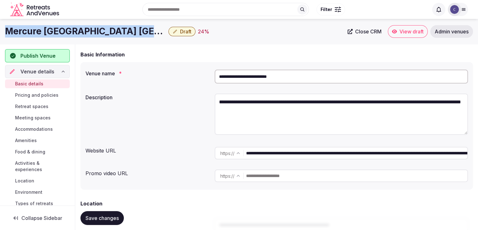
scroll to position [0, 0]
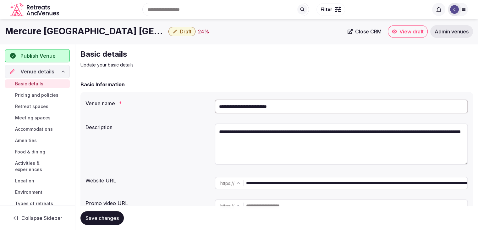
click at [301, 105] on input "**********" at bounding box center [341, 106] width 253 height 14
paste input "text"
type input "**********"
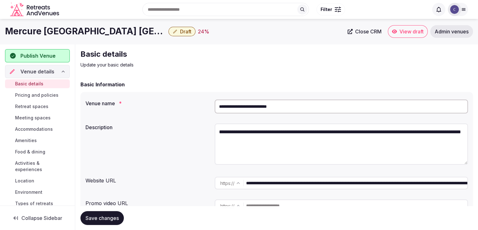
click at [111, 217] on span "Save changes" at bounding box center [102, 217] width 33 height 6
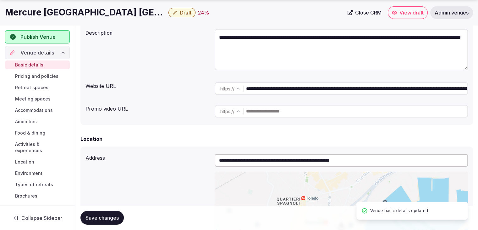
scroll to position [252, 0]
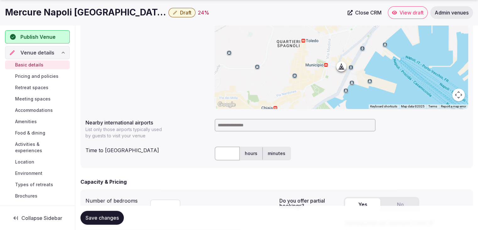
click at [233, 123] on input at bounding box center [295, 125] width 161 height 13
type input "******"
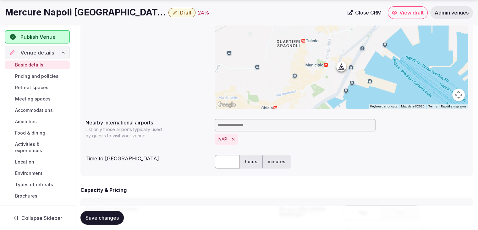
click at [227, 161] on input "text" at bounding box center [227, 161] width 25 height 14
type input "**"
click at [230, 196] on div "Capacity & Pricing Number of bedrooms ** Do you offer partial bookings? Yes No …" at bounding box center [276, 224] width 393 height 77
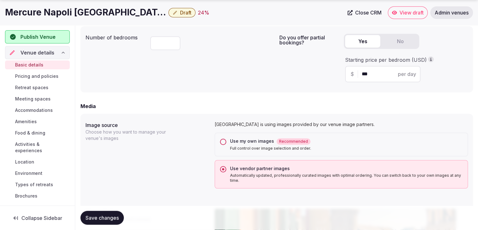
scroll to position [472, 0]
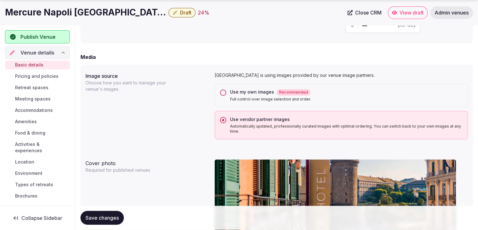
click at [107, 217] on span "Save changes" at bounding box center [102, 217] width 33 height 6
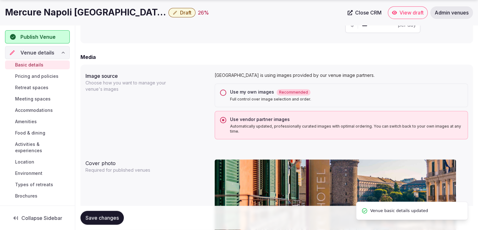
click at [171, 10] on button "Draft" at bounding box center [182, 12] width 27 height 9
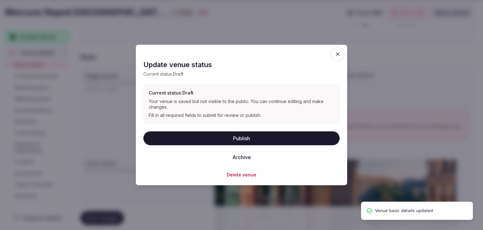
click at [219, 140] on button "Publish" at bounding box center [241, 138] width 196 height 14
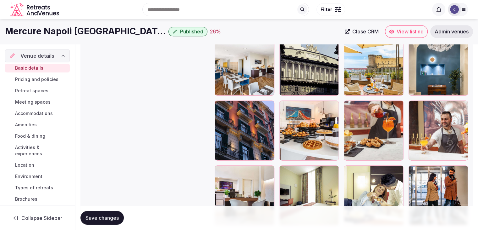
scroll to position [817, 0]
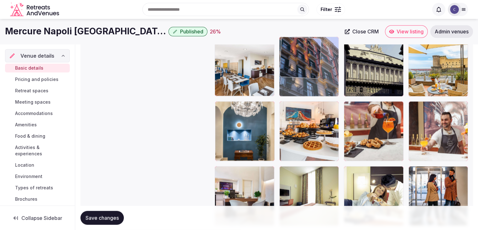
drag, startPoint x: 220, startPoint y: 108, endPoint x: 276, endPoint y: 71, distance: 67.5
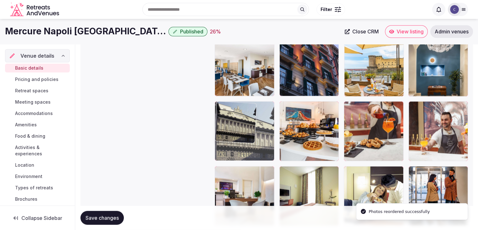
drag, startPoint x: 353, startPoint y: 49, endPoint x: 241, endPoint y: 126, distance: 135.4
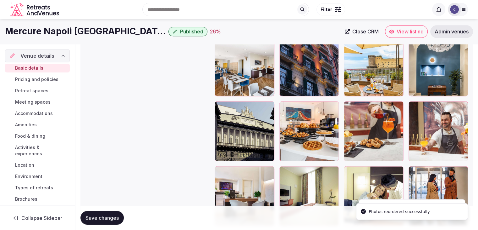
drag, startPoint x: 88, startPoint y: 213, endPoint x: 93, endPoint y: 216, distance: 5.2
click at [88, 214] on button "Save changes" at bounding box center [101, 218] width 43 height 14
click at [109, 35] on h1 "Mercure Napoli Centro Angioino" at bounding box center [85, 31] width 161 height 12
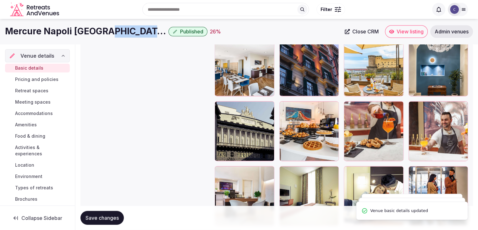
click at [109, 35] on h1 "Mercure Napoli Centro Angioino" at bounding box center [85, 31] width 161 height 12
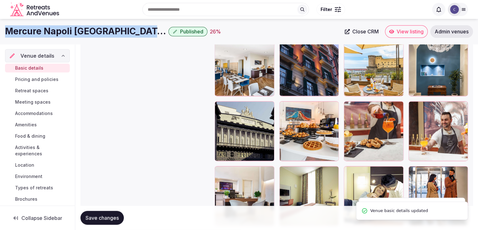
copy div "Mercure Napoli Centro Angioino"
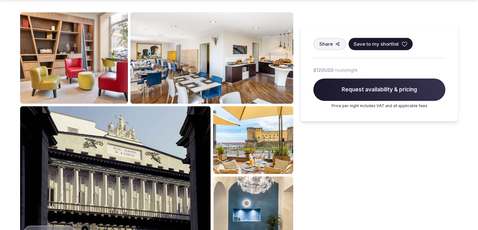
scroll to position [314, 0]
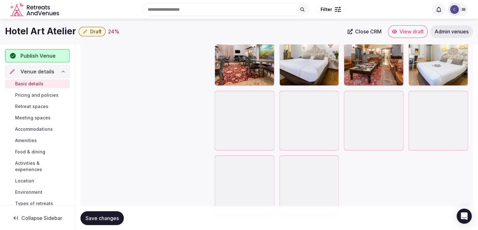
scroll to position [724, 0]
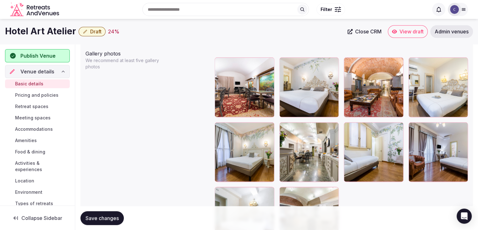
click at [56, 34] on h1 "Hotel Art Atelier" at bounding box center [40, 31] width 71 height 12
copy div "Hotel Art Atelier"
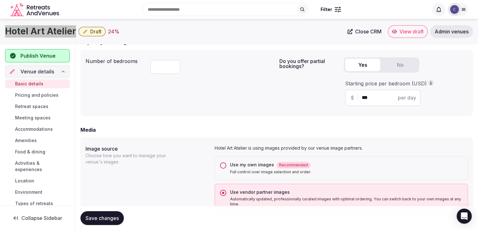
scroll to position [378, 0]
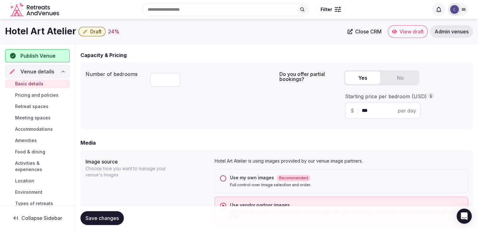
click at [229, 177] on div "Use my own images Recommended Full control over image selection and order." at bounding box center [341, 181] width 253 height 24
click at [221, 178] on button "Use my own images Recommended Full control over image selection and order." at bounding box center [223, 178] width 6 height 6
click at [114, 216] on span "Save changes" at bounding box center [102, 217] width 33 height 6
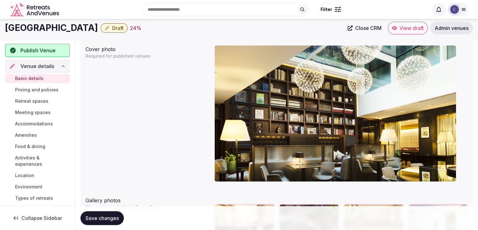
scroll to position [563, 0]
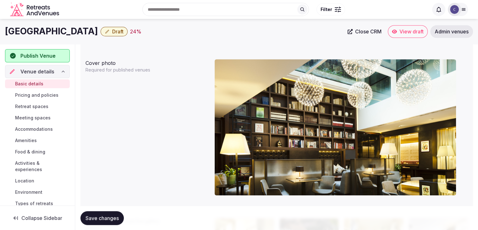
click at [56, 27] on h1 "[GEOGRAPHIC_DATA]" at bounding box center [51, 31] width 93 height 12
click at [56, 27] on h1 "Hotel Milano Scala" at bounding box center [51, 31] width 93 height 12
copy div "Hotel Milano Scala"
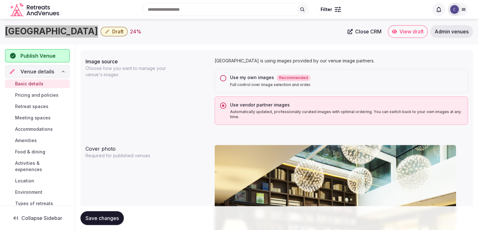
scroll to position [438, 0]
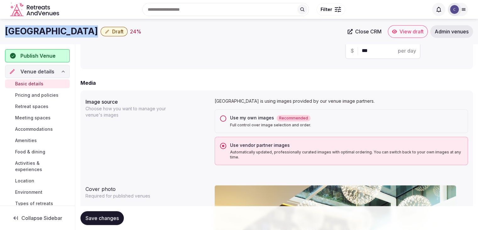
click at [223, 116] on button "Use my own images Recommended Full control over image selection and order." at bounding box center [223, 118] width 6 height 6
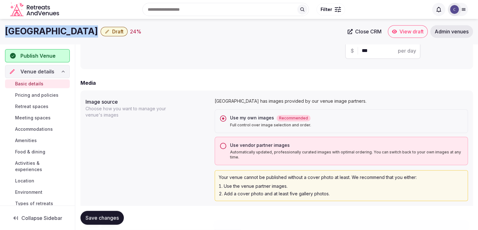
click at [117, 216] on span "Save changes" at bounding box center [102, 217] width 33 height 6
click at [116, 216] on span "Save changes" at bounding box center [102, 217] width 33 height 6
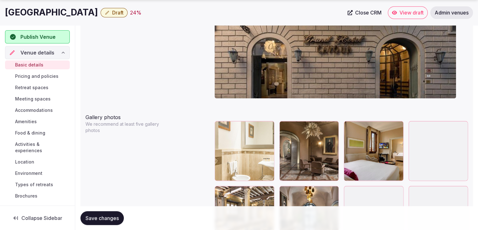
scroll to position [755, 0]
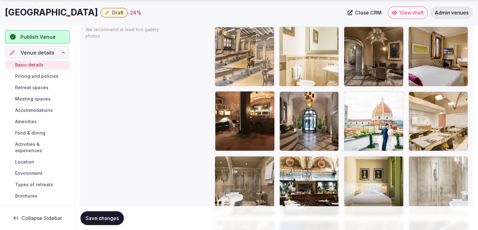
drag, startPoint x: 223, startPoint y: 64, endPoint x: 223, endPoint y: 59, distance: 4.4
click at [223, 59] on body "**********" at bounding box center [239, 11] width 478 height 1533
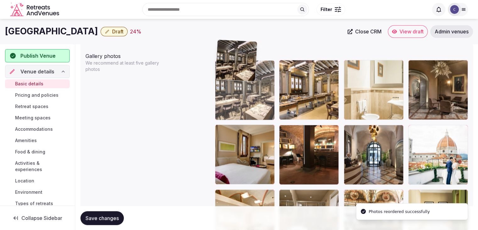
scroll to position [720, 0]
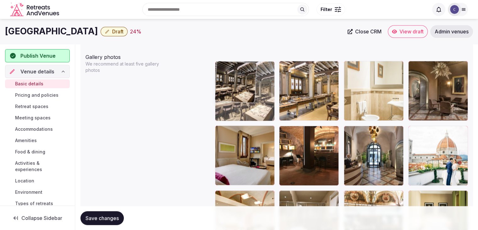
drag, startPoint x: 413, startPoint y: 130, endPoint x: 222, endPoint y: 52, distance: 206.2
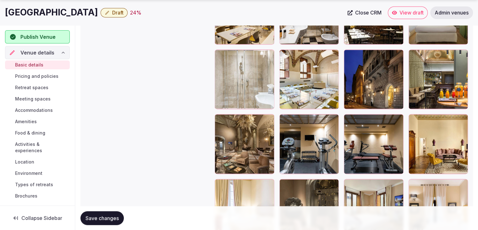
scroll to position [972, 0]
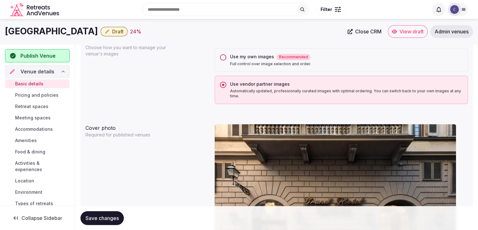
drag, startPoint x: 217, startPoint y: 69, endPoint x: 267, endPoint y: 163, distance: 107.2
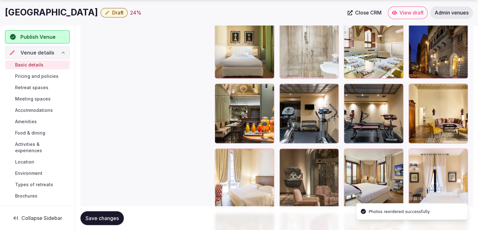
scroll to position [1004, 0]
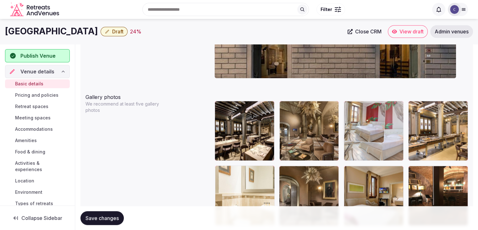
drag, startPoint x: 284, startPoint y: 169, endPoint x: 353, endPoint y: 112, distance: 89.7
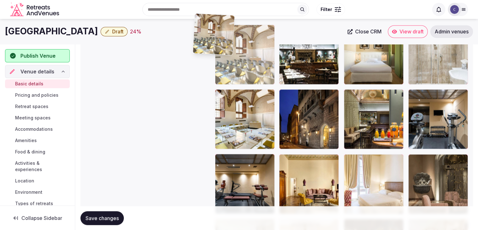
scroll to position [949, 0]
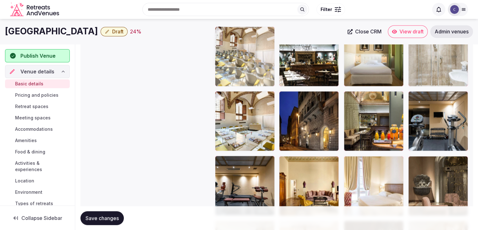
drag, startPoint x: 286, startPoint y: 129, endPoint x: 204, endPoint y: 68, distance: 102.1
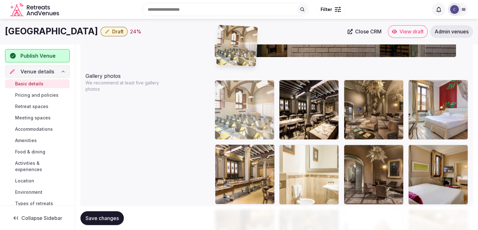
scroll to position [699, 0]
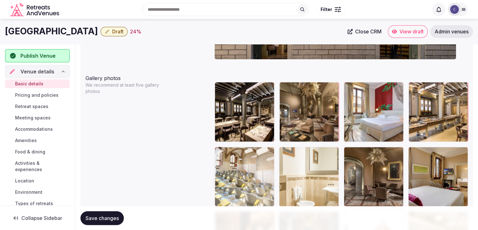
drag, startPoint x: 219, startPoint y: 160, endPoint x: 227, endPoint y: 145, distance: 17.0
click at [227, 145] on body "**********" at bounding box center [239, 67] width 478 height 1533
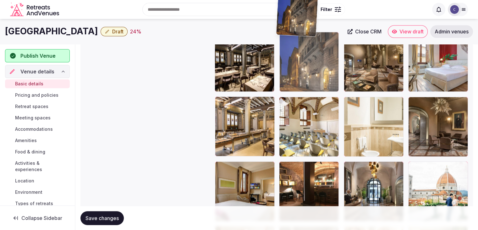
scroll to position [747, 0]
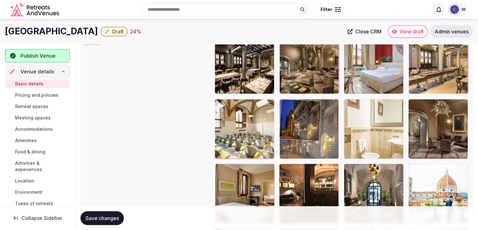
drag, startPoint x: 288, startPoint y: 126, endPoint x: 291, endPoint y: 110, distance: 16.0
click at [291, 110] on body "**********" at bounding box center [239, 19] width 478 height 1533
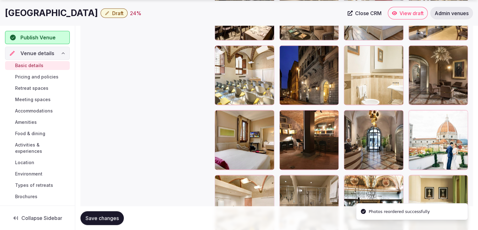
scroll to position [841, 0]
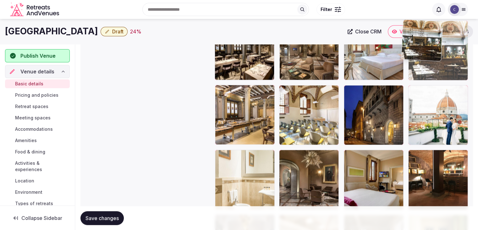
scroll to position [752, 0]
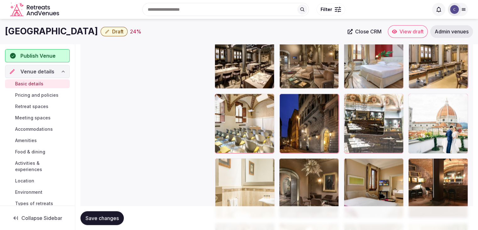
drag, startPoint x: 358, startPoint y: 146, endPoint x: 384, endPoint y: 106, distance: 47.5
click at [384, 106] on body "**********" at bounding box center [239, 14] width 478 height 1533
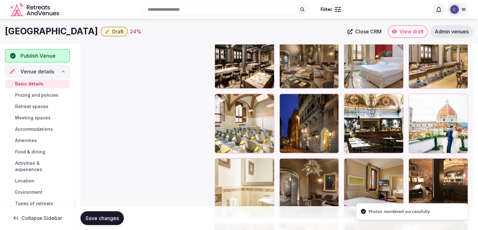
click at [99, 220] on button "Save changes" at bounding box center [101, 218] width 43 height 14
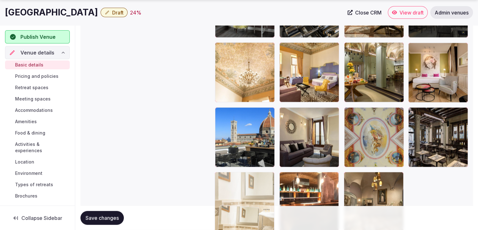
scroll to position [1303, 0]
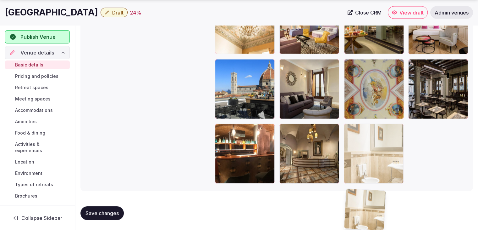
drag, startPoint x: 221, startPoint y: 97, endPoint x: 345, endPoint y: 143, distance: 132.0
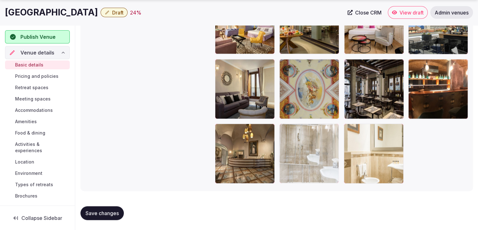
drag, startPoint x: 412, startPoint y: 87, endPoint x: 301, endPoint y: 156, distance: 131.5
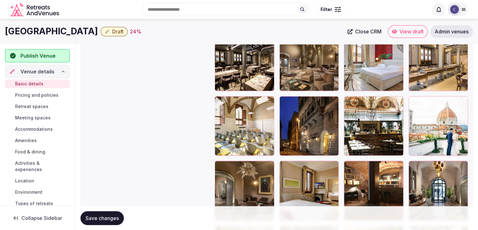
scroll to position [738, 0]
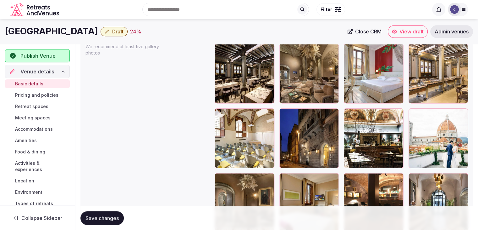
click at [110, 213] on button "Save changes" at bounding box center [101, 218] width 43 height 14
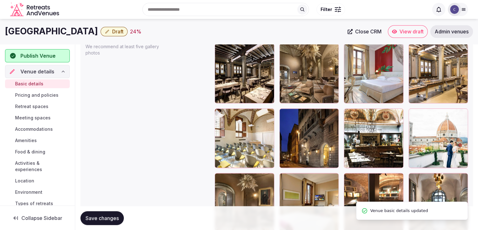
click at [53, 28] on h1 "Grand Hotel Cavour" at bounding box center [51, 31] width 93 height 12
copy div "Grand Hotel Cavour"
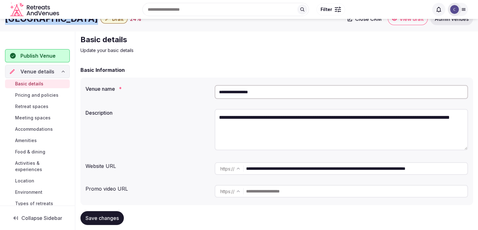
scroll to position [0, 0]
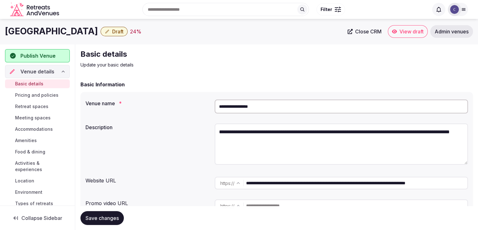
click at [267, 105] on input "**********" at bounding box center [341, 106] width 253 height 14
paste input "*********"
type input "**********"
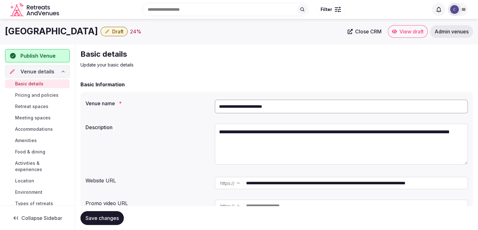
click at [107, 211] on button "Save changes" at bounding box center [101, 218] width 43 height 14
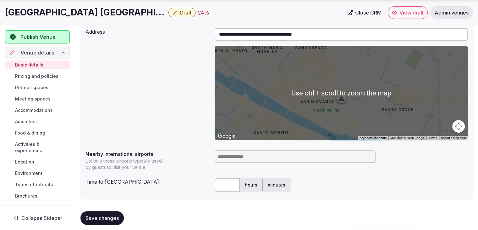
scroll to position [314, 0]
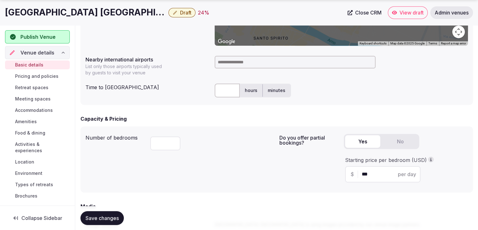
click at [244, 57] on input at bounding box center [295, 62] width 161 height 13
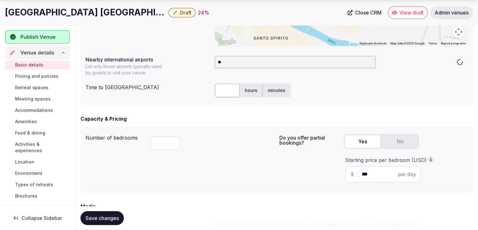
type input "***"
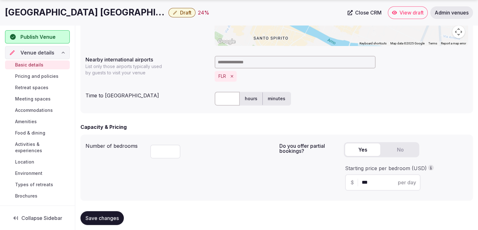
click at [229, 99] on input "text" at bounding box center [227, 98] width 25 height 14
type input "**"
click at [112, 213] on button "Save changes" at bounding box center [101, 218] width 43 height 14
click at [180, 11] on span "Draft" at bounding box center [185, 12] width 11 height 6
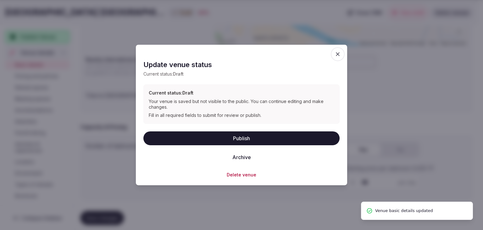
click at [216, 135] on button "Publish" at bounding box center [241, 138] width 196 height 14
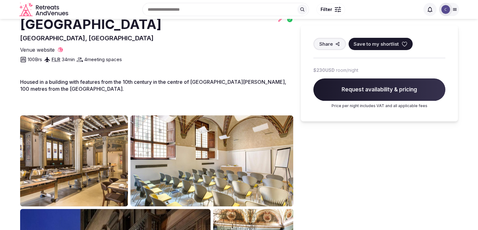
scroll to position [157, 0]
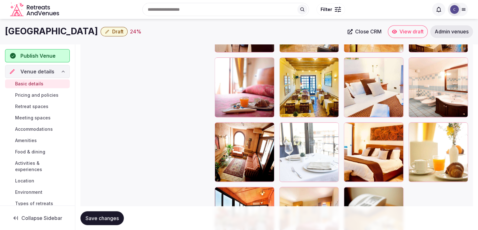
scroll to position [1049, 0]
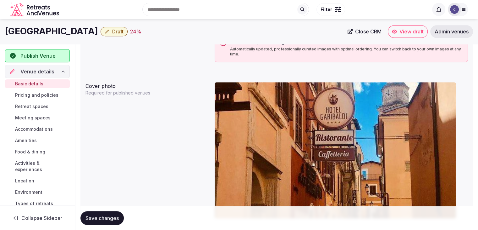
drag, startPoint x: 289, startPoint y: 125, endPoint x: 231, endPoint y: 139, distance: 59.6
click at [231, 139] on body "**********" at bounding box center [239, 162] width 478 height 1404
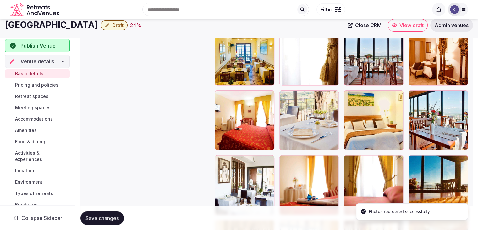
scroll to position [717, 0]
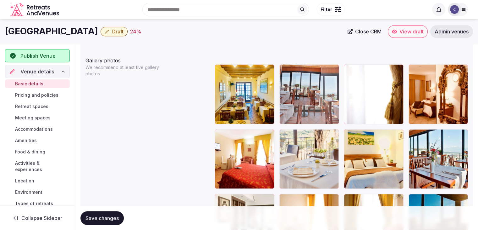
drag, startPoint x: 355, startPoint y: 70, endPoint x: 317, endPoint y: 72, distance: 37.8
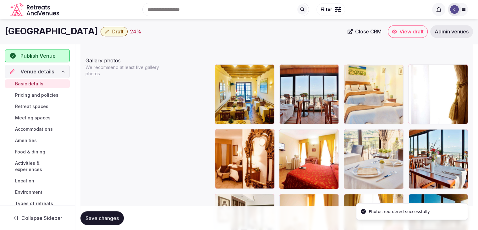
drag, startPoint x: 352, startPoint y: 132, endPoint x: 351, endPoint y: 94, distance: 37.8
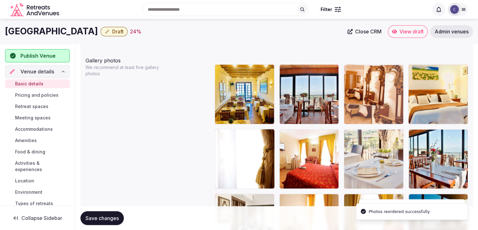
drag, startPoint x: 224, startPoint y: 132, endPoint x: 353, endPoint y: 81, distance: 138.0
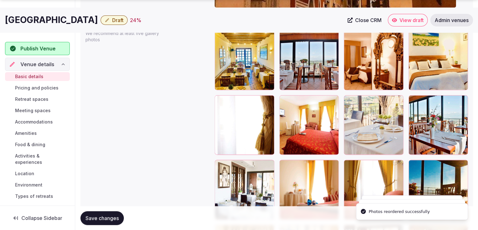
scroll to position [780, 0]
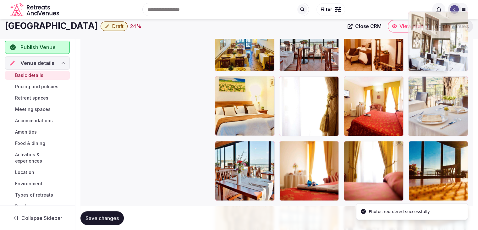
drag, startPoint x: 221, startPoint y: 137, endPoint x: 421, endPoint y: 31, distance: 226.0
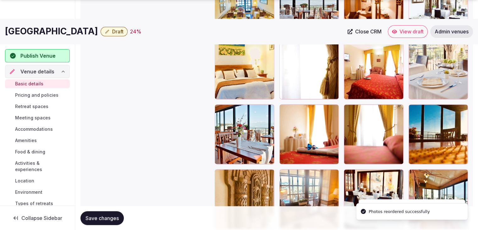
scroll to position [846, 0]
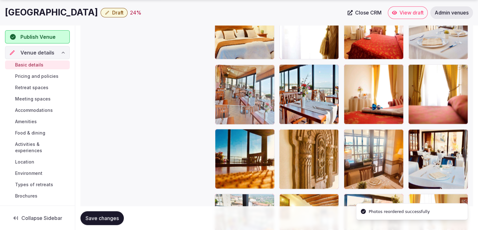
drag, startPoint x: 414, startPoint y: 136, endPoint x: 232, endPoint y: 97, distance: 186.1
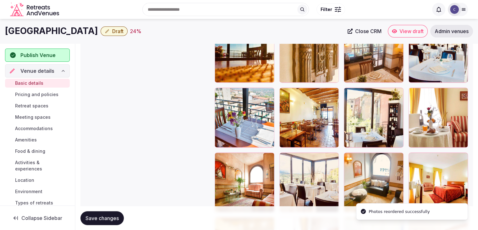
scroll to position [909, 0]
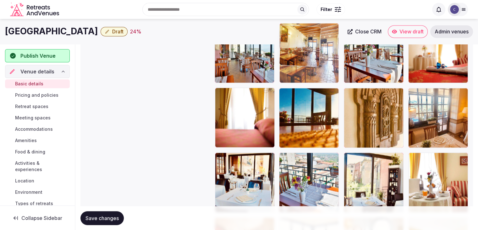
drag, startPoint x: 290, startPoint y: 130, endPoint x: 295, endPoint y: 52, distance: 79.1
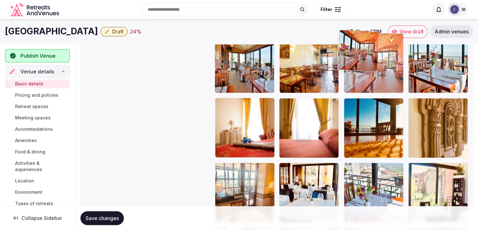
scroll to position [874, 0]
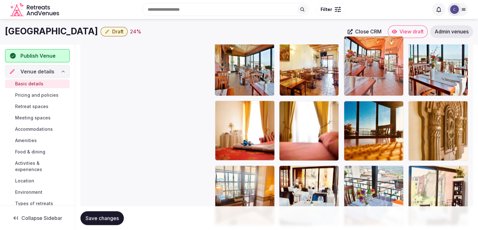
drag, startPoint x: 223, startPoint y: 140, endPoint x: 363, endPoint y: 58, distance: 162.1
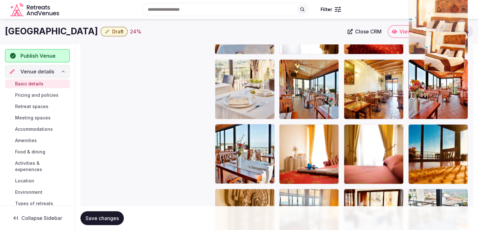
scroll to position [843, 0]
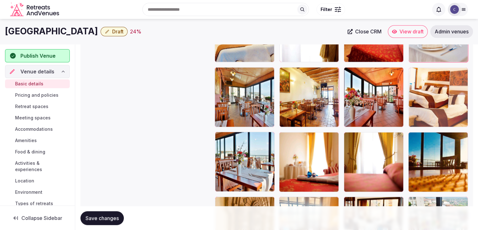
drag, startPoint x: 412, startPoint y: 141, endPoint x: 437, endPoint y: 97, distance: 50.0
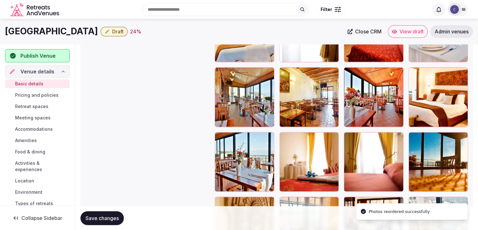
click at [109, 212] on button "Save changes" at bounding box center [101, 218] width 43 height 14
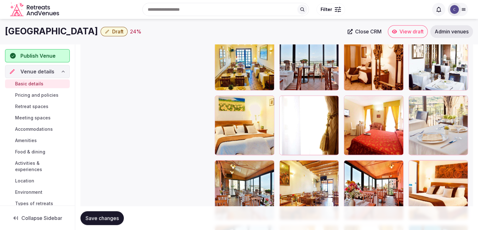
scroll to position [749, 0]
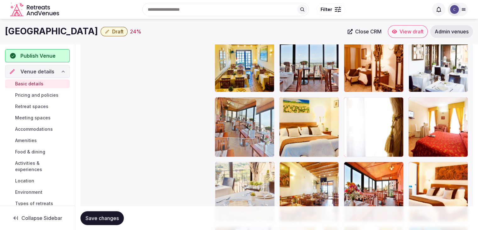
drag, startPoint x: 220, startPoint y: 171, endPoint x: 225, endPoint y: 139, distance: 33.0
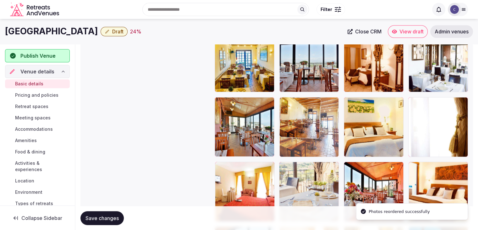
drag, startPoint x: 284, startPoint y: 168, endPoint x: 292, endPoint y: 123, distance: 46.3
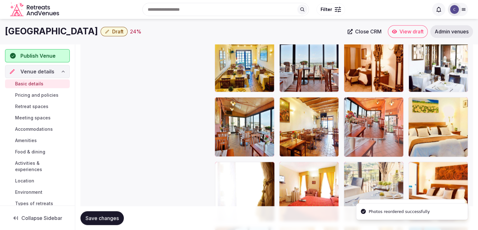
drag, startPoint x: 351, startPoint y: 163, endPoint x: 351, endPoint y: 125, distance: 38.0
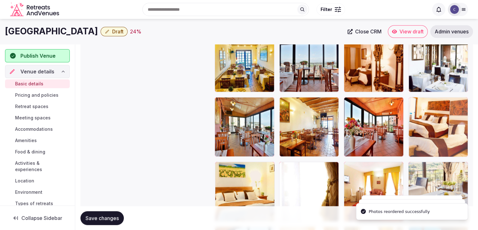
drag, startPoint x: 419, startPoint y: 167, endPoint x: 422, endPoint y: 125, distance: 41.9
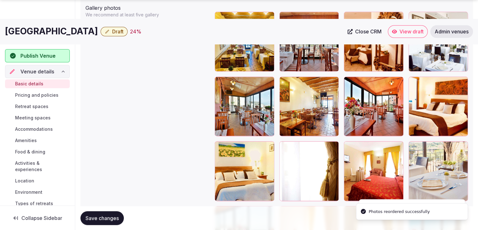
scroll to position [780, 0]
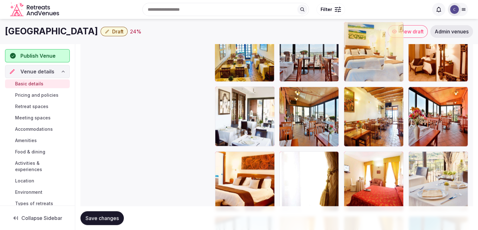
drag, startPoint x: 226, startPoint y: 137, endPoint x: 344, endPoint y: 37, distance: 154.8
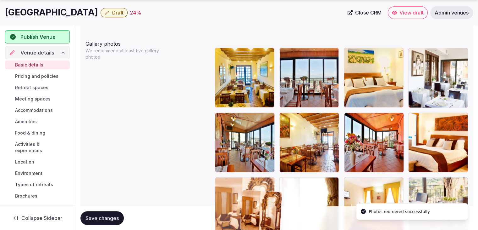
scroll to position [735, 0]
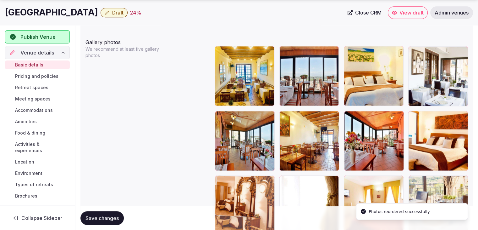
drag, startPoint x: 415, startPoint y: 61, endPoint x: 235, endPoint y: 167, distance: 208.6
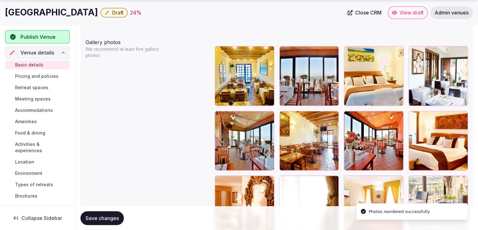
click at [104, 211] on button "Save changes" at bounding box center [101, 218] width 43 height 14
click at [35, 15] on h1 "Hotel Garibaldi" at bounding box center [51, 12] width 93 height 12
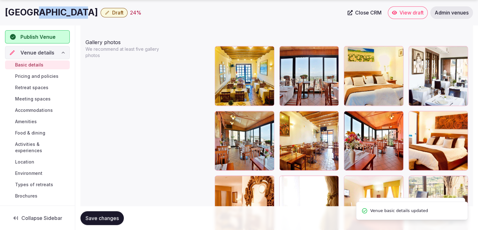
click at [35, 15] on h1 "Hotel Garibaldi" at bounding box center [51, 12] width 93 height 12
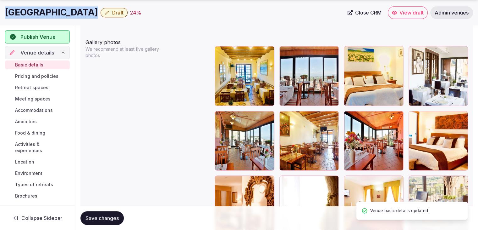
copy div "Hotel Garibaldi"
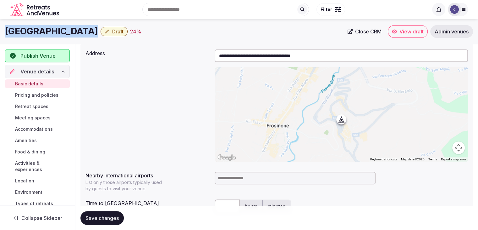
scroll to position [138, 0]
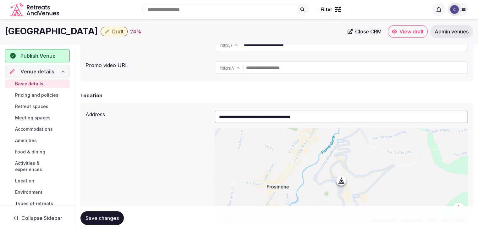
click at [260, 118] on input "**********" at bounding box center [341, 116] width 253 height 13
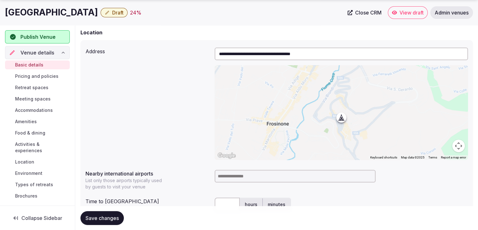
scroll to position [263, 0]
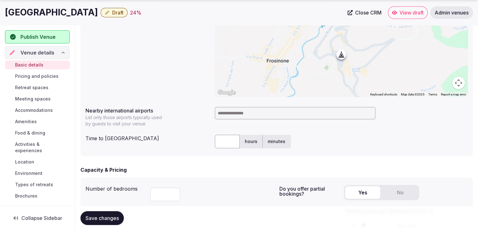
click at [231, 110] on input at bounding box center [295, 113] width 161 height 13
type input "***"
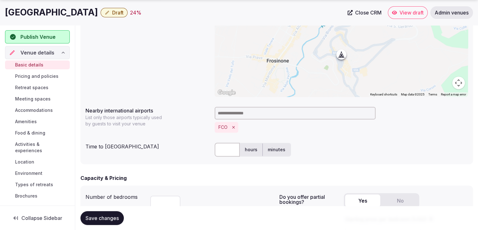
click at [229, 147] on input "text" at bounding box center [227, 149] width 25 height 14
type input "**"
click at [109, 219] on span "Save changes" at bounding box center [102, 217] width 33 height 6
click at [112, 13] on span "Draft" at bounding box center [117, 12] width 11 height 6
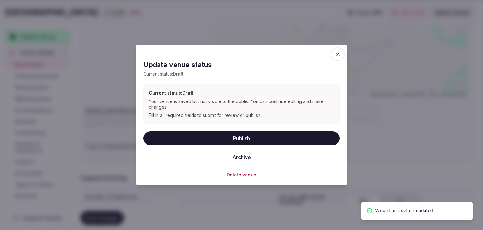
click at [213, 135] on button "Publish" at bounding box center [241, 138] width 196 height 14
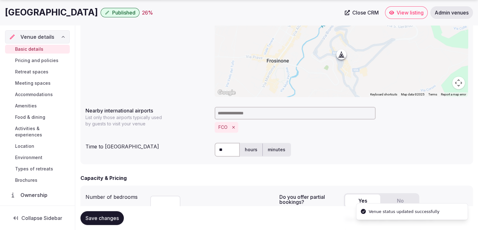
click at [37, 16] on h1 "Hotel Garibaldi" at bounding box center [51, 12] width 93 height 12
copy div "Hotel Garibaldi"
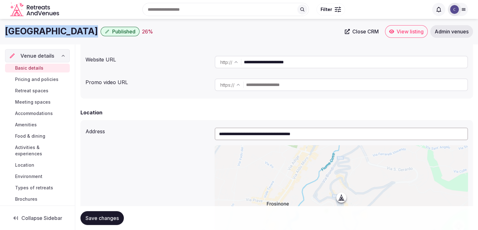
scroll to position [106, 0]
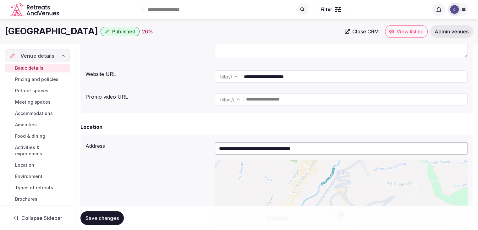
click at [264, 77] on input "**********" at bounding box center [356, 76] width 224 height 13
click at [35, 30] on h1 "Hotel Garibaldi" at bounding box center [51, 31] width 93 height 12
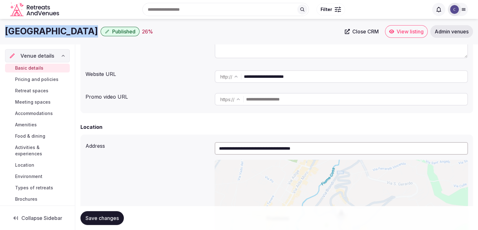
click at [35, 30] on h1 "Hotel Garibaldi" at bounding box center [51, 31] width 93 height 12
copy div "Hotel Garibaldi"
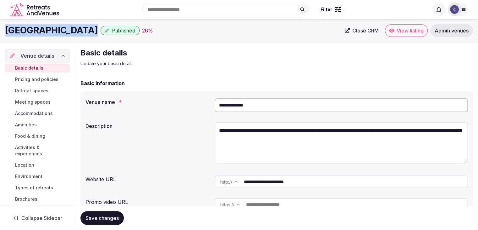
scroll to position [0, 0]
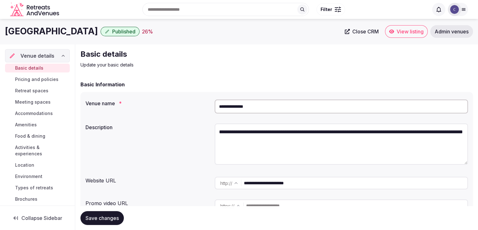
click at [288, 103] on input "**********" at bounding box center [341, 106] width 253 height 14
paste input "**********"
type input "**********"
click at [112, 222] on button "Save changes" at bounding box center [101, 218] width 43 height 14
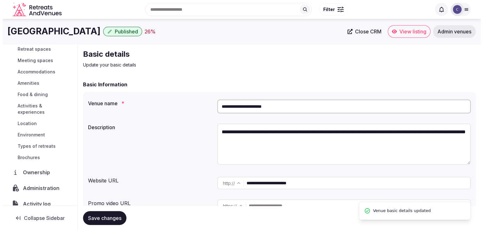
scroll to position [63, 0]
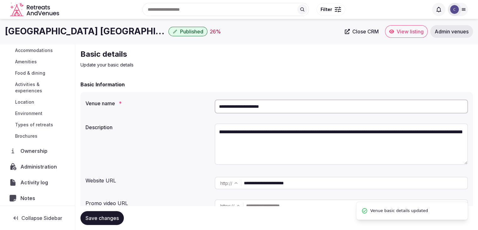
click at [40, 164] on span "Administration" at bounding box center [39, 167] width 39 height 8
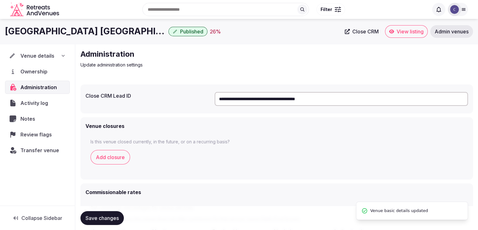
click at [268, 104] on input "**********" at bounding box center [341, 99] width 253 height 14
click at [78, 32] on h1 "Hotel Garibaldi Frosinone" at bounding box center [85, 31] width 161 height 12
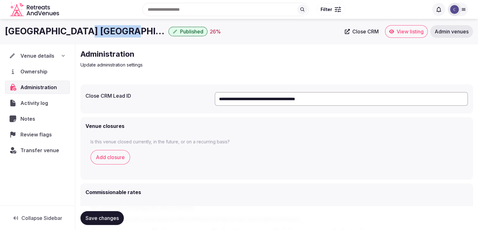
click at [78, 32] on h1 "Hotel Garibaldi Frosinone" at bounding box center [85, 31] width 161 height 12
copy div "Hotel Garibaldi Frosinone"
click at [64, 53] on icon at bounding box center [63, 55] width 5 height 5
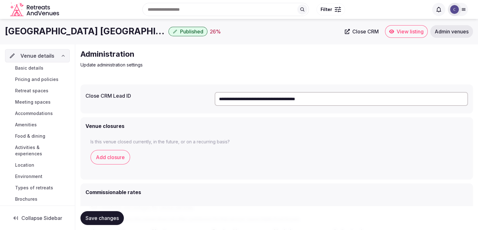
click at [49, 68] on link "Basic details" at bounding box center [37, 68] width 65 height 9
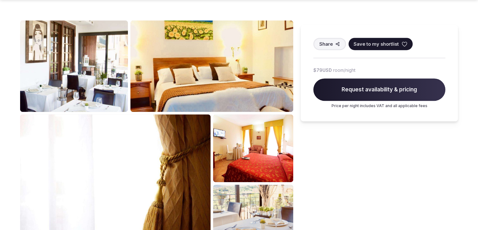
scroll to position [314, 0]
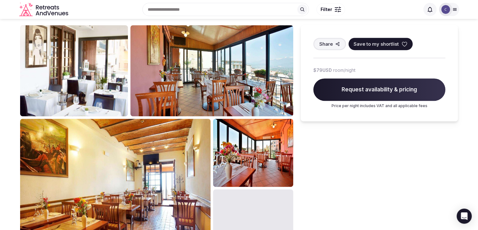
scroll to position [283, 0]
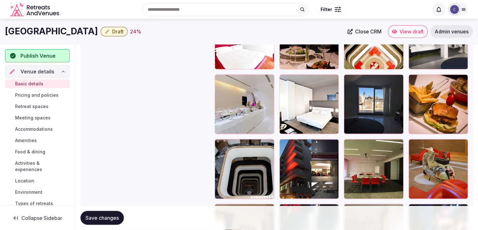
scroll to position [736, 0]
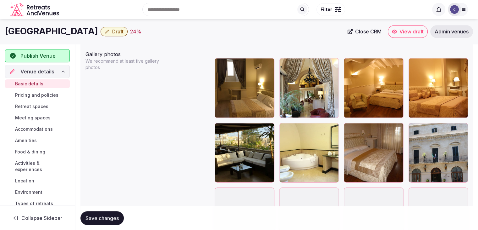
scroll to position [696, 0]
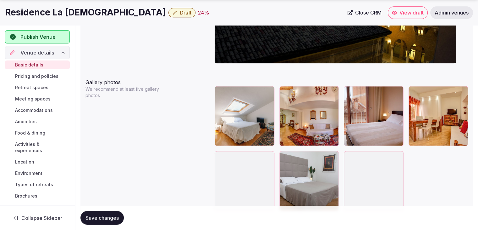
scroll to position [722, 0]
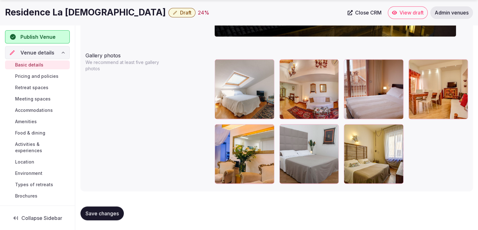
click at [90, 11] on h1 "Residence La [DEMOGRAPHIC_DATA]" at bounding box center [85, 12] width 161 height 12
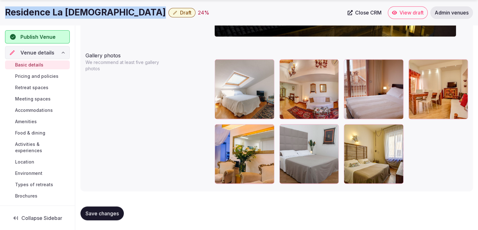
click at [90, 11] on h1 "Residence La [DEMOGRAPHIC_DATA]" at bounding box center [85, 12] width 161 height 12
copy div "Residence La [DEMOGRAPHIC_DATA]"
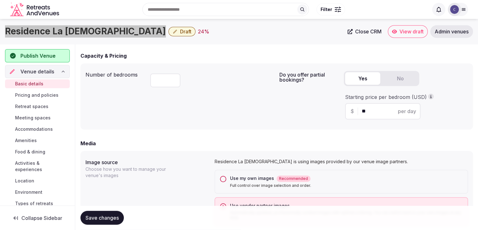
scroll to position [376, 0]
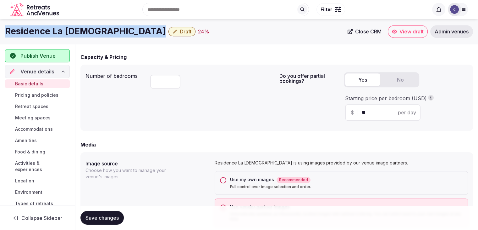
click at [225, 178] on button "Use my own images Recommended Full control over image selection and order." at bounding box center [223, 180] width 6 height 6
click at [113, 219] on span "Save changes" at bounding box center [102, 217] width 33 height 6
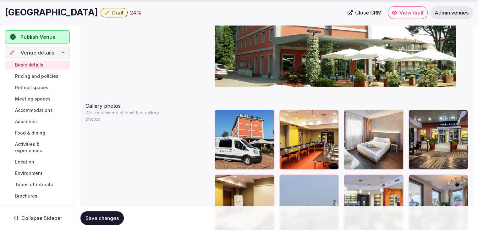
scroll to position [723, 0]
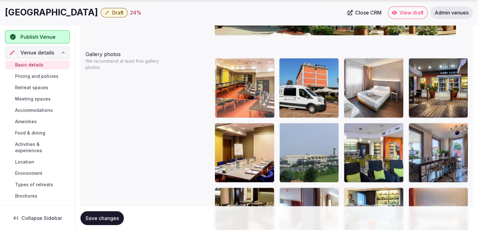
drag, startPoint x: 290, startPoint y: 65, endPoint x: 241, endPoint y: 71, distance: 49.5
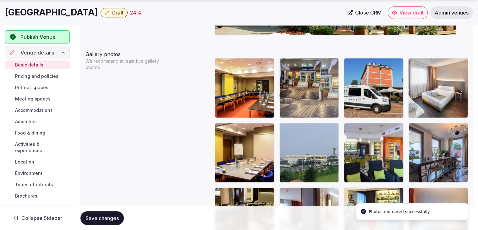
drag, startPoint x: 418, startPoint y: 62, endPoint x: 324, endPoint y: 75, distance: 95.5
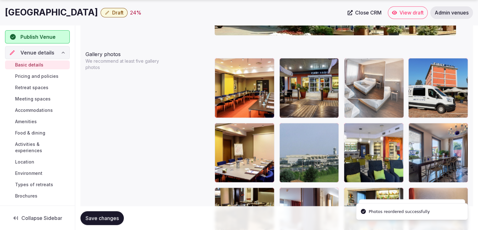
drag, startPoint x: 416, startPoint y: 63, endPoint x: 366, endPoint y: 69, distance: 50.3
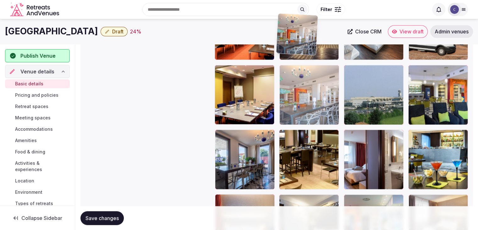
scroll to position [770, 0]
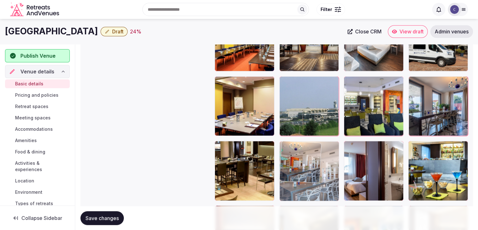
drag, startPoint x: 353, startPoint y: 90, endPoint x: 299, endPoint y: 153, distance: 83.0
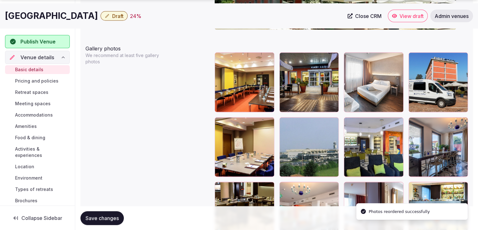
scroll to position [738, 0]
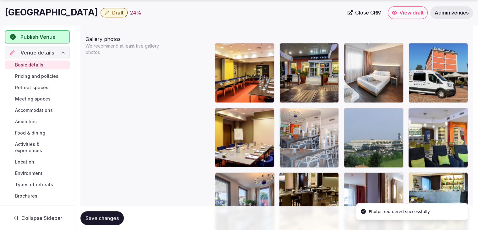
drag, startPoint x: 282, startPoint y: 178, endPoint x: 291, endPoint y: 132, distance: 46.7
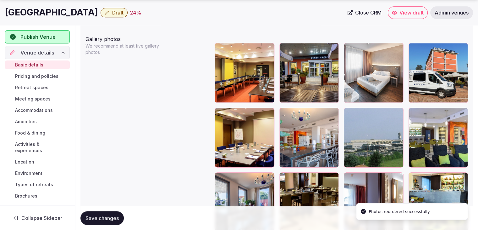
scroll to position [801, 0]
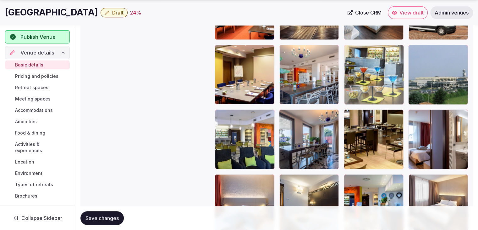
drag, startPoint x: 415, startPoint y: 112, endPoint x: 374, endPoint y: 72, distance: 58.0
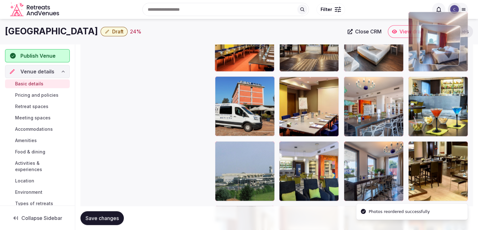
scroll to position [763, 0]
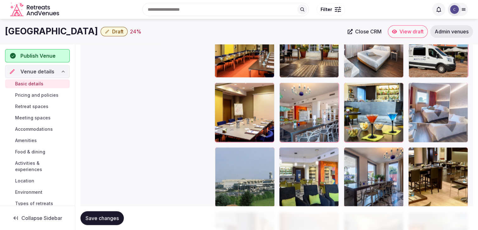
drag, startPoint x: 348, startPoint y: 128, endPoint x: 427, endPoint y: 97, distance: 85.1
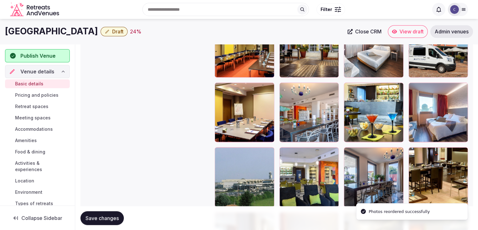
click at [106, 214] on span "Save changes" at bounding box center [102, 217] width 33 height 6
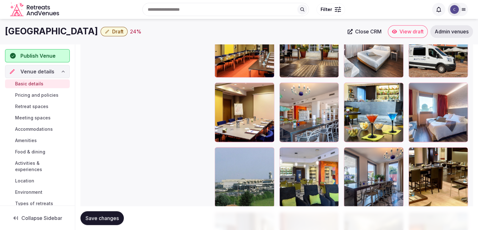
scroll to position [700, 0]
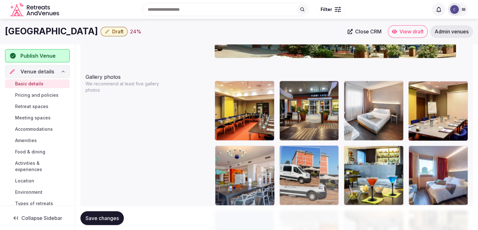
drag, startPoint x: 417, startPoint y: 85, endPoint x: 322, endPoint y: 165, distance: 123.6
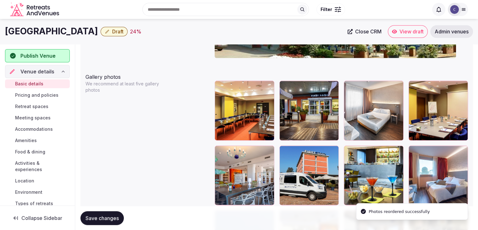
click at [114, 213] on button "Save changes" at bounding box center [101, 218] width 43 height 14
click at [38, 28] on h1 "First Hotel Malpensa" at bounding box center [51, 31] width 93 height 12
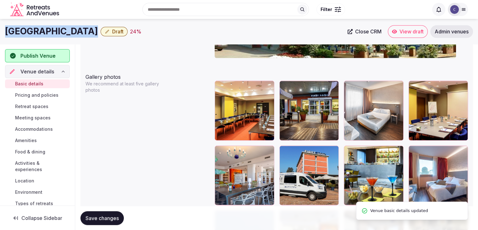
click at [38, 28] on h1 "First Hotel Malpensa" at bounding box center [51, 31] width 93 height 12
copy div "First Hotel Malpensa"
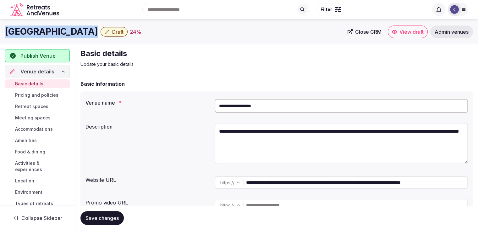
scroll to position [0, 0]
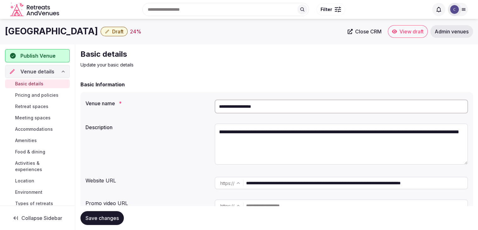
click at [290, 107] on input "**********" at bounding box center [341, 106] width 253 height 14
paste input "**********"
type input "**********"
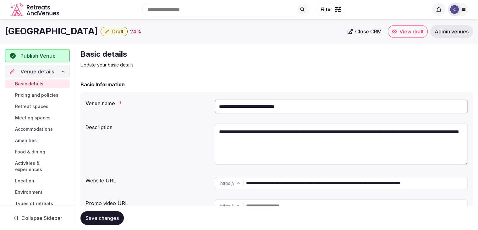
click at [109, 219] on span "Save changes" at bounding box center [102, 217] width 33 height 6
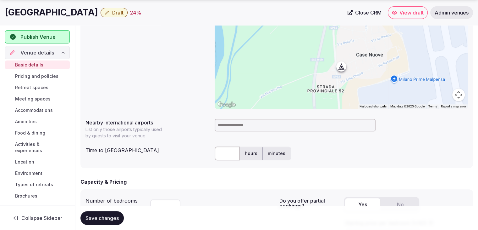
scroll to position [346, 0]
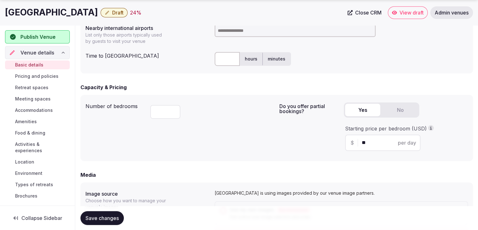
click at [229, 34] on input at bounding box center [295, 30] width 161 height 13
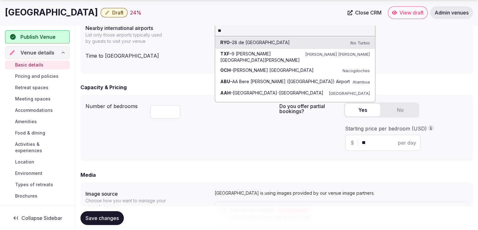
type input "***"
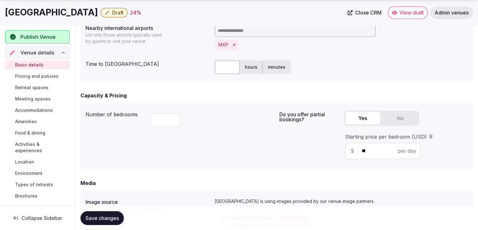
click at [228, 70] on input "text" at bounding box center [227, 67] width 25 height 14
type input "*"
click at [101, 216] on span "Save changes" at bounding box center [102, 217] width 33 height 6
click at [124, 14] on span "Draft" at bounding box center [117, 12] width 11 height 6
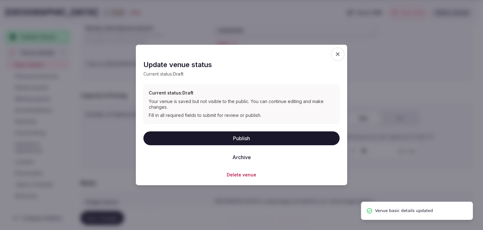
click at [218, 140] on button "Publish" at bounding box center [241, 138] width 196 height 14
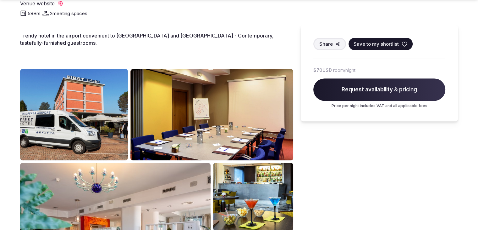
scroll to position [283, 0]
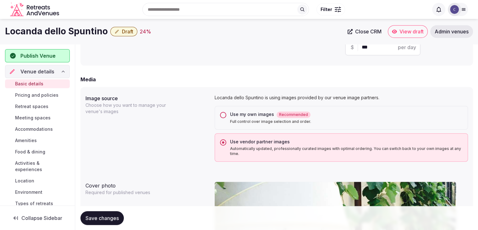
scroll to position [409, 0]
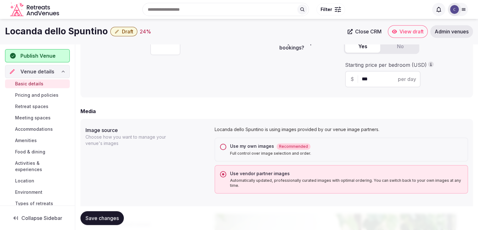
click at [224, 145] on button "Use my own images Recommended Full control over image selection and order." at bounding box center [223, 146] width 6 height 6
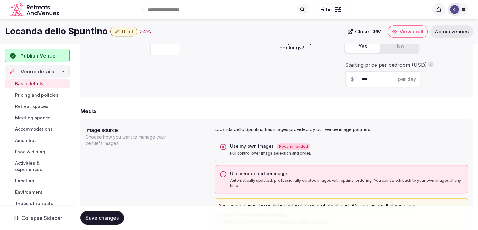
click at [113, 217] on span "Save changes" at bounding box center [102, 217] width 33 height 6
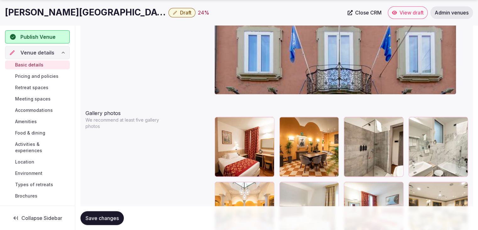
scroll to position [759, 0]
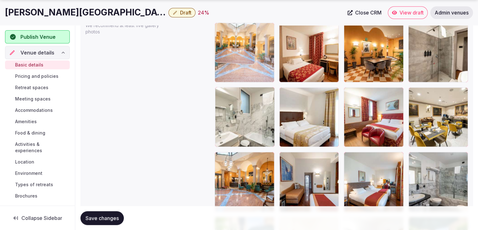
drag, startPoint x: 221, startPoint y: 87, endPoint x: 219, endPoint y: 57, distance: 29.9
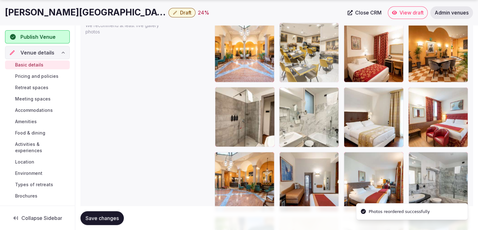
drag, startPoint x: 423, startPoint y: 92, endPoint x: 319, endPoint y: 51, distance: 111.6
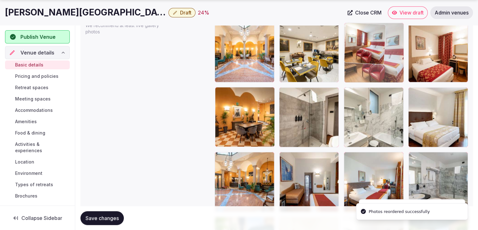
drag, startPoint x: 415, startPoint y: 91, endPoint x: 358, endPoint y: 64, distance: 62.6
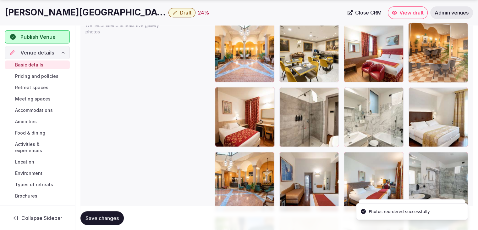
drag, startPoint x: 226, startPoint y: 97, endPoint x: 423, endPoint y: 49, distance: 202.3
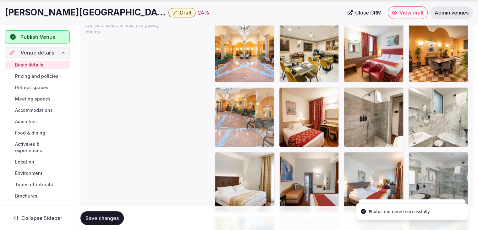
drag, startPoint x: 223, startPoint y: 134, endPoint x: 225, endPoint y: 121, distance: 13.1
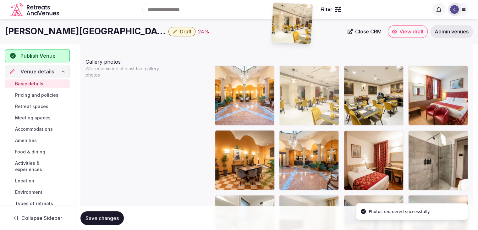
scroll to position [706, 0]
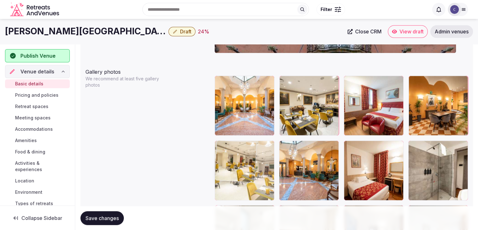
drag, startPoint x: 349, startPoint y: 158, endPoint x: 231, endPoint y: 148, distance: 118.0
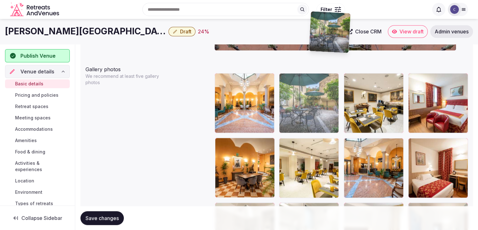
scroll to position [705, 0]
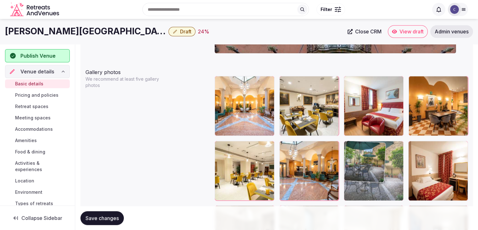
drag, startPoint x: 219, startPoint y: 134, endPoint x: 336, endPoint y: 145, distance: 118.1
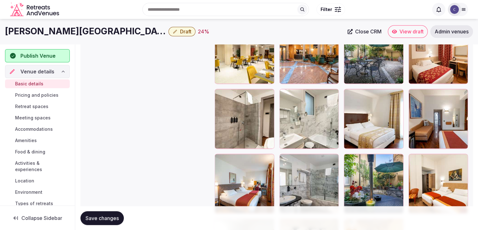
scroll to position [790, 0]
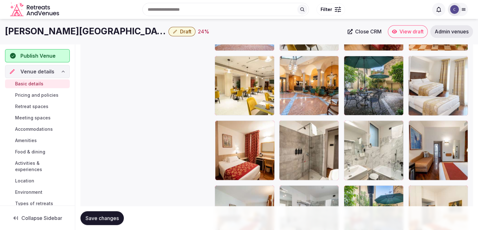
drag, startPoint x: 346, startPoint y: 129, endPoint x: 423, endPoint y: 81, distance: 90.3
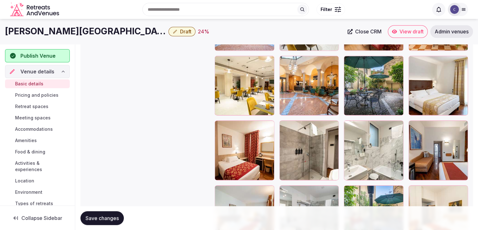
click at [117, 215] on span "Save changes" at bounding box center [102, 217] width 33 height 6
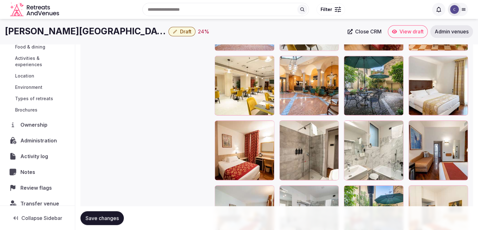
scroll to position [113, 0]
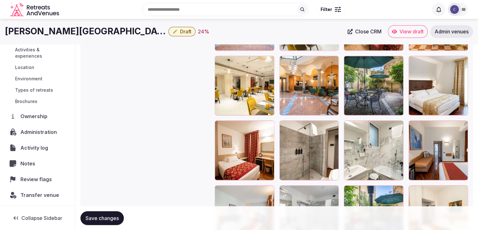
click at [39, 131] on span "Administration" at bounding box center [39, 132] width 39 height 8
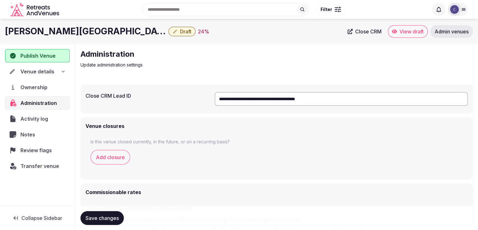
click at [249, 100] on input "**********" at bounding box center [341, 99] width 253 height 14
click at [64, 70] on icon at bounding box center [63, 71] width 5 height 5
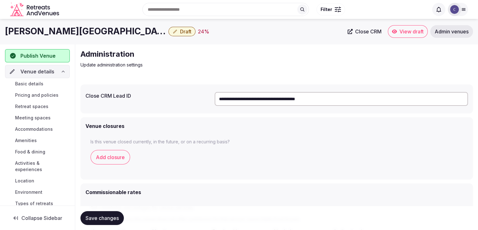
click at [54, 83] on link "Basic details" at bounding box center [37, 83] width 65 height 9
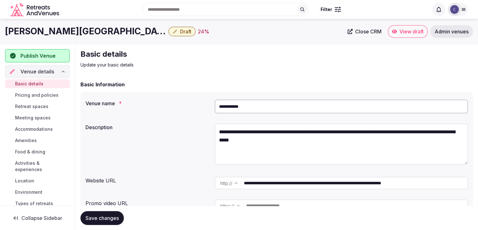
click at [289, 107] on input "**********" at bounding box center [341, 106] width 253 height 14
paste input "*******"
type input "**********"
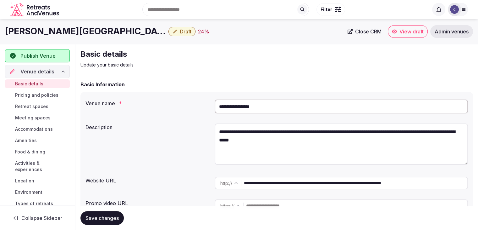
click at [100, 219] on span "Save changes" at bounding box center [102, 217] width 33 height 6
click at [287, 104] on input "**********" at bounding box center [341, 106] width 253 height 14
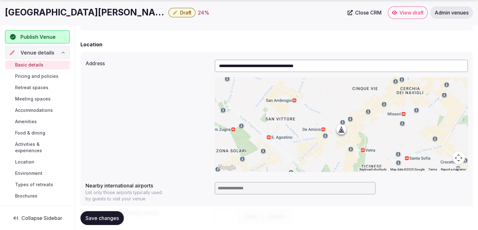
scroll to position [283, 0]
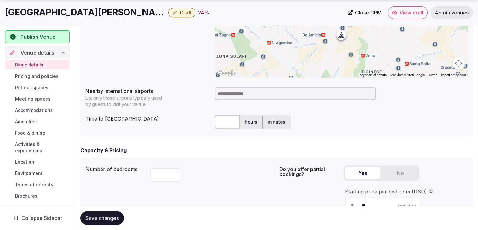
click at [236, 96] on input at bounding box center [295, 93] width 161 height 13
type input "*****"
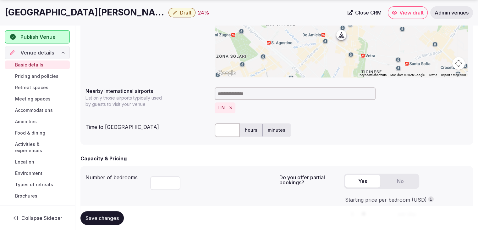
click at [221, 124] on input "text" at bounding box center [227, 130] width 25 height 14
type input "**"
click at [201, 158] on div "Capacity & Pricing" at bounding box center [276, 158] width 393 height 8
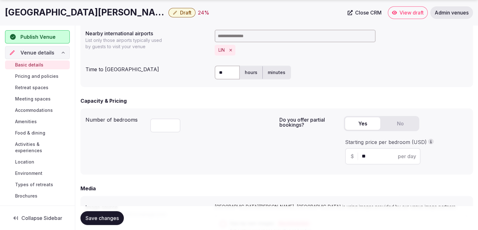
scroll to position [377, 0]
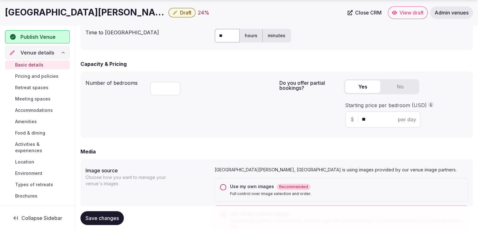
click at [118, 217] on span "Save changes" at bounding box center [102, 217] width 33 height 6
click at [180, 13] on span "Draft" at bounding box center [185, 12] width 11 height 6
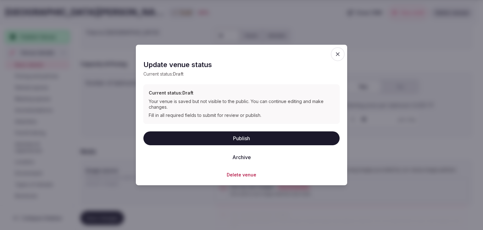
click at [226, 132] on button "Publish" at bounding box center [241, 138] width 196 height 14
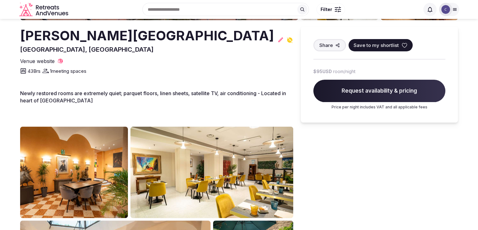
scroll to position [157, 0]
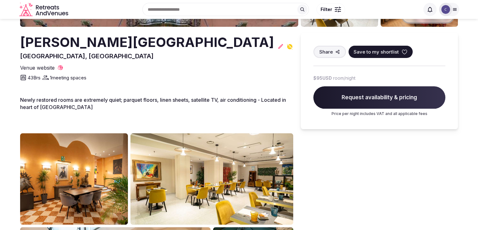
click at [84, 43] on h2 "[PERSON_NAME][GEOGRAPHIC_DATA]" at bounding box center [147, 42] width 254 height 19
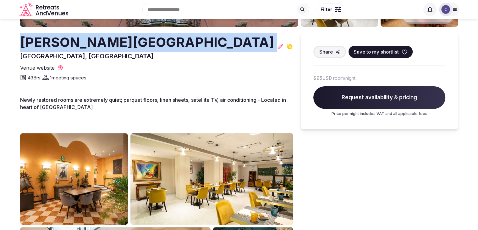
click at [84, 43] on h2 "[PERSON_NAME][GEOGRAPHIC_DATA]" at bounding box center [147, 42] width 254 height 19
copy h2 "[PERSON_NAME][GEOGRAPHIC_DATA]"
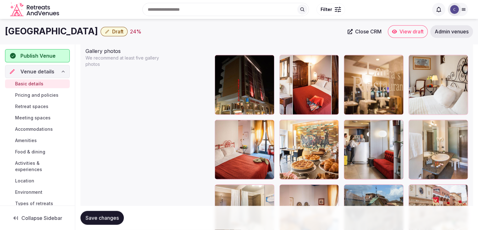
scroll to position [694, 0]
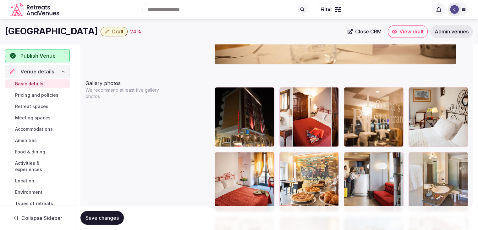
click at [270, 92] on icon "button" at bounding box center [267, 93] width 3 height 4
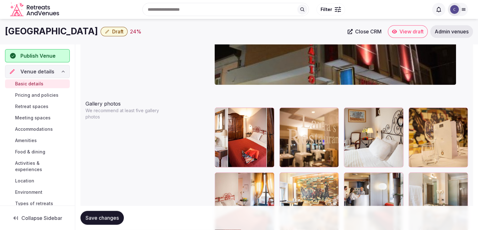
scroll to position [663, 0]
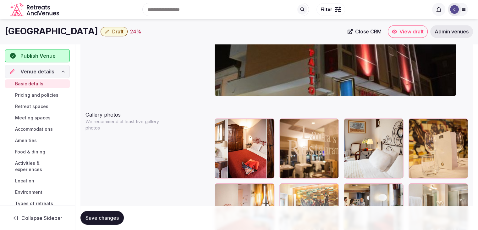
click at [19, 34] on h1 "[GEOGRAPHIC_DATA]" at bounding box center [51, 31] width 93 height 12
copy div "[GEOGRAPHIC_DATA]"
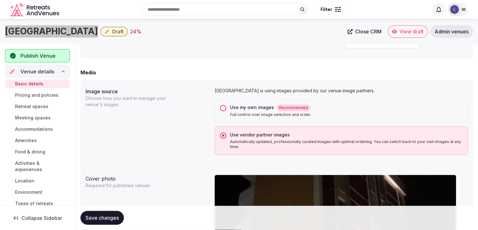
scroll to position [411, 0]
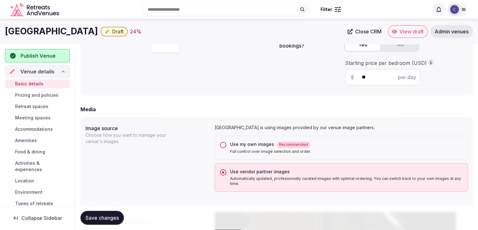
click at [240, 148] on label "Use my own images Recommended Full control over image selection and order." at bounding box center [346, 147] width 233 height 13
click at [226, 148] on button "Use my own images Recommended Full control over image selection and order." at bounding box center [223, 144] width 6 height 6
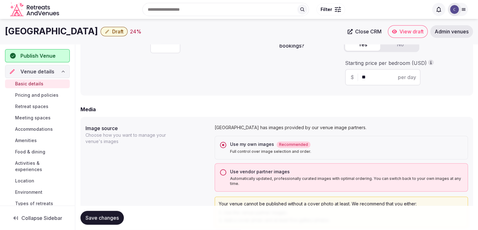
click at [118, 215] on span "Save changes" at bounding box center [102, 217] width 33 height 6
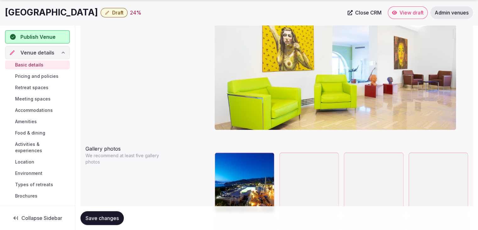
scroll to position [723, 0]
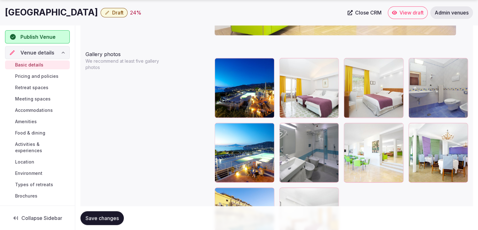
click at [267, 64] on icon "button" at bounding box center [268, 64] width 5 height 5
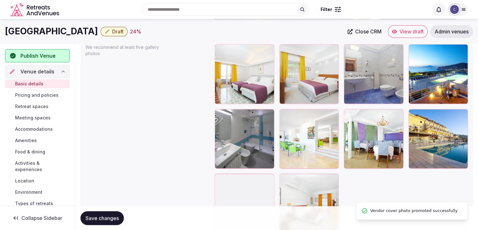
scroll to position [724, 0]
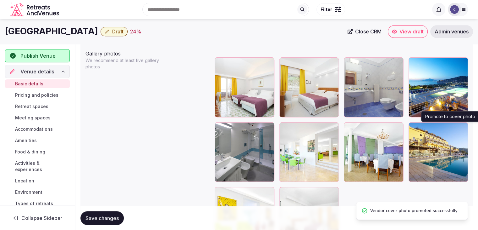
click at [462, 126] on icon "button" at bounding box center [461, 128] width 3 height 4
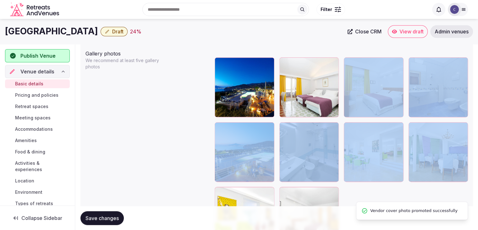
drag, startPoint x: 416, startPoint y: 115, endPoint x: 388, endPoint y: 123, distance: 28.7
click at [318, 77] on div at bounding box center [341, 151] width 253 height 189
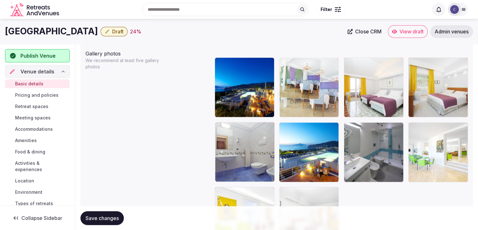
drag, startPoint x: 415, startPoint y: 129, endPoint x: 311, endPoint y: 87, distance: 112.4
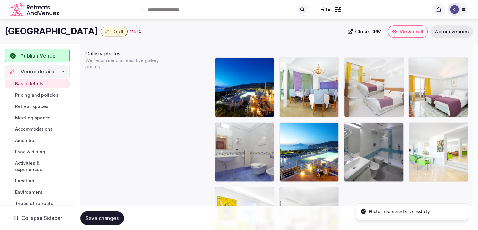
drag, startPoint x: 414, startPoint y: 65, endPoint x: 362, endPoint y: 65, distance: 51.6
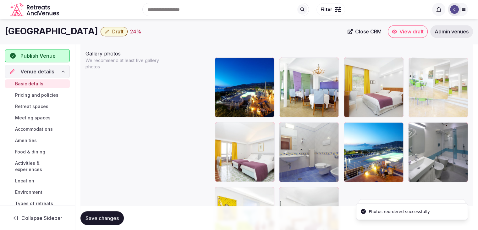
drag, startPoint x: 416, startPoint y: 124, endPoint x: 420, endPoint y: 71, distance: 53.3
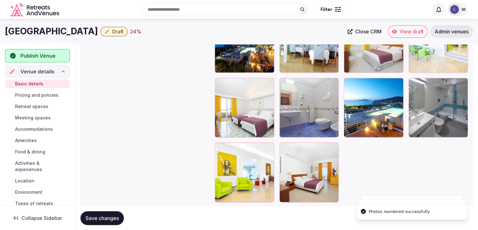
scroll to position [787, 0]
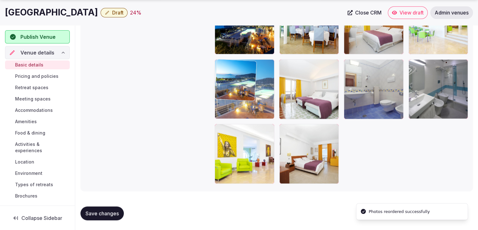
drag, startPoint x: 349, startPoint y: 65, endPoint x: 250, endPoint y: 71, distance: 98.9
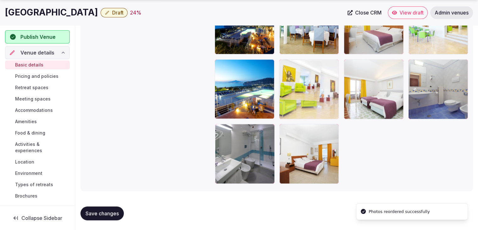
drag, startPoint x: 220, startPoint y: 125, endPoint x: 290, endPoint y: 76, distance: 85.7
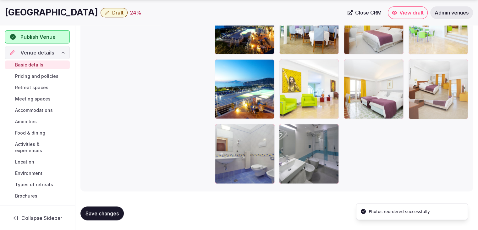
drag, startPoint x: 286, startPoint y: 128, endPoint x: 435, endPoint y: 78, distance: 157.1
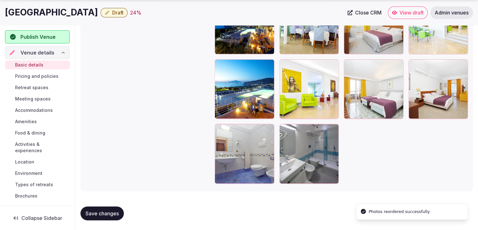
click at [95, 213] on span "Save changes" at bounding box center [102, 213] width 33 height 6
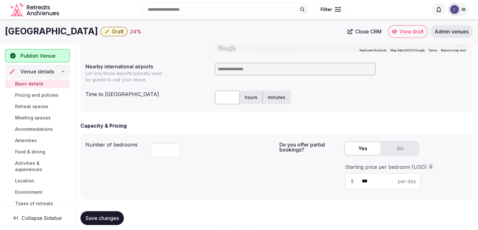
scroll to position [284, 0]
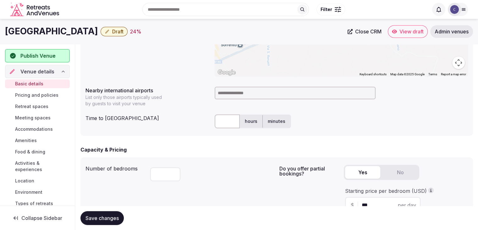
click at [229, 97] on input at bounding box center [295, 92] width 161 height 13
type input "*****"
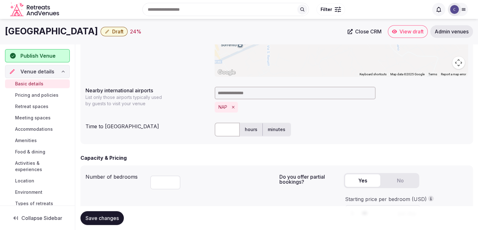
click at [228, 125] on input "text" at bounding box center [227, 129] width 25 height 14
type input "**"
click at [107, 221] on button "Save changes" at bounding box center [101, 218] width 43 height 14
click at [118, 29] on button "Draft" at bounding box center [114, 31] width 27 height 9
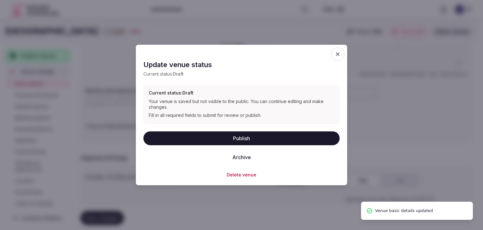
click at [224, 134] on button "Publish" at bounding box center [241, 138] width 196 height 14
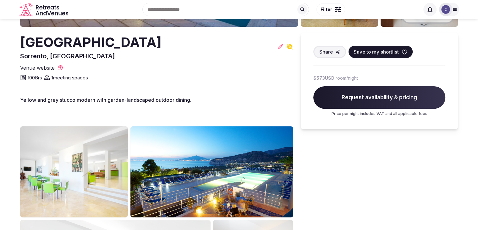
scroll to position [94, 0]
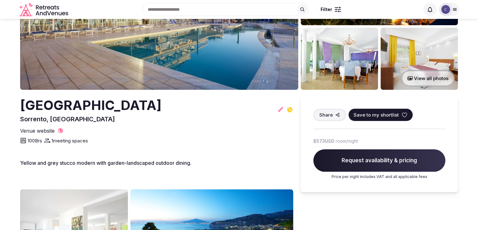
click at [152, 102] on h2 "[GEOGRAPHIC_DATA]" at bounding box center [90, 105] width 141 height 19
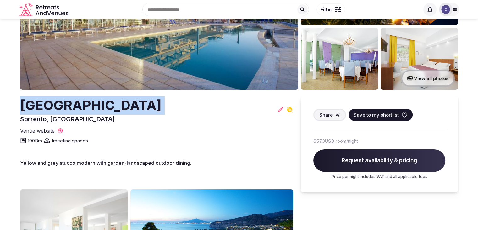
click at [152, 102] on h2 "[GEOGRAPHIC_DATA]" at bounding box center [90, 105] width 141 height 19
copy h2 "[GEOGRAPHIC_DATA]"
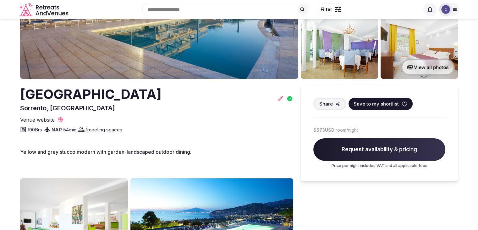
scroll to position [94, 0]
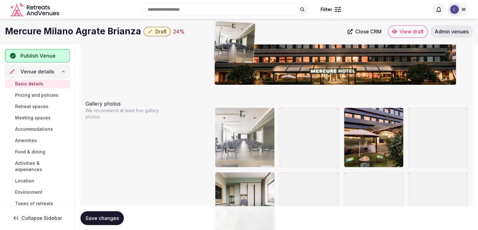
scroll to position [670, 0]
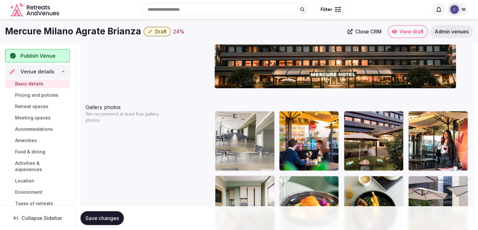
drag, startPoint x: 289, startPoint y: 113, endPoint x: 228, endPoint y: 105, distance: 61.3
click at [228, 105] on body "**********" at bounding box center [239, 161] width 478 height 1663
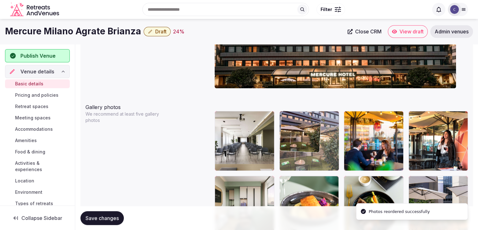
drag, startPoint x: 351, startPoint y: 113, endPoint x: 313, endPoint y: 116, distance: 38.8
click at [313, 116] on body "**********" at bounding box center [239, 161] width 478 height 1663
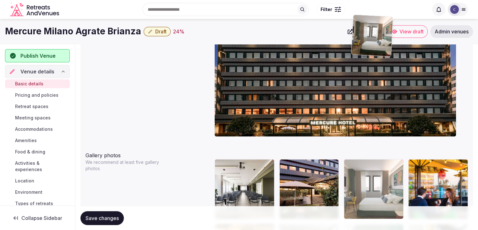
scroll to position [601, 0]
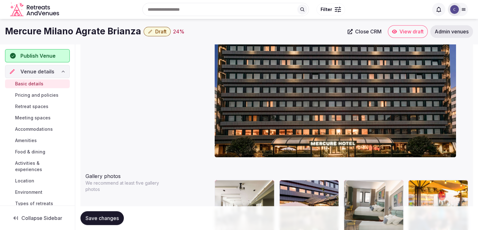
drag, startPoint x: 290, startPoint y: 129, endPoint x: 370, endPoint y: 183, distance: 96.9
click at [370, 183] on body "**********" at bounding box center [239, 230] width 478 height 1663
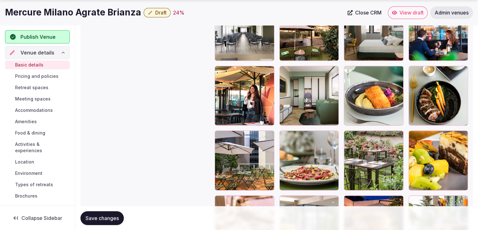
scroll to position [790, 0]
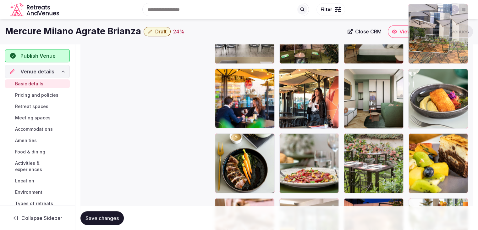
drag, startPoint x: 223, startPoint y: 124, endPoint x: 405, endPoint y: 38, distance: 201.5
click at [405, 38] on body "**********" at bounding box center [239, 54] width 478 height 1663
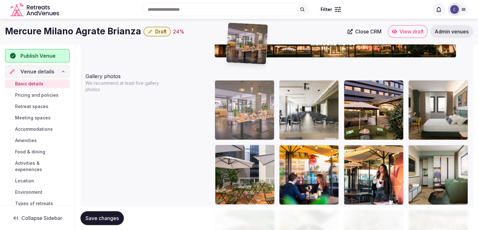
scroll to position [700, 0]
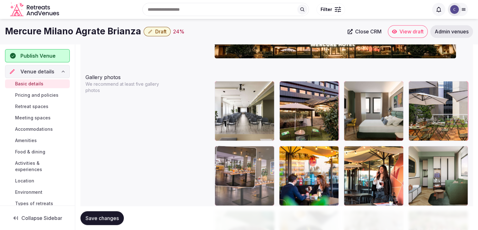
drag, startPoint x: 351, startPoint y: 92, endPoint x: 231, endPoint y: 147, distance: 132.1
click at [231, 147] on body "**********" at bounding box center [239, 131] width 478 height 1663
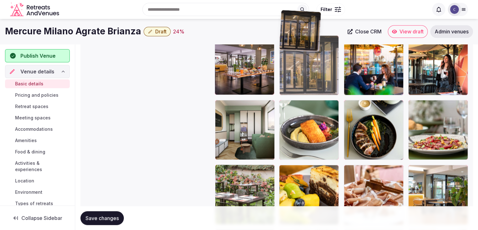
scroll to position [808, 0]
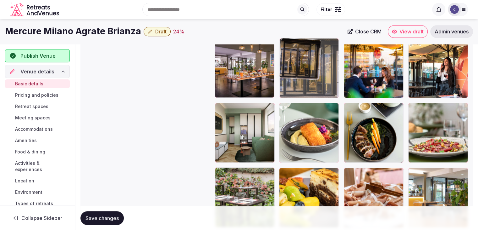
drag, startPoint x: 380, startPoint y: 79, endPoint x: 284, endPoint y: 64, distance: 97.6
click at [284, 64] on body "**********" at bounding box center [239, 23] width 478 height 1663
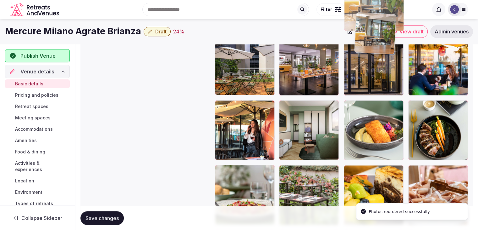
scroll to position [794, 0]
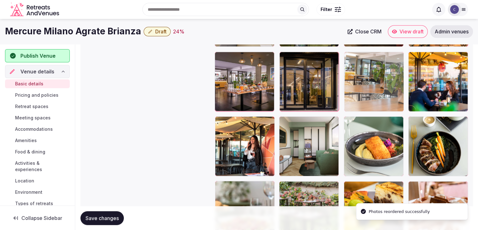
drag, startPoint x: 376, startPoint y: 41, endPoint x: 369, endPoint y: 95, distance: 54.5
click at [364, 76] on body "**********" at bounding box center [239, 37] width 478 height 1663
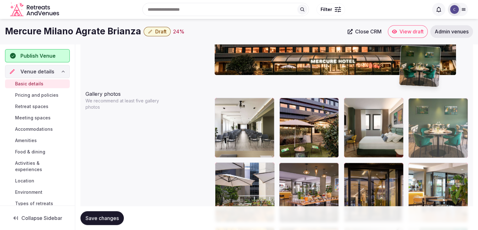
scroll to position [683, 0]
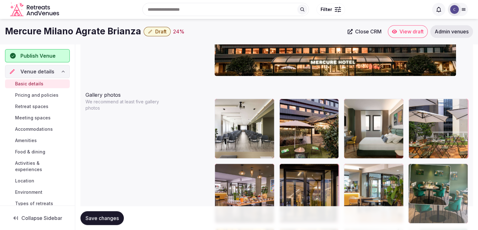
drag, startPoint x: 355, startPoint y: 131, endPoint x: 436, endPoint y: 176, distance: 93.2
click at [436, 176] on body "**********" at bounding box center [239, 148] width 478 height 1663
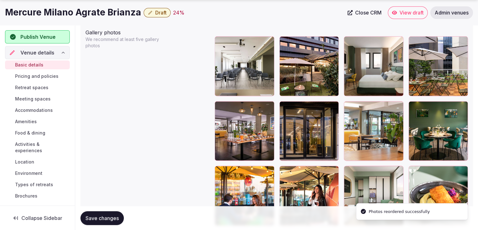
scroll to position [745, 0]
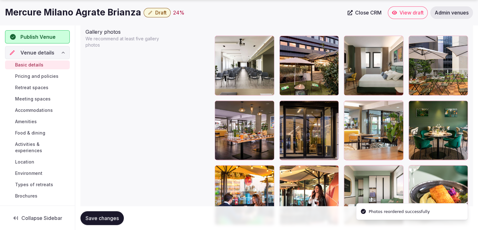
click at [108, 215] on span "Save changes" at bounding box center [102, 217] width 33 height 6
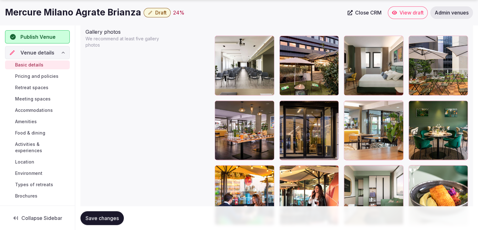
click at [118, 17] on h1 "Mercure Milano Agrate Brianza" at bounding box center [73, 12] width 136 height 12
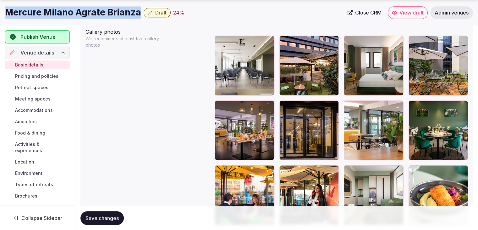
click at [118, 17] on h1 "Mercure Milano Agrate Brianza" at bounding box center [73, 12] width 136 height 12
copy div "Mercure Milano Agrate Brianza"
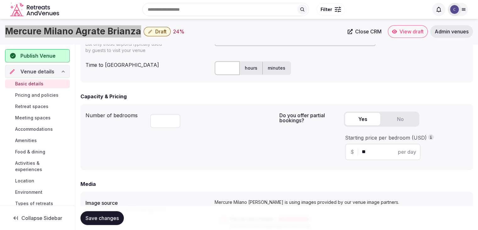
scroll to position [242, 0]
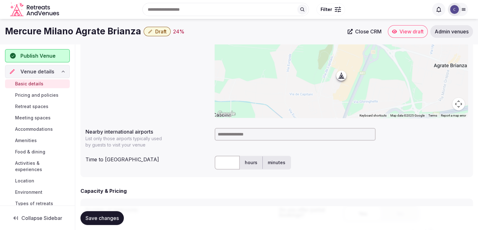
click at [255, 137] on input at bounding box center [295, 134] width 161 height 13
type input "***"
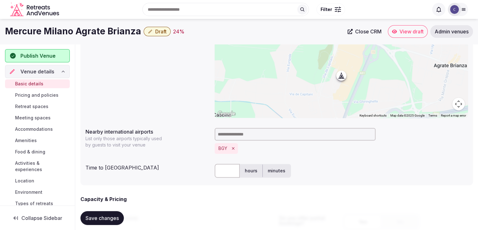
click at [228, 168] on input "text" at bounding box center [227, 170] width 25 height 14
type input "**"
click at [103, 221] on button "Save changes" at bounding box center [101, 218] width 43 height 14
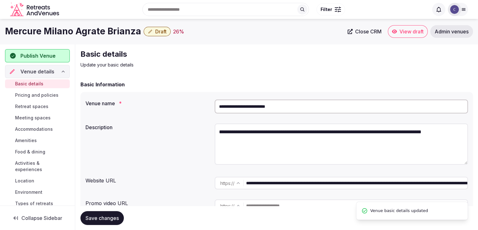
scroll to position [0, 0]
click at [155, 32] on span "Draft" at bounding box center [160, 31] width 11 height 6
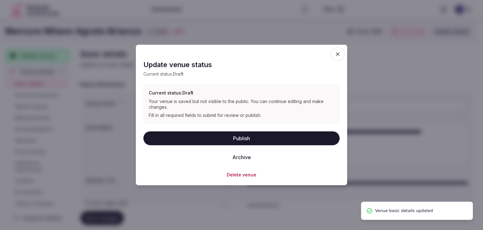
click at [203, 137] on button "Publish" at bounding box center [241, 138] width 196 height 14
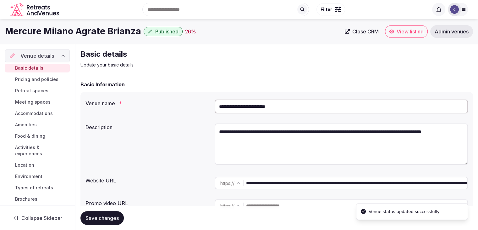
click at [89, 29] on h1 "Mercure Milano Agrate Brianza" at bounding box center [73, 31] width 136 height 12
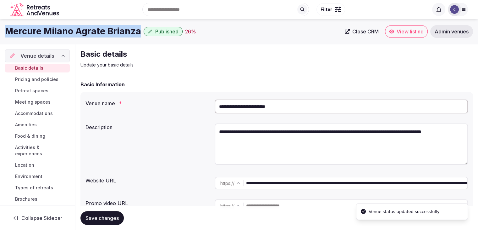
click at [89, 29] on h1 "Mercure Milano Agrate Brianza" at bounding box center [73, 31] width 136 height 12
copy div "Mercure Milano Agrate Brianza"
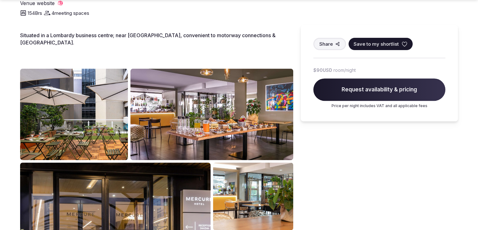
scroll to position [283, 0]
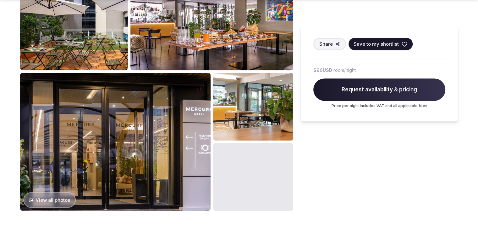
scroll to position [346, 0]
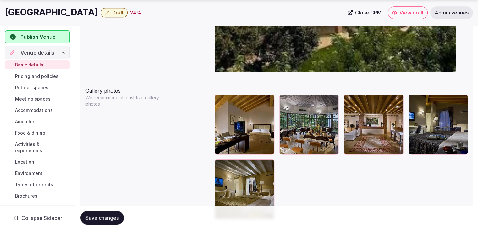
scroll to position [722, 0]
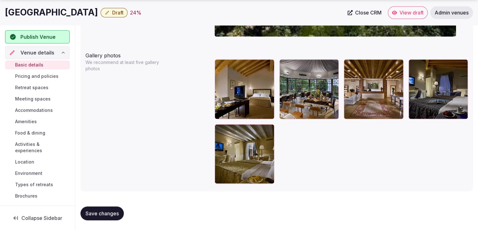
drag, startPoint x: 137, startPoint y: 26, endPoint x: 483, endPoint y: 91, distance: 351.9
click at [38, 14] on h1 "[GEOGRAPHIC_DATA]" at bounding box center [51, 12] width 93 height 12
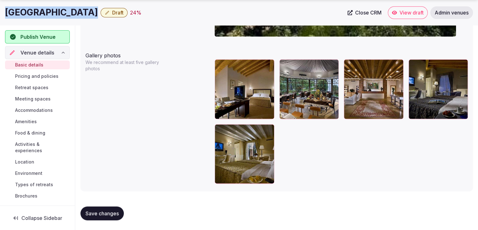
copy div "[GEOGRAPHIC_DATA]"
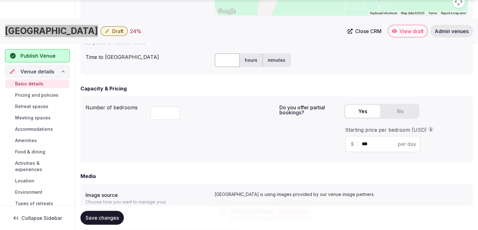
scroll to position [439, 0]
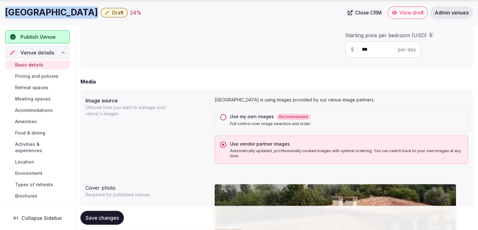
click at [223, 117] on button "Use my own images Recommended Full control over image selection and order." at bounding box center [223, 117] width 6 height 6
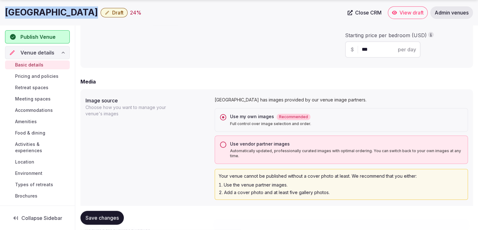
click at [111, 217] on span "Save changes" at bounding box center [102, 217] width 33 height 6
click at [102, 217] on span "Save changes" at bounding box center [102, 217] width 33 height 6
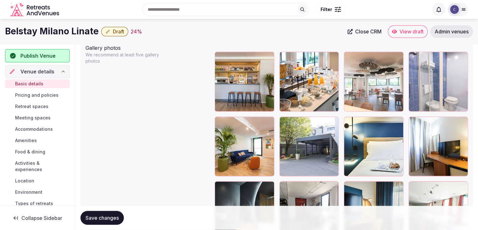
scroll to position [729, 0]
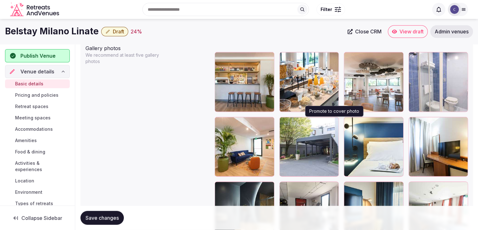
click at [332, 121] on icon "button" at bounding box center [332, 122] width 5 height 5
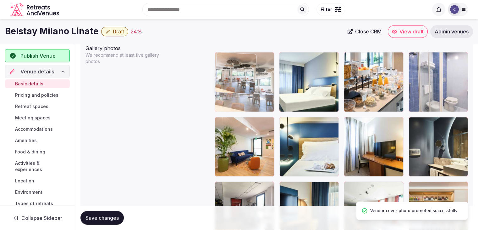
drag, startPoint x: 346, startPoint y: 55, endPoint x: 257, endPoint y: 58, distance: 90.0
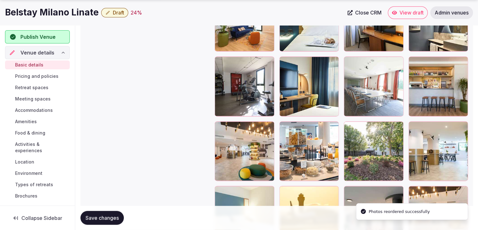
scroll to position [855, 0]
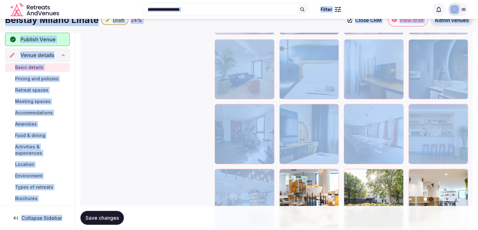
drag, startPoint x: 212, startPoint y: 127, endPoint x: 309, endPoint y: 1, distance: 158.3
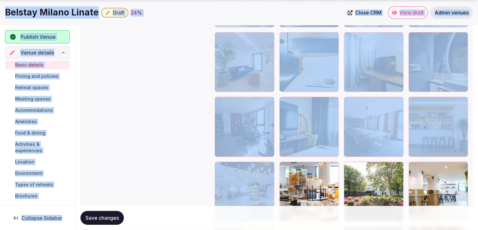
scroll to position [834, 0]
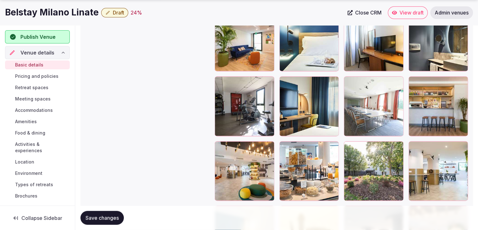
click at [255, 171] on div at bounding box center [245, 171] width 60 height 60
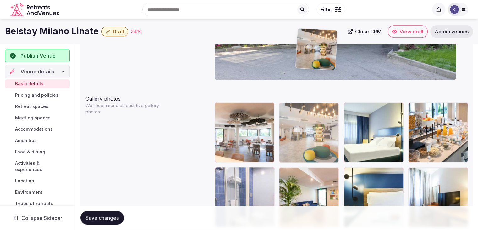
scroll to position [674, 0]
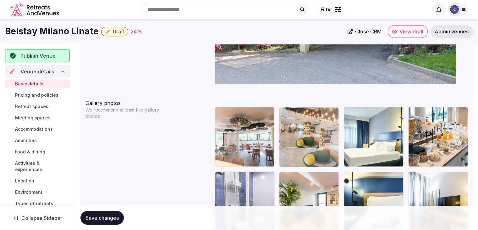
drag, startPoint x: 217, startPoint y: 146, endPoint x: 280, endPoint y: 141, distance: 63.4
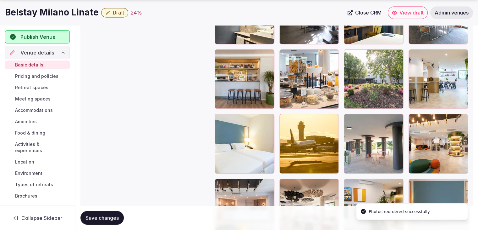
scroll to position [981, 0]
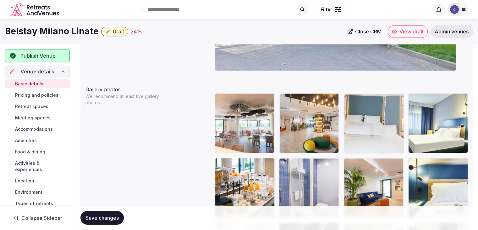
drag, startPoint x: 416, startPoint y: 129, endPoint x: 363, endPoint y: 97, distance: 61.9
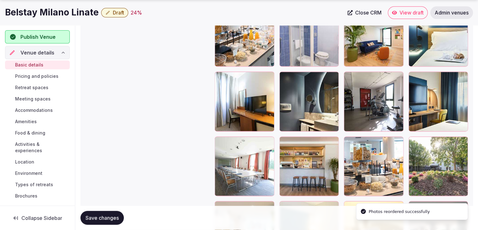
scroll to position [908, 0]
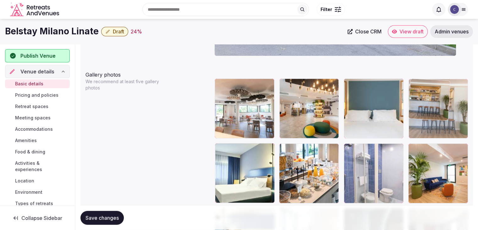
drag, startPoint x: 286, startPoint y: 75, endPoint x: 422, endPoint y: 94, distance: 137.5
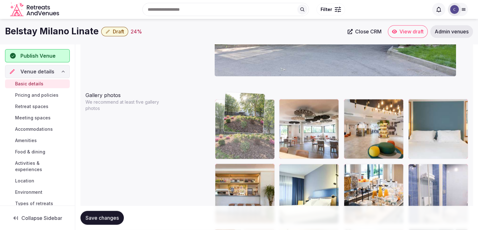
scroll to position [681, 0]
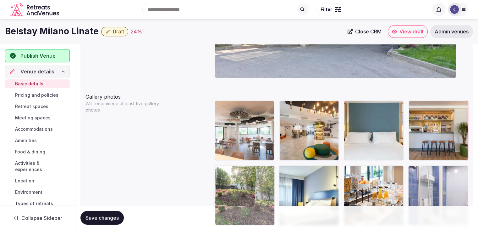
drag, startPoint x: 418, startPoint y: 91, endPoint x: 234, endPoint y: 156, distance: 195.3
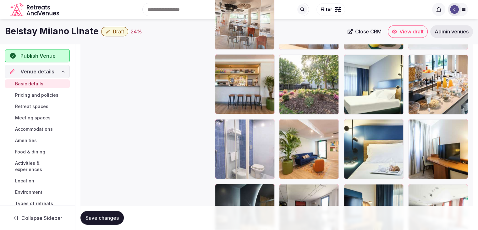
scroll to position [782, 0]
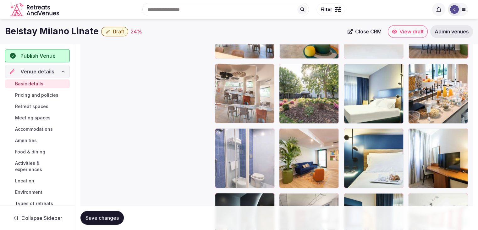
drag, startPoint x: 355, startPoint y: 128, endPoint x: 233, endPoint y: 93, distance: 126.7
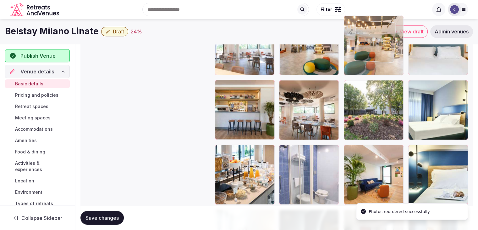
scroll to position [750, 0]
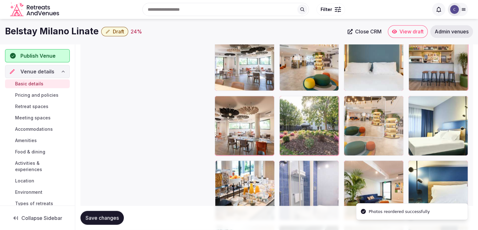
drag, startPoint x: 286, startPoint y: 141, endPoint x: 362, endPoint y: 98, distance: 86.8
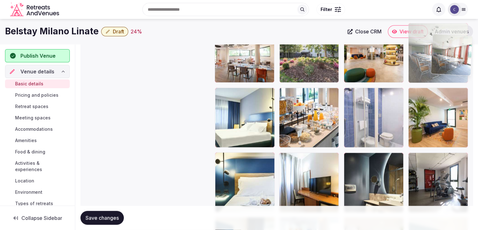
scroll to position [818, 0]
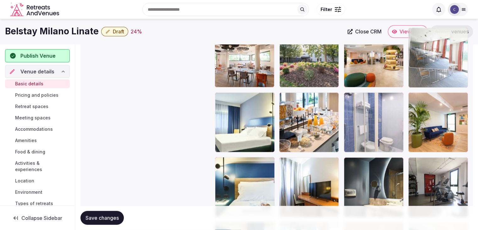
drag, startPoint x: 221, startPoint y: 140, endPoint x: 436, endPoint y: 51, distance: 233.5
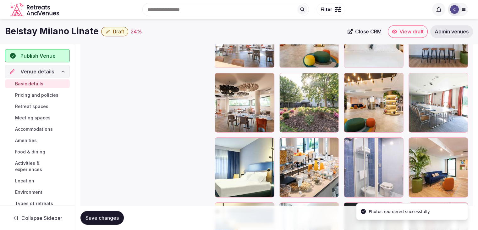
scroll to position [724, 0]
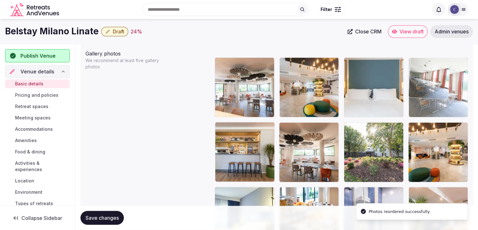
drag, startPoint x: 420, startPoint y: 124, endPoint x: 425, endPoint y: 90, distance: 34.0
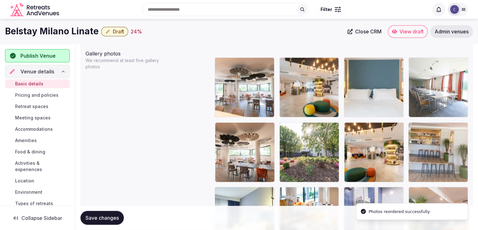
drag, startPoint x: 227, startPoint y: 136, endPoint x: 435, endPoint y: 139, distance: 207.5
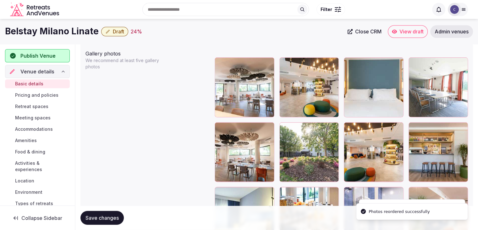
click at [101, 219] on span "Save changes" at bounding box center [102, 217] width 33 height 6
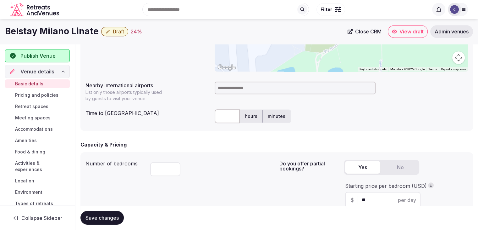
scroll to position [284, 0]
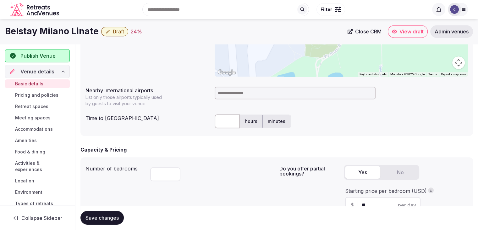
click at [252, 88] on input at bounding box center [295, 92] width 161 height 13
type input "****"
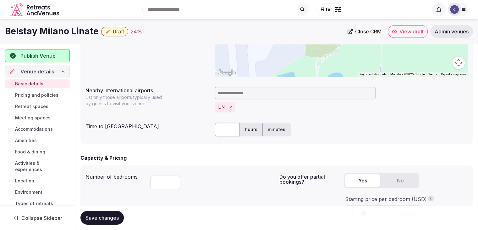
click at [226, 130] on input "text" at bounding box center [227, 129] width 25 height 14
type input "**"
click at [107, 215] on span "Save changes" at bounding box center [102, 217] width 33 height 6
click at [117, 34] on span "Draft" at bounding box center [118, 31] width 11 height 6
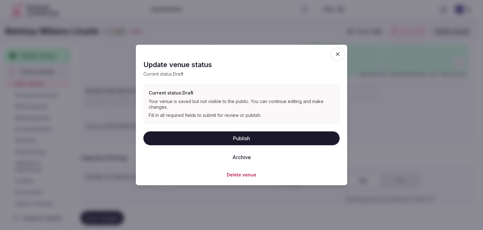
click at [243, 135] on button "Publish" at bounding box center [241, 138] width 196 height 14
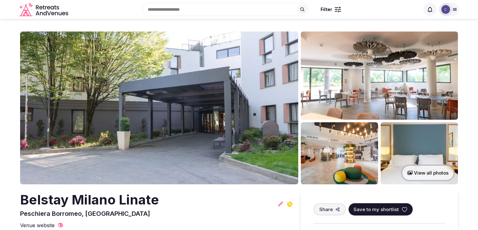
click at [126, 196] on h2 "Belstay Milano Linate" at bounding box center [89, 199] width 139 height 19
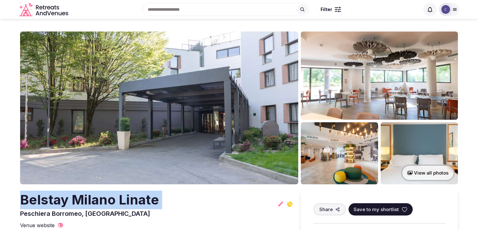
click at [126, 196] on h2 "Belstay Milano Linate" at bounding box center [89, 199] width 139 height 19
copy h2 "Belstay Milano Linate"
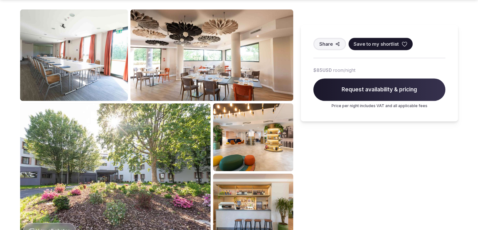
scroll to position [283, 0]
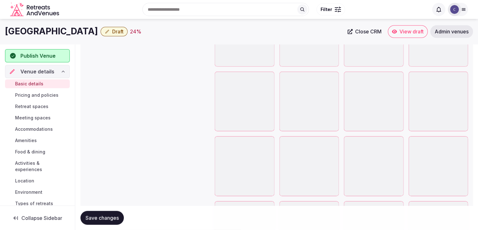
scroll to position [761, 0]
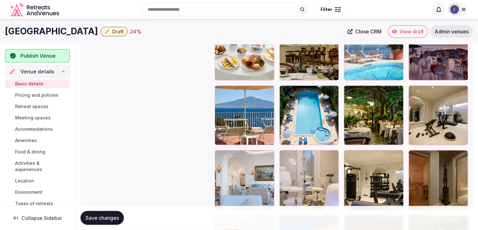
click at [332, 92] on icon "button" at bounding box center [332, 91] width 5 height 5
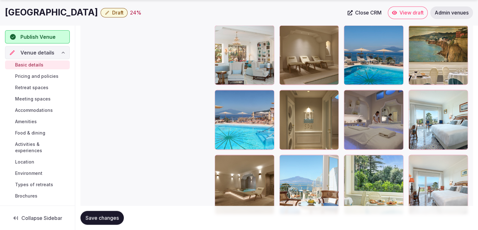
scroll to position [918, 0]
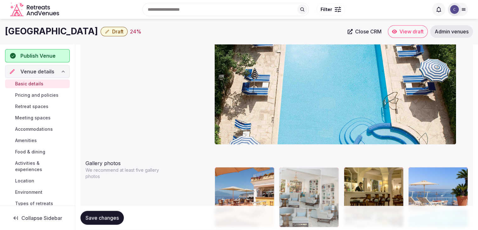
drag, startPoint x: 217, startPoint y: 62, endPoint x: 287, endPoint y: 159, distance: 120.2
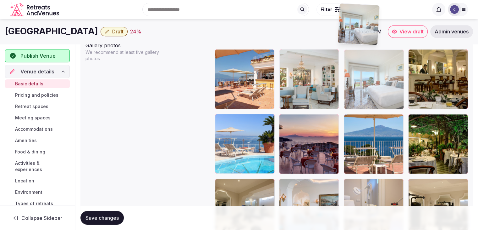
scroll to position [731, 0]
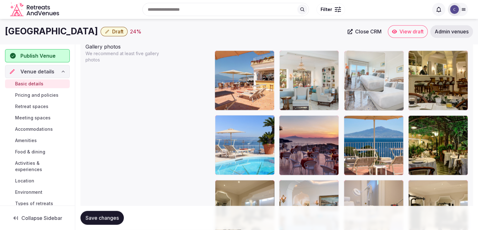
drag, startPoint x: 414, startPoint y: 149, endPoint x: 362, endPoint y: 77, distance: 89.0
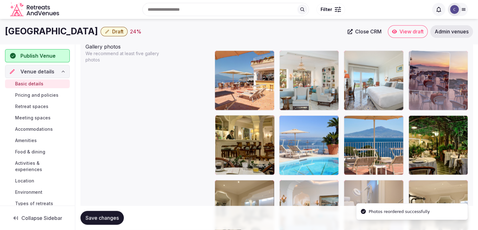
drag, startPoint x: 285, startPoint y: 121, endPoint x: 413, endPoint y: 67, distance: 139.8
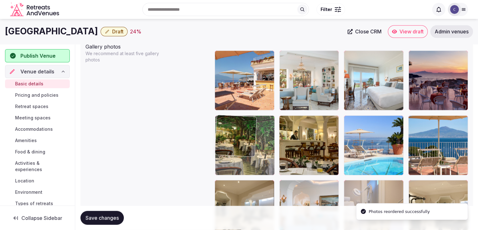
drag, startPoint x: 413, startPoint y: 120, endPoint x: 241, endPoint y: 130, distance: 172.0
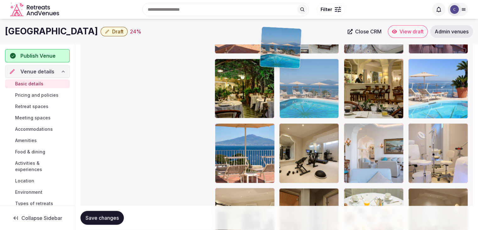
scroll to position [773, 0]
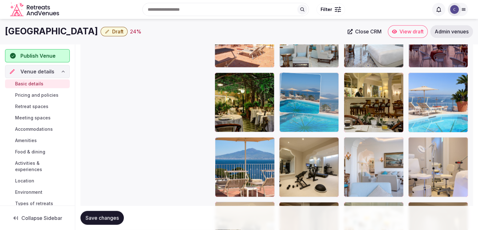
drag, startPoint x: 301, startPoint y: 64, endPoint x: 291, endPoint y: 77, distance: 15.3
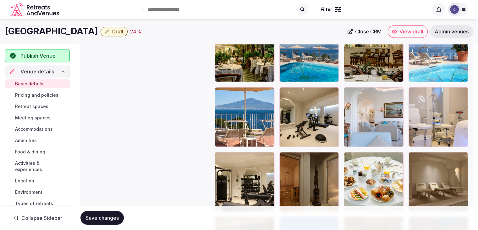
scroll to position [792, 0]
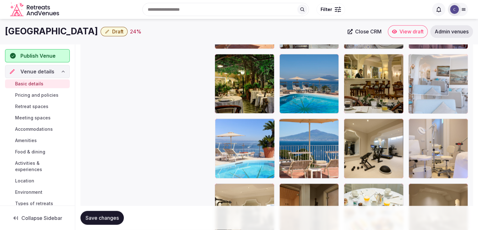
drag, startPoint x: 347, startPoint y: 122, endPoint x: 431, endPoint y: 82, distance: 93.1
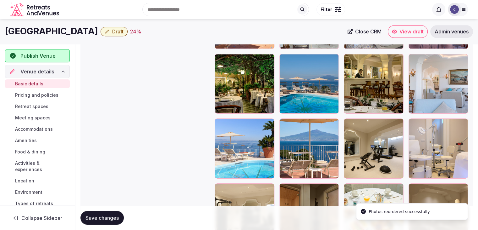
scroll to position [729, 0]
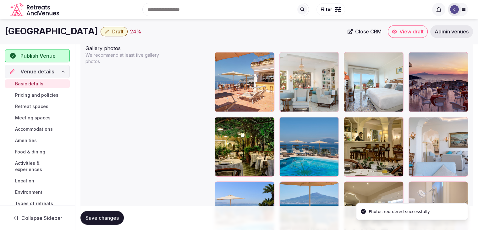
click at [110, 219] on span "Save changes" at bounding box center [102, 217] width 33 height 6
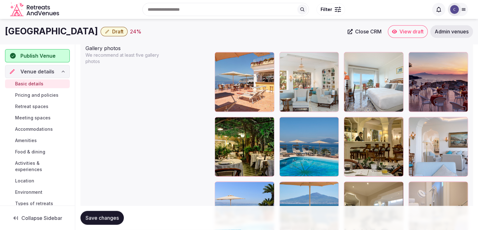
click at [38, 28] on h1 "[GEOGRAPHIC_DATA]" at bounding box center [51, 31] width 93 height 12
click at [38, 28] on h1 "Grand Hotel De La Ville" at bounding box center [51, 31] width 93 height 12
copy div "Grand Hotel De La Ville"
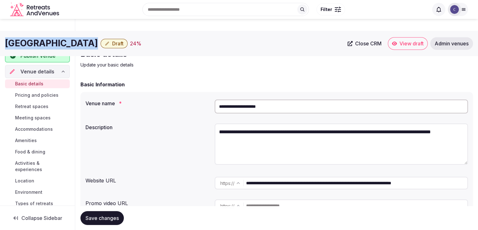
scroll to position [0, 0]
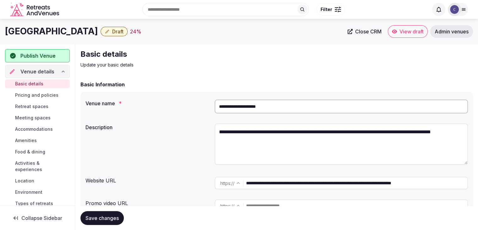
click at [255, 109] on input "**********" at bounding box center [341, 106] width 253 height 14
paste input "*********"
type input "**********"
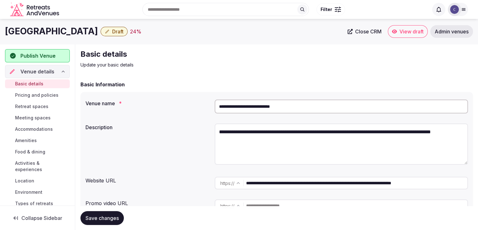
click at [103, 224] on button "Save changes" at bounding box center [101, 218] width 43 height 14
click at [114, 34] on h1 "Grand Hotel De La Ville Sorrento" at bounding box center [85, 31] width 161 height 12
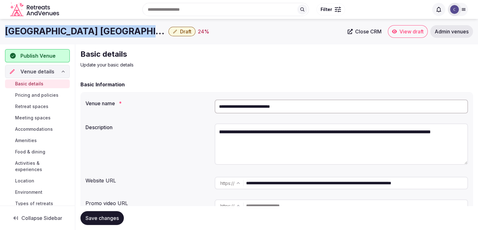
click at [114, 34] on h1 "Grand Hotel De La Ville Sorrento" at bounding box center [85, 31] width 161 height 12
copy div "Grand Hotel De La Ville Sorrento"
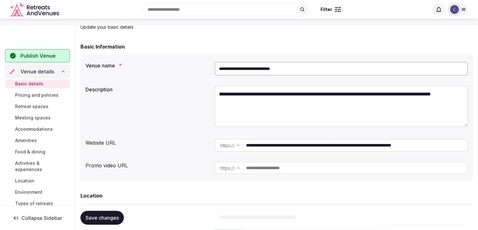
scroll to position [63, 0]
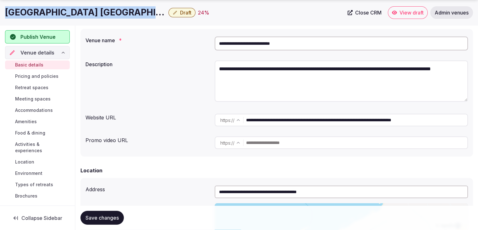
click at [78, 21] on div "Grand Hotel De La Ville Sorrento Draft 24 % Close CRM View draft Admin venues" at bounding box center [239, 12] width 478 height 25
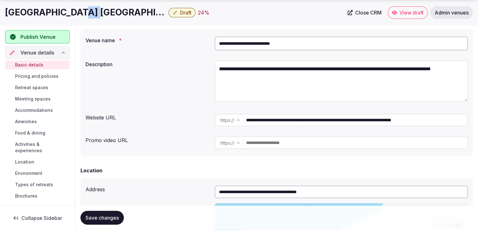
click at [78, 21] on div "Grand Hotel De La Ville Sorrento Draft 24 % Close CRM View draft Admin venues" at bounding box center [239, 12] width 478 height 25
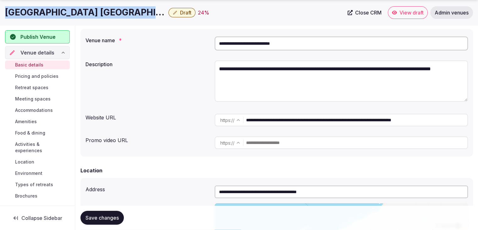
click at [78, 21] on div "Grand Hotel De La Ville Sorrento Draft 24 % Close CRM View draft Admin venues" at bounding box center [239, 12] width 478 height 25
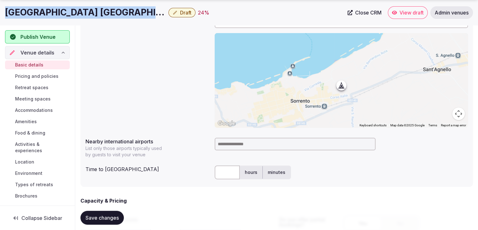
scroll to position [252, 0]
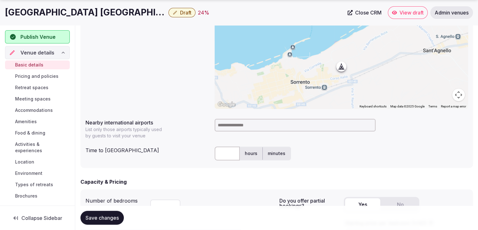
click at [250, 119] on input at bounding box center [295, 125] width 161 height 13
type input "******"
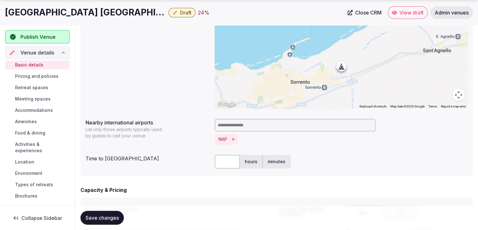
click at [228, 163] on input "text" at bounding box center [227, 161] width 25 height 14
type input "**"
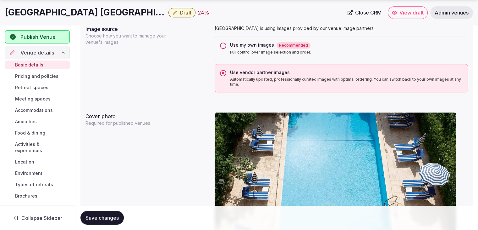
scroll to position [566, 0]
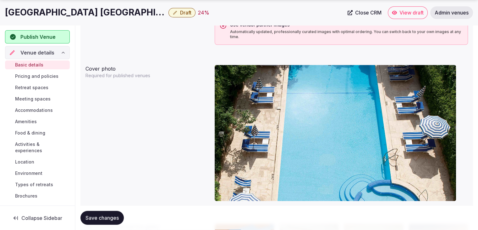
click at [111, 216] on span "Save changes" at bounding box center [102, 217] width 33 height 6
click at [180, 14] on span "Draft" at bounding box center [185, 12] width 11 height 6
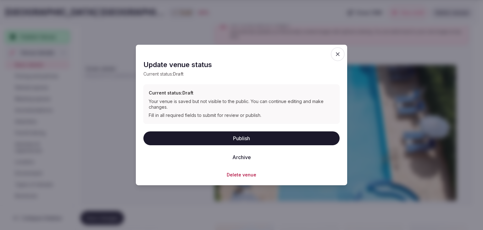
click at [219, 130] on div "Update venue status Current status: Draft Current status: Draft Your venue is s…" at bounding box center [241, 114] width 196 height 125
click at [220, 137] on button "Publish" at bounding box center [241, 138] width 196 height 14
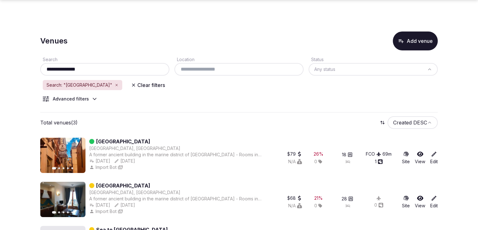
scroll to position [41, 0]
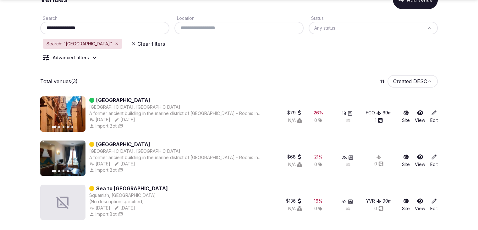
click at [123, 31] on input "**********" at bounding box center [105, 28] width 124 height 8
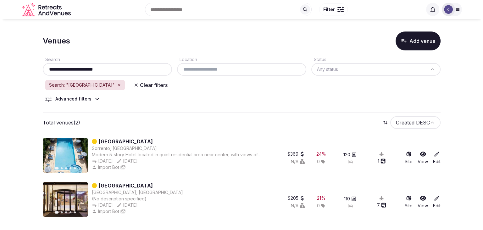
scroll to position [0, 0]
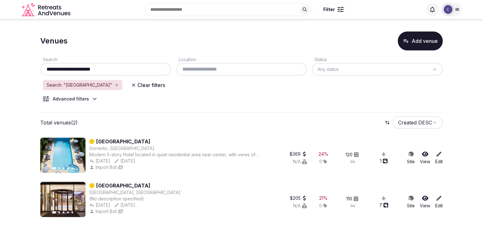
click at [120, 69] on input "**********" at bounding box center [106, 69] width 126 height 8
paste input "text"
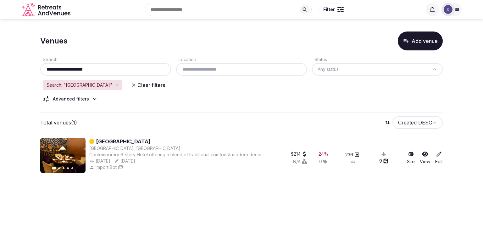
type input "**********"
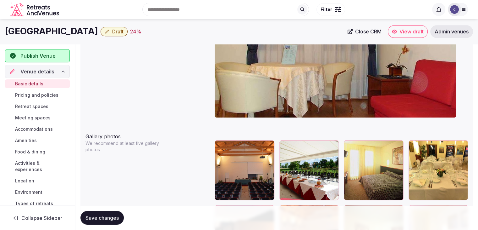
scroll to position [628, 0]
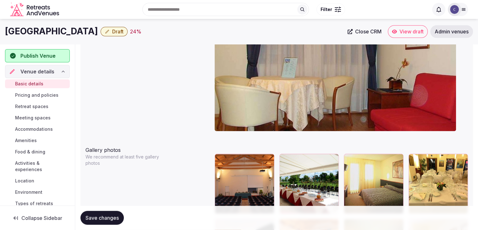
click at [32, 30] on h1 "[GEOGRAPHIC_DATA]" at bounding box center [51, 31] width 93 height 12
copy div "[GEOGRAPHIC_DATA]"
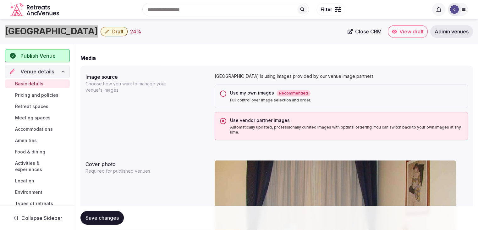
scroll to position [439, 0]
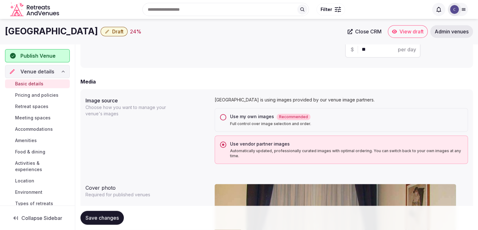
click at [230, 113] on div "Use my own images Recommended" at bounding box center [346, 116] width 233 height 7
click at [226, 114] on button "Use my own images Recommended Full control over image selection and order." at bounding box center [223, 117] width 6 height 6
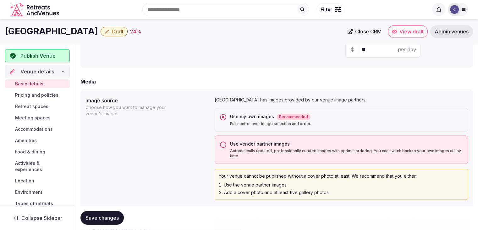
click at [115, 212] on button "Save changes" at bounding box center [101, 218] width 43 height 14
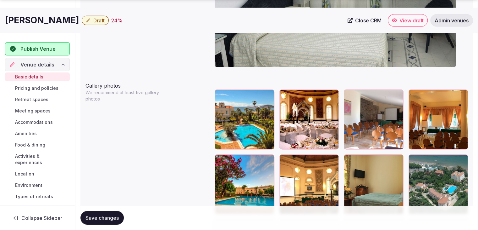
scroll to position [817, 0]
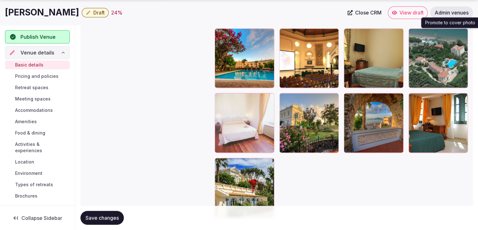
click at [464, 35] on icon "button" at bounding box center [461, 34] width 5 height 5
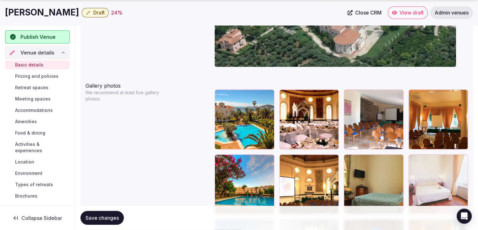
scroll to position [723, 0]
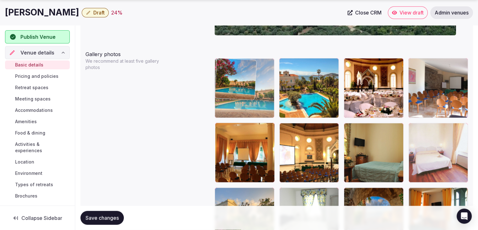
drag, startPoint x: 218, startPoint y: 127, endPoint x: 231, endPoint y: 67, distance: 62.2
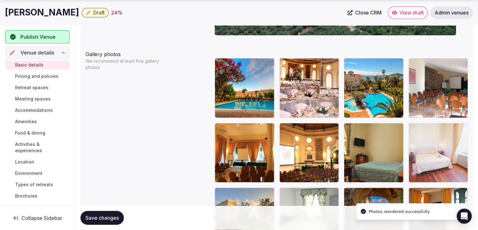
drag, startPoint x: 350, startPoint y: 61, endPoint x: 319, endPoint y: 63, distance: 30.3
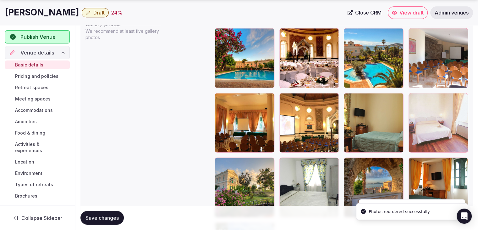
scroll to position [786, 0]
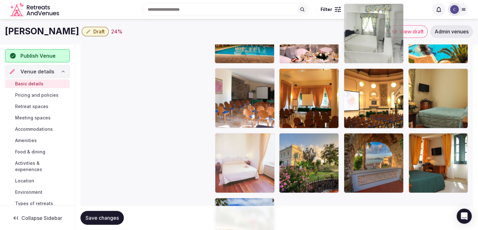
drag, startPoint x: 286, startPoint y: 130, endPoint x: 351, endPoint y: 32, distance: 117.6
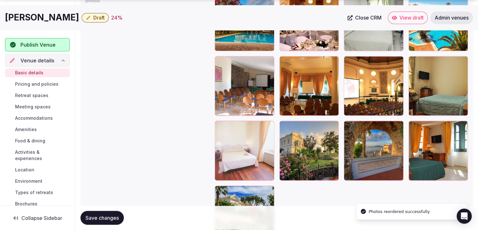
scroll to position [801, 0]
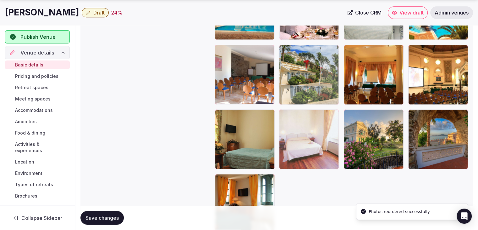
drag, startPoint x: 219, startPoint y: 179, endPoint x: 289, endPoint y: 98, distance: 107.4
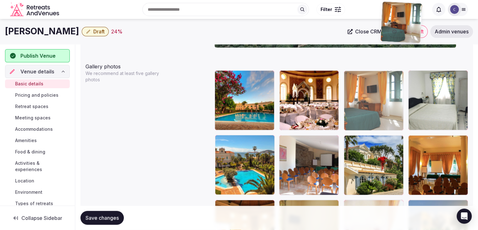
scroll to position [710, 0]
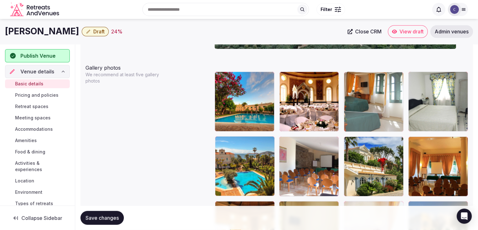
drag, startPoint x: 218, startPoint y: 163, endPoint x: 360, endPoint y: 74, distance: 167.7
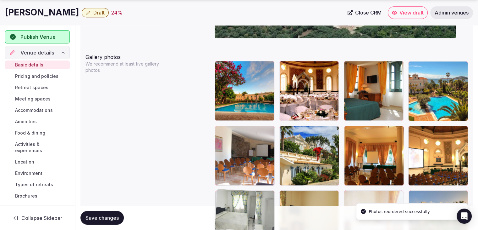
drag, startPoint x: 418, startPoint y: 73, endPoint x: 252, endPoint y: 184, distance: 199.9
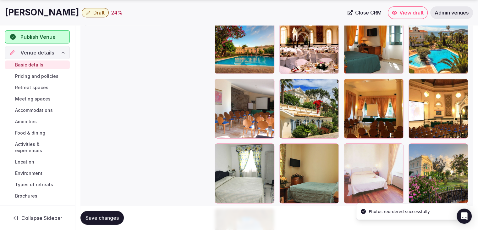
scroll to position [785, 0]
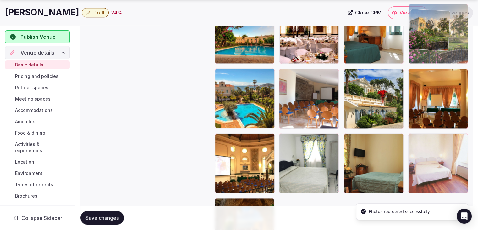
drag, startPoint x: 417, startPoint y: 132, endPoint x: 426, endPoint y: 29, distance: 103.2
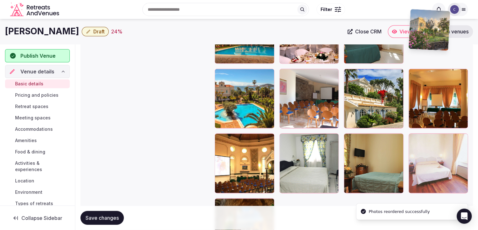
scroll to position [772, 0]
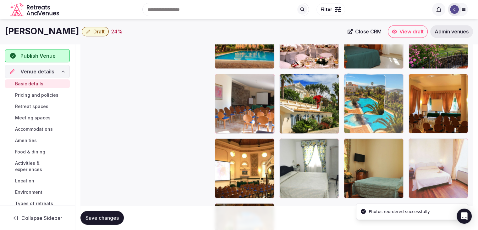
drag, startPoint x: 220, startPoint y: 82, endPoint x: 340, endPoint y: 86, distance: 119.5
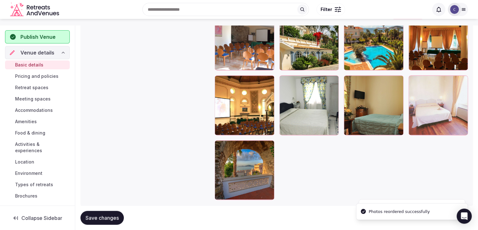
scroll to position [804, 0]
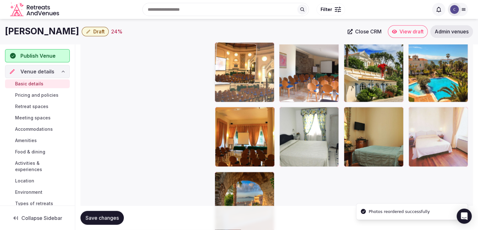
drag, startPoint x: 215, startPoint y: 111, endPoint x: 224, endPoint y: 79, distance: 33.8
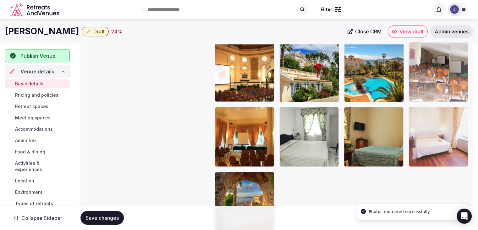
drag, startPoint x: 287, startPoint y: 47, endPoint x: 424, endPoint y: 56, distance: 137.4
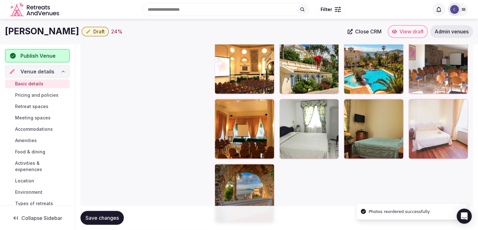
scroll to position [789, 0]
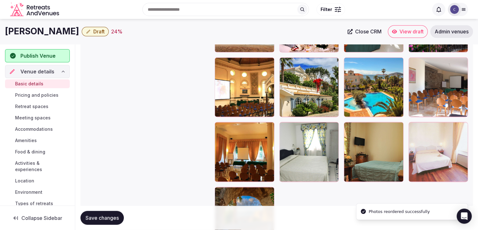
click at [113, 217] on span "Save changes" at bounding box center [102, 217] width 33 height 6
click at [33, 32] on h1 "Villa Irlanda" at bounding box center [42, 31] width 74 height 12
click at [31, 32] on h1 "Villa Irlanda" at bounding box center [42, 31] width 74 height 12
click at [31, 33] on h1 "Villa Irlanda" at bounding box center [42, 31] width 74 height 12
click at [40, 33] on h1 "Villa Irlanda" at bounding box center [42, 31] width 74 height 12
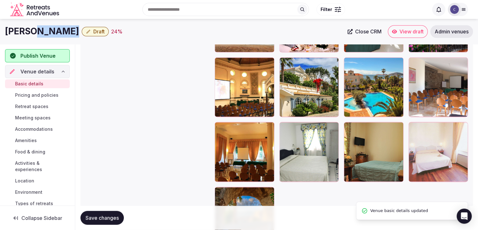
click at [40, 33] on h1 "Villa Irlanda" at bounding box center [42, 31] width 74 height 12
copy div "Villa Irlanda"
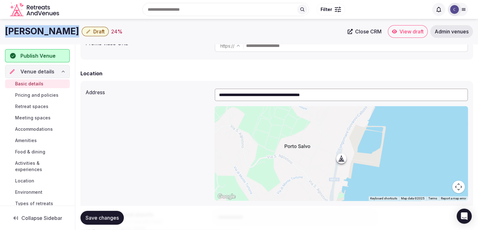
scroll to position [3, 0]
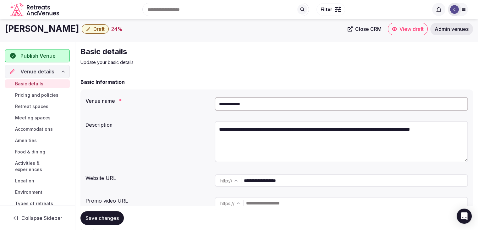
click at [224, 107] on input "**********" at bounding box center [341, 104] width 253 height 14
paste input "**********"
type input "**********"
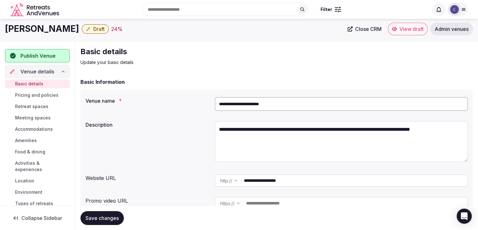
click at [97, 215] on span "Save changes" at bounding box center [102, 217] width 33 height 6
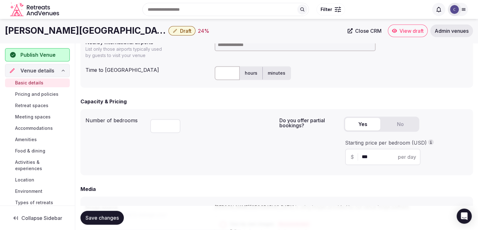
scroll to position [317, 0]
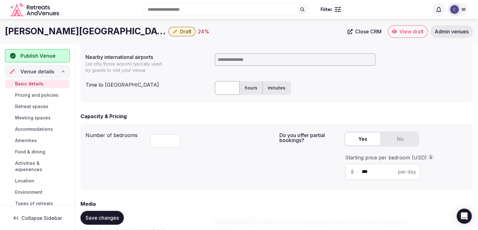
click at [243, 61] on input at bounding box center [295, 59] width 161 height 13
type input "*****"
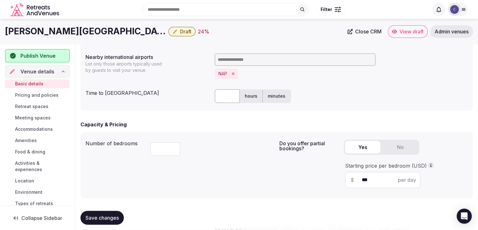
click at [227, 93] on input "text" at bounding box center [227, 96] width 25 height 14
type input "**"
click at [231, 141] on div "**" at bounding box center [212, 147] width 124 height 21
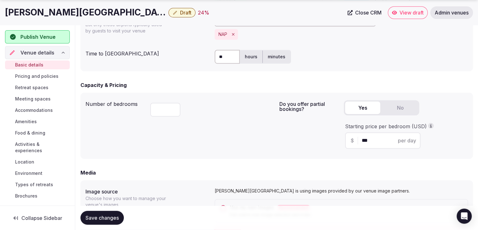
scroll to position [380, 0]
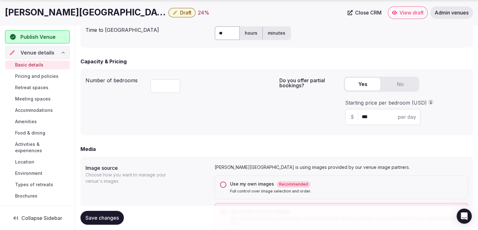
click at [106, 214] on span "Save changes" at bounding box center [102, 217] width 33 height 6
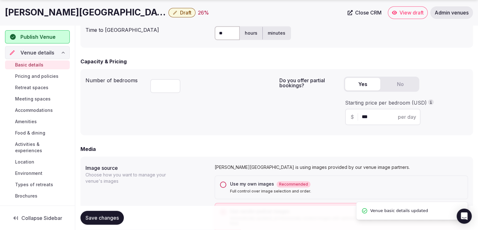
click at [169, 13] on button "Draft" at bounding box center [182, 12] width 27 height 9
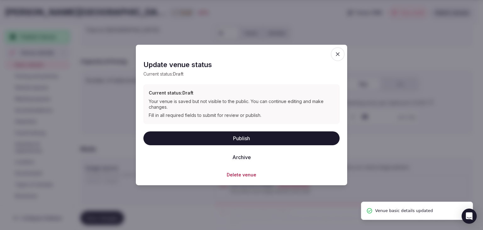
click at [252, 133] on button "Publish" at bounding box center [241, 138] width 196 height 14
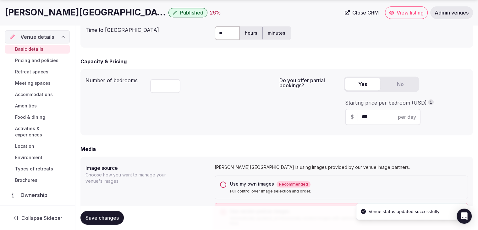
click at [77, 10] on h1 "Villa Irlanda Grand Hotel" at bounding box center [85, 12] width 161 height 12
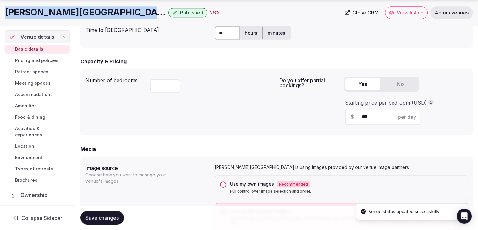
click at [77, 10] on h1 "Villa Irlanda Grand Hotel" at bounding box center [85, 12] width 161 height 12
copy div "Villa Irlanda Grand Hotel"
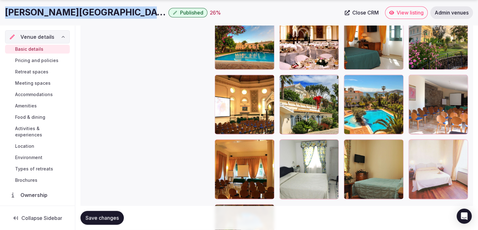
scroll to position [820, 0]
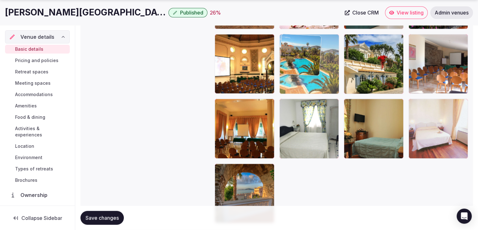
drag, startPoint x: 352, startPoint y: 39, endPoint x: 311, endPoint y: 39, distance: 40.6
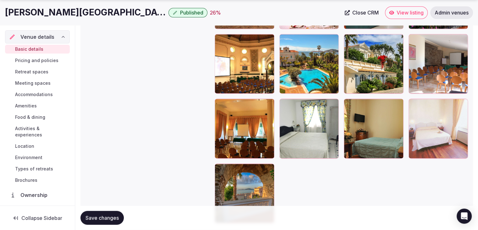
click at [113, 218] on span "Save changes" at bounding box center [102, 217] width 33 height 6
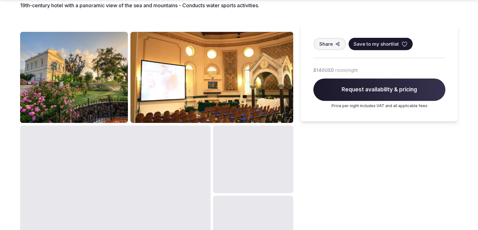
scroll to position [314, 0]
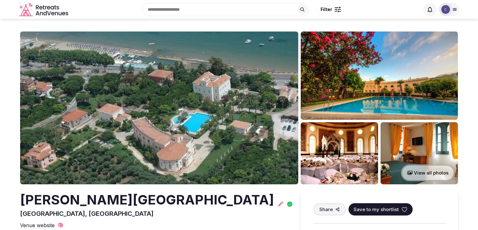
scroll to position [314, 0]
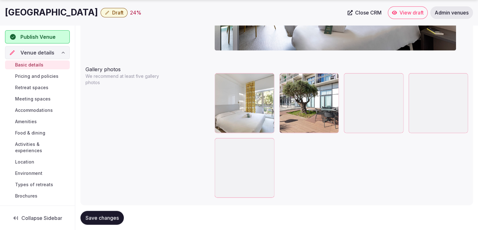
scroll to position [722, 0]
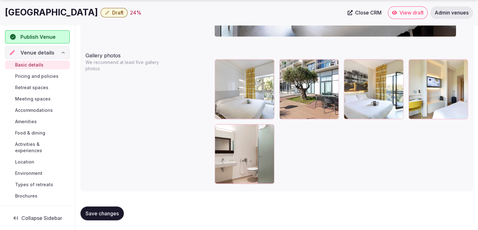
click at [53, 15] on h1 "[GEOGRAPHIC_DATA]" at bounding box center [51, 12] width 93 height 12
copy div "[GEOGRAPHIC_DATA]"
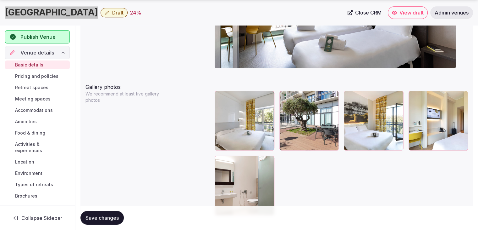
scroll to position [659, 0]
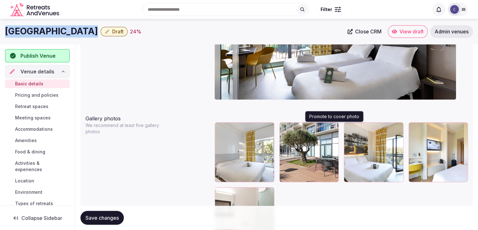
click at [332, 126] on icon "button" at bounding box center [332, 128] width 3 height 4
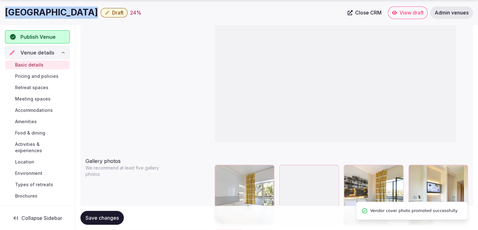
scroll to position [628, 0]
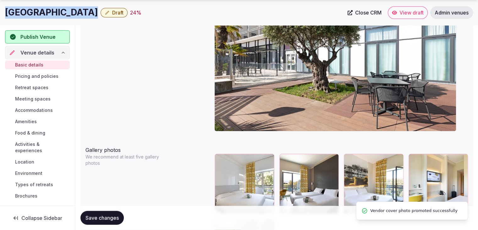
click at [108, 215] on span "Save changes" at bounding box center [102, 217] width 33 height 6
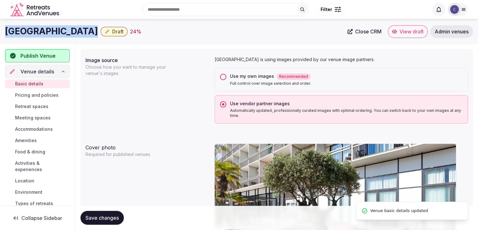
scroll to position [439, 0]
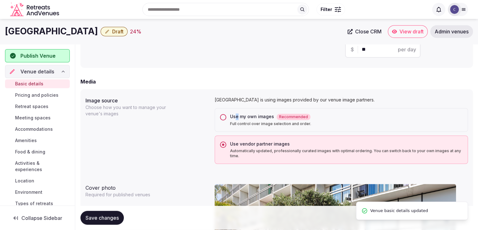
drag, startPoint x: 236, startPoint y: 114, endPoint x: 236, endPoint y: 118, distance: 3.5
click at [236, 115] on div "Use my own images Recommended" at bounding box center [346, 116] width 233 height 7
click at [226, 117] on div "Use my own images Recommended Full control over image selection and order." at bounding box center [341, 120] width 253 height 24
click at [224, 114] on button "Use my own images Recommended Full control over image selection and order." at bounding box center [223, 117] width 6 height 6
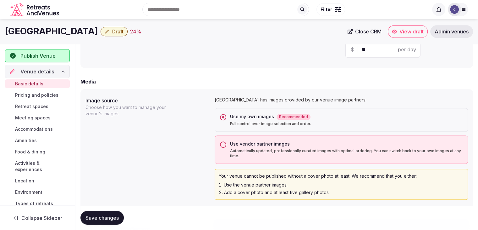
click at [117, 218] on span "Save changes" at bounding box center [102, 217] width 33 height 6
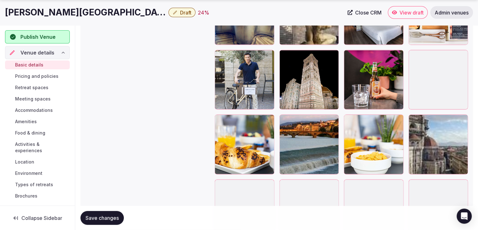
scroll to position [1352, 0]
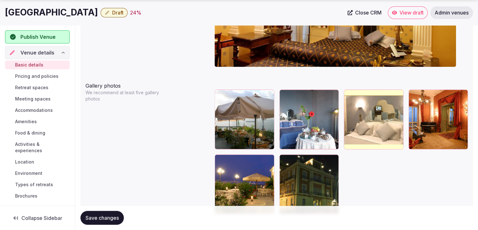
scroll to position [722, 0]
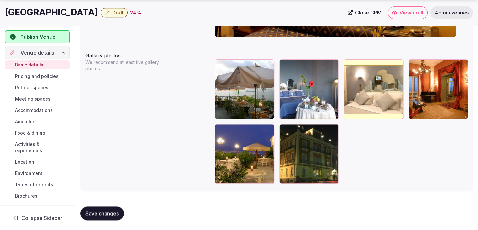
click at [53, 12] on h1 "[GEOGRAPHIC_DATA]" at bounding box center [51, 12] width 93 height 12
copy div "[GEOGRAPHIC_DATA]"
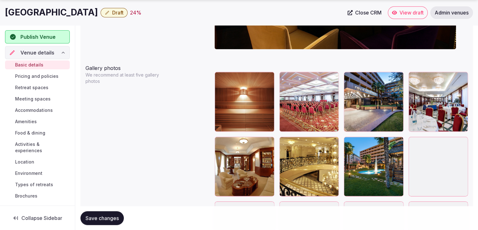
scroll to position [755, 0]
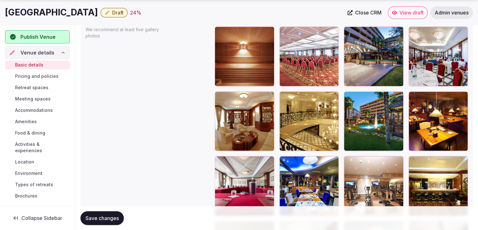
click at [32, 9] on h1 "[GEOGRAPHIC_DATA]" at bounding box center [51, 12] width 93 height 12
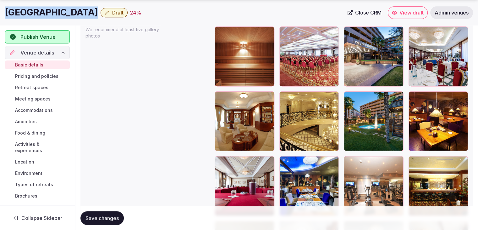
copy div "[GEOGRAPHIC_DATA]"
click at [397, 33] on icon "button" at bounding box center [397, 32] width 5 height 5
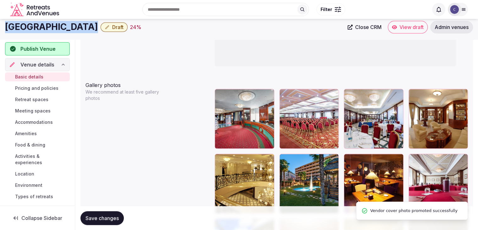
scroll to position [692, 0]
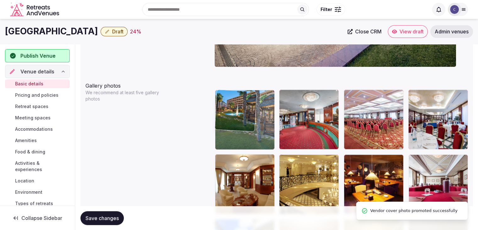
drag, startPoint x: 284, startPoint y: 158, endPoint x: 245, endPoint y: 122, distance: 52.3
click at [244, 121] on body "**********" at bounding box center [239, 139] width 478 height 1663
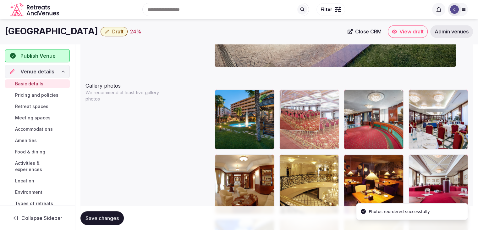
drag, startPoint x: 354, startPoint y: 93, endPoint x: 313, endPoint y: 93, distance: 41.2
click at [312, 93] on body "**********" at bounding box center [239, 139] width 478 height 1663
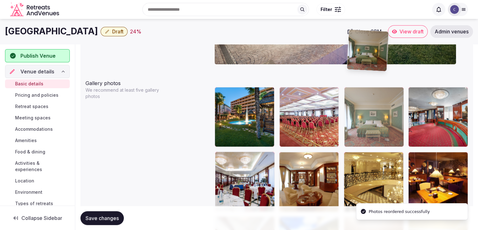
scroll to position [692, 0]
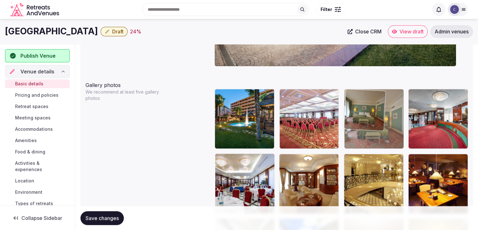
drag, startPoint x: 414, startPoint y: 64, endPoint x: 361, endPoint y: 121, distance: 77.6
click at [359, 121] on body "**********" at bounding box center [239, 139] width 478 height 1663
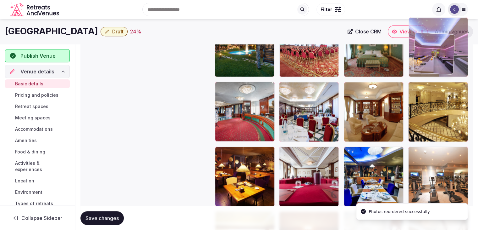
scroll to position [760, 0]
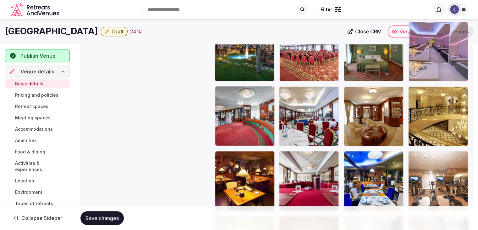
drag, startPoint x: 419, startPoint y: 69, endPoint x: 423, endPoint y: 45, distance: 24.2
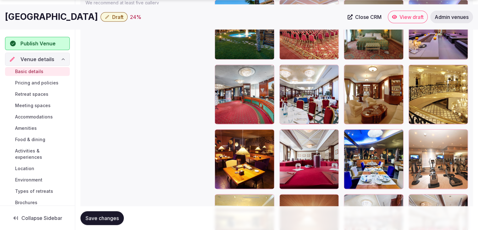
scroll to position [791, 0]
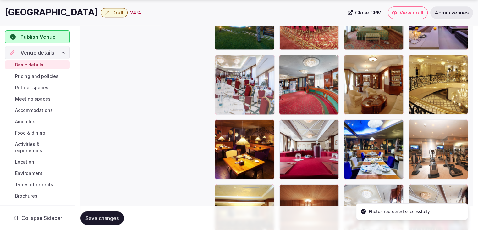
drag, startPoint x: 281, startPoint y: 58, endPoint x: 257, endPoint y: 67, distance: 26.1
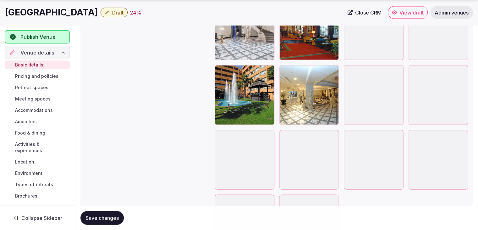
scroll to position [1388, 0]
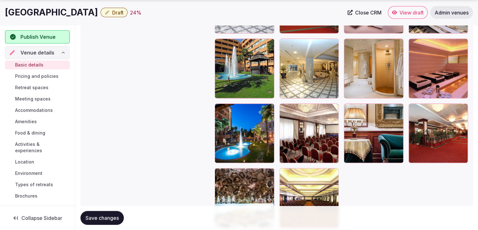
click at [227, 112] on div at bounding box center [245, 133] width 60 height 60
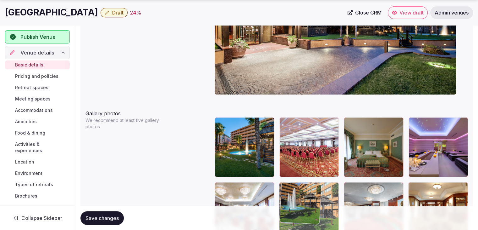
drag, startPoint x: 220, startPoint y: 41, endPoint x: 297, endPoint y: 180, distance: 159.5
click at [297, 180] on body "**********" at bounding box center [239, 167] width 478 height 1663
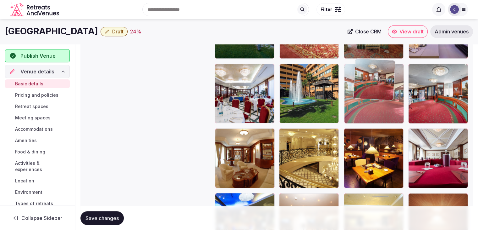
scroll to position [782, 0]
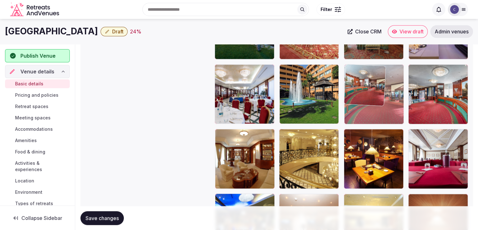
drag, startPoint x: 367, startPoint y: 48, endPoint x: 371, endPoint y: 95, distance: 47.0
click at [371, 95] on body "**********" at bounding box center [239, 49] width 478 height 1663
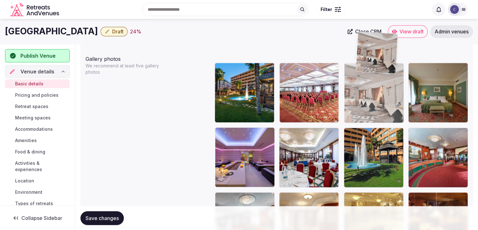
scroll to position [712, 0]
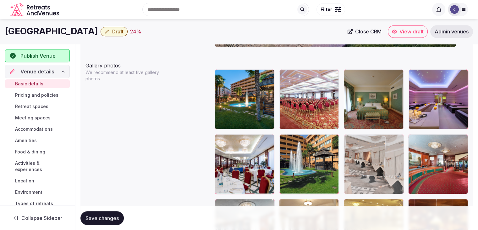
drag, startPoint x: 416, startPoint y: 78, endPoint x: 365, endPoint y: 156, distance: 93.4
click at [365, 153] on body "**********" at bounding box center [239, 119] width 478 height 1663
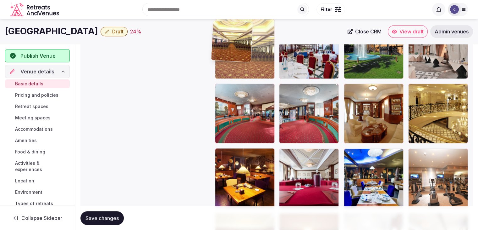
scroll to position [820, 0]
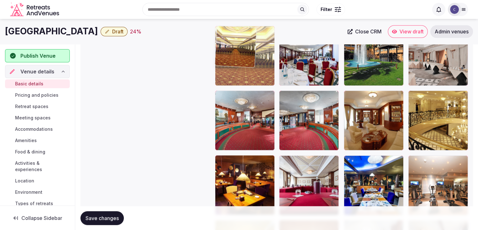
drag, startPoint x: 289, startPoint y: 126, endPoint x: 220, endPoint y: 58, distance: 97.2
click at [220, 58] on body "**********" at bounding box center [239, 11] width 478 height 1663
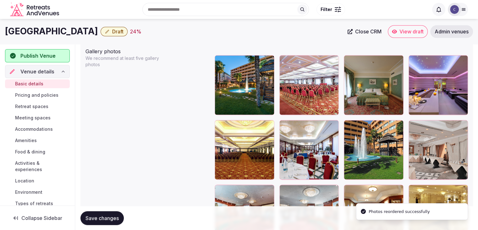
scroll to position [726, 0]
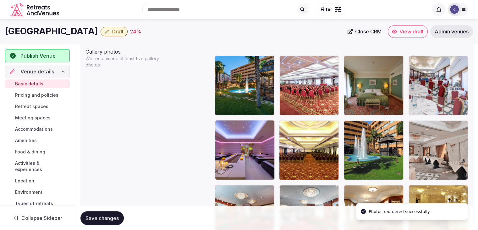
drag, startPoint x: 287, startPoint y: 127, endPoint x: 404, endPoint y: 78, distance: 126.9
click at [404, 78] on body "**********" at bounding box center [239, 105] width 478 height 1663
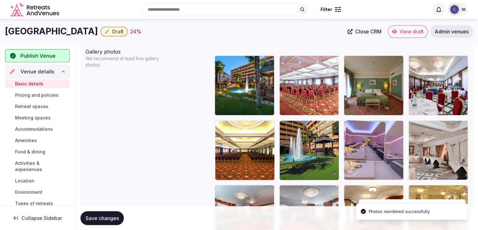
drag, startPoint x: 358, startPoint y: 124, endPoint x: 378, endPoint y: 127, distance: 20.1
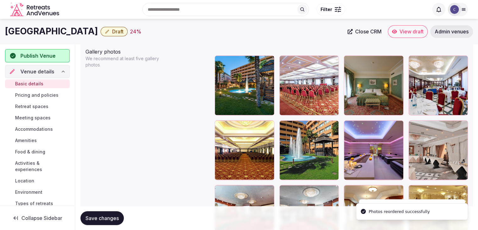
click at [112, 220] on span "Save changes" at bounding box center [102, 217] width 33 height 6
click at [56, 38] on div "Royal Hotel Carlton Draft 24 % Close CRM View draft Admin venues" at bounding box center [239, 31] width 478 height 25
click at [55, 37] on h1 "Royal Hotel Carlton" at bounding box center [51, 31] width 93 height 12
click at [55, 36] on h1 "Royal Hotel Carlton" at bounding box center [51, 31] width 93 height 12
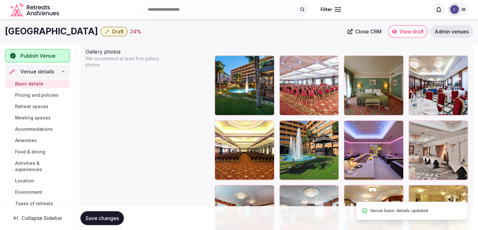
click at [55, 36] on h1 "Royal Hotel Carlton" at bounding box center [51, 31] width 93 height 12
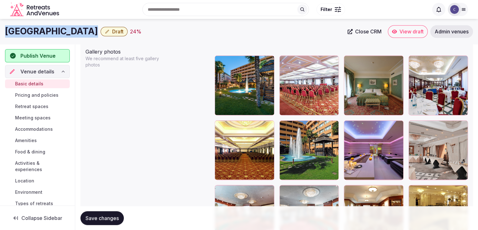
click at [55, 36] on h1 "Royal Hotel Carlton" at bounding box center [51, 31] width 93 height 12
copy div "Royal Hotel Carlton"
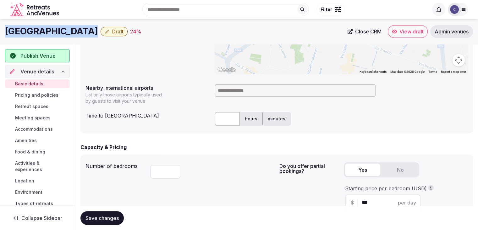
scroll to position [285, 0]
click at [229, 90] on input at bounding box center [295, 91] width 161 height 13
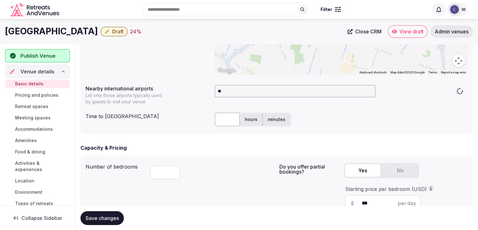
type input "***"
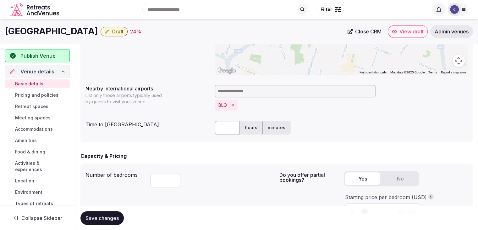
click at [227, 124] on input "text" at bounding box center [227, 127] width 25 height 14
type input "**"
click at [100, 212] on button "Save changes" at bounding box center [101, 218] width 43 height 14
click at [101, 34] on button "Draft" at bounding box center [114, 31] width 27 height 9
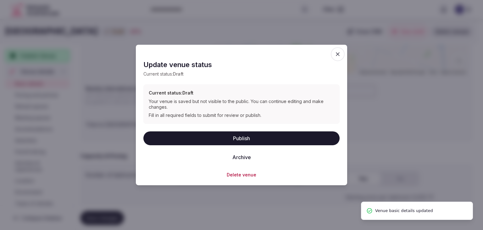
click at [225, 135] on button "Publish" at bounding box center [241, 138] width 196 height 14
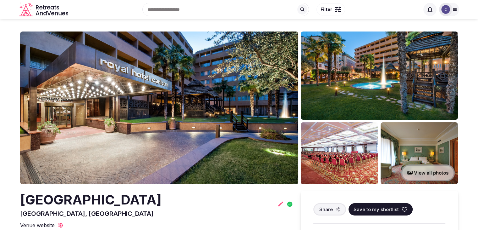
scroll to position [94, 0]
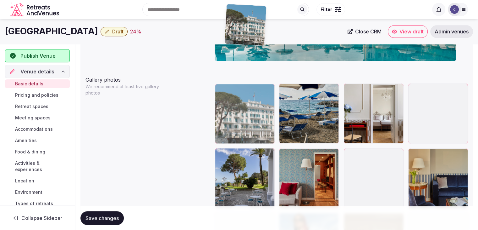
scroll to position [694, 0]
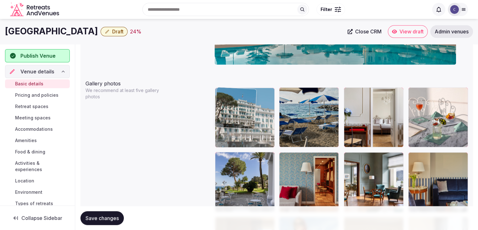
drag, startPoint x: 418, startPoint y: 64, endPoint x: 217, endPoint y: 105, distance: 205.0
click at [216, 98] on body "**********" at bounding box center [239, 137] width 478 height 1663
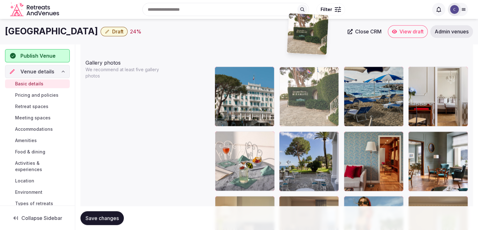
scroll to position [711, 0]
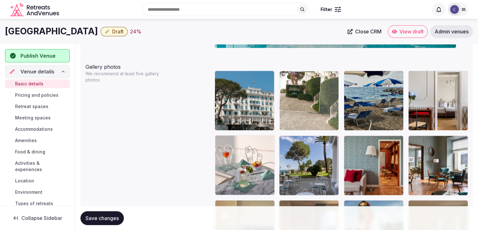
drag, startPoint x: 289, startPoint y: 164, endPoint x: 300, endPoint y: 74, distance: 90.8
click at [299, 71] on body "**********" at bounding box center [239, 120] width 478 height 1663
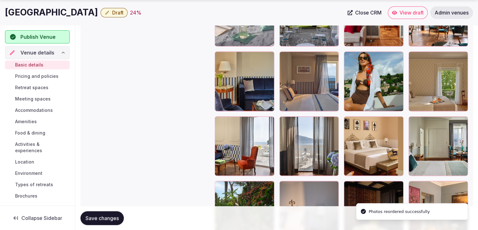
scroll to position [899, 0]
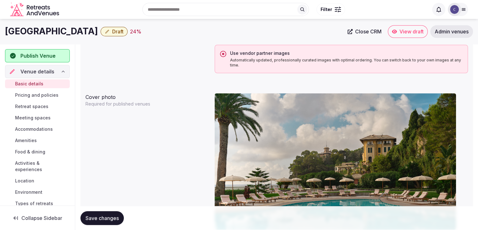
drag, startPoint x: 350, startPoint y: 80, endPoint x: 351, endPoint y: 170, distance: 90.5
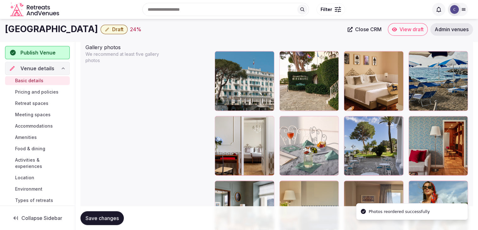
scroll to position [722, 0]
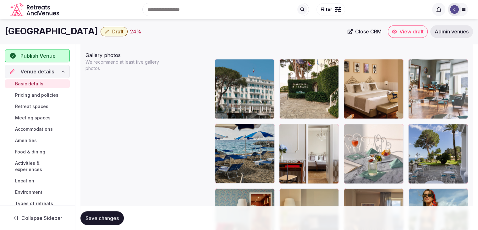
drag, startPoint x: 220, startPoint y: 192, endPoint x: 423, endPoint y: 80, distance: 232.6
click at [423, 80] on body "**********" at bounding box center [239, 109] width 478 height 1663
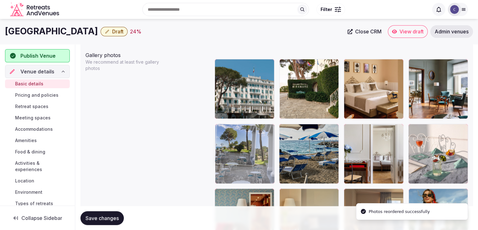
drag, startPoint x: 419, startPoint y: 129, endPoint x: 210, endPoint y: 130, distance: 208.8
click at [210, 130] on body "**********" at bounding box center [239, 109] width 478 height 1663
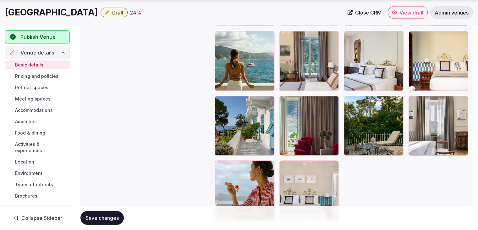
scroll to position [1433, 0]
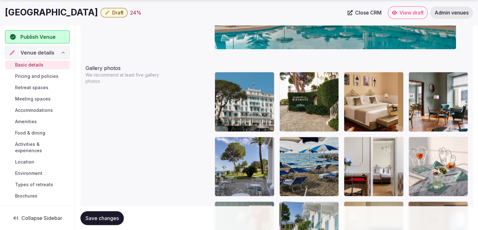
drag, startPoint x: 219, startPoint y: 65, endPoint x: 286, endPoint y: 190, distance: 141.9
click at [283, 203] on body "**********" at bounding box center [239, 122] width 478 height 1663
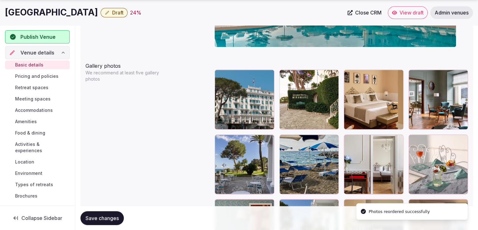
scroll to position [804, 0]
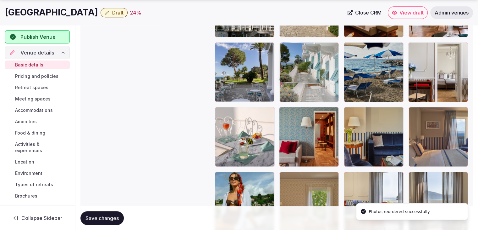
drag, startPoint x: 282, startPoint y: 108, endPoint x: 282, endPoint y: 85, distance: 22.6
click at [282, 83] on body "**********" at bounding box center [239, 27] width 478 height 1663
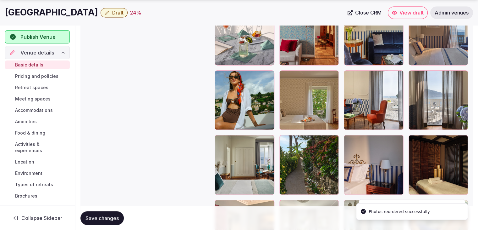
scroll to position [929, 0]
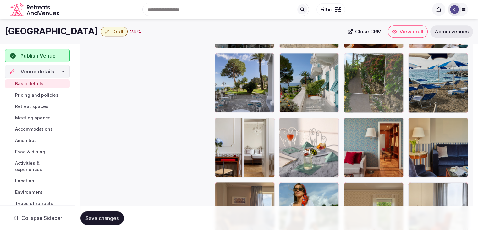
drag, startPoint x: 288, startPoint y: 115, endPoint x: 370, endPoint y: 56, distance: 100.9
click at [370, 56] on body "**********" at bounding box center [239, 38] width 478 height 1663
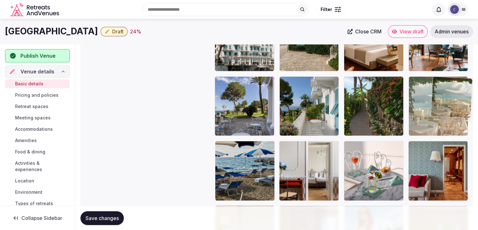
scroll to position [766, 0]
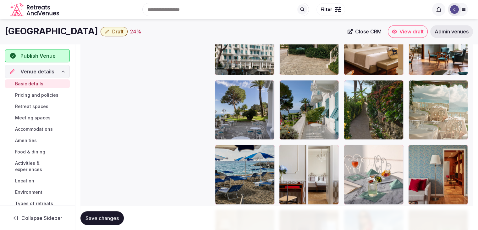
drag, startPoint x: 416, startPoint y: 66, endPoint x: 440, endPoint y: 80, distance: 27.2
click at [440, 80] on body "**********" at bounding box center [239, 65] width 478 height 1663
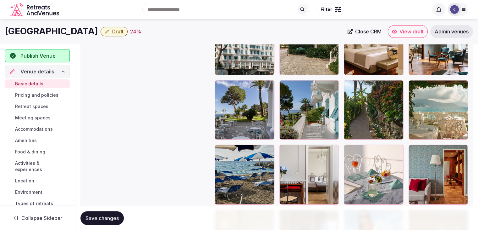
click at [118, 215] on span "Save changes" at bounding box center [102, 217] width 33 height 6
click at [51, 29] on h1 "[GEOGRAPHIC_DATA]" at bounding box center [51, 31] width 93 height 12
copy div "[GEOGRAPHIC_DATA]"
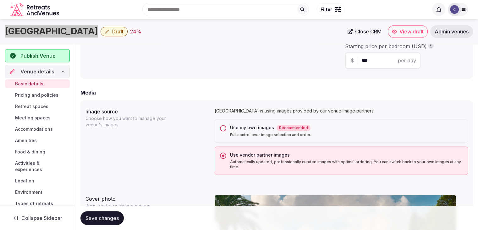
scroll to position [357, 0]
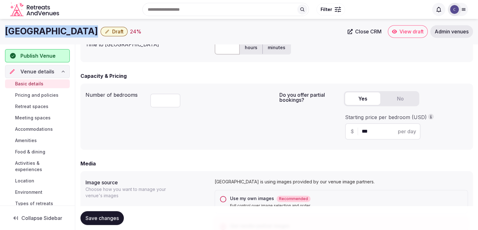
click at [63, 30] on h1 "[GEOGRAPHIC_DATA]" at bounding box center [51, 31] width 93 height 12
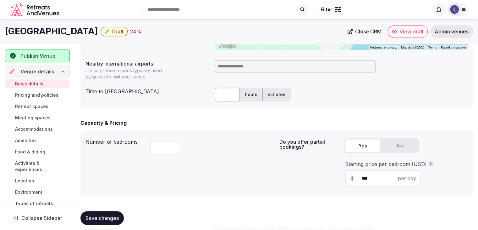
scroll to position [263, 0]
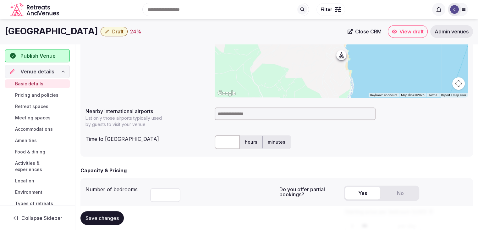
click at [221, 115] on input at bounding box center [295, 113] width 161 height 13
type input "*****"
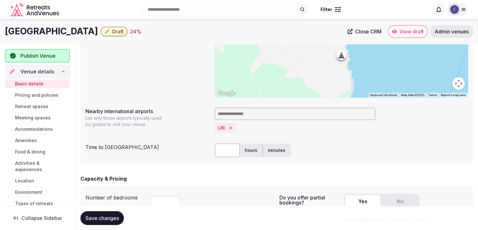
click at [231, 151] on input "text" at bounding box center [227, 150] width 25 height 14
type input "***"
click at [107, 221] on button "Save changes" at bounding box center [101, 218] width 43 height 14
click at [120, 29] on span "Draft" at bounding box center [117, 31] width 11 height 6
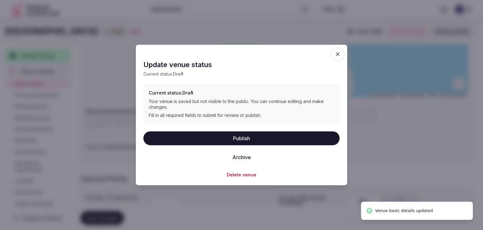
click at [218, 138] on button "Publish" at bounding box center [241, 138] width 196 height 14
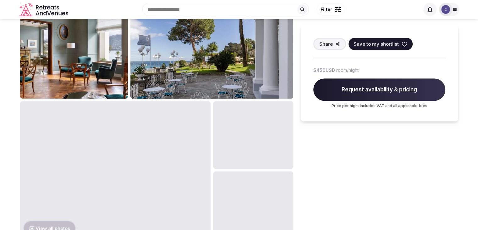
scroll to position [220, 0]
